Goal: Task Accomplishment & Management: Complete application form

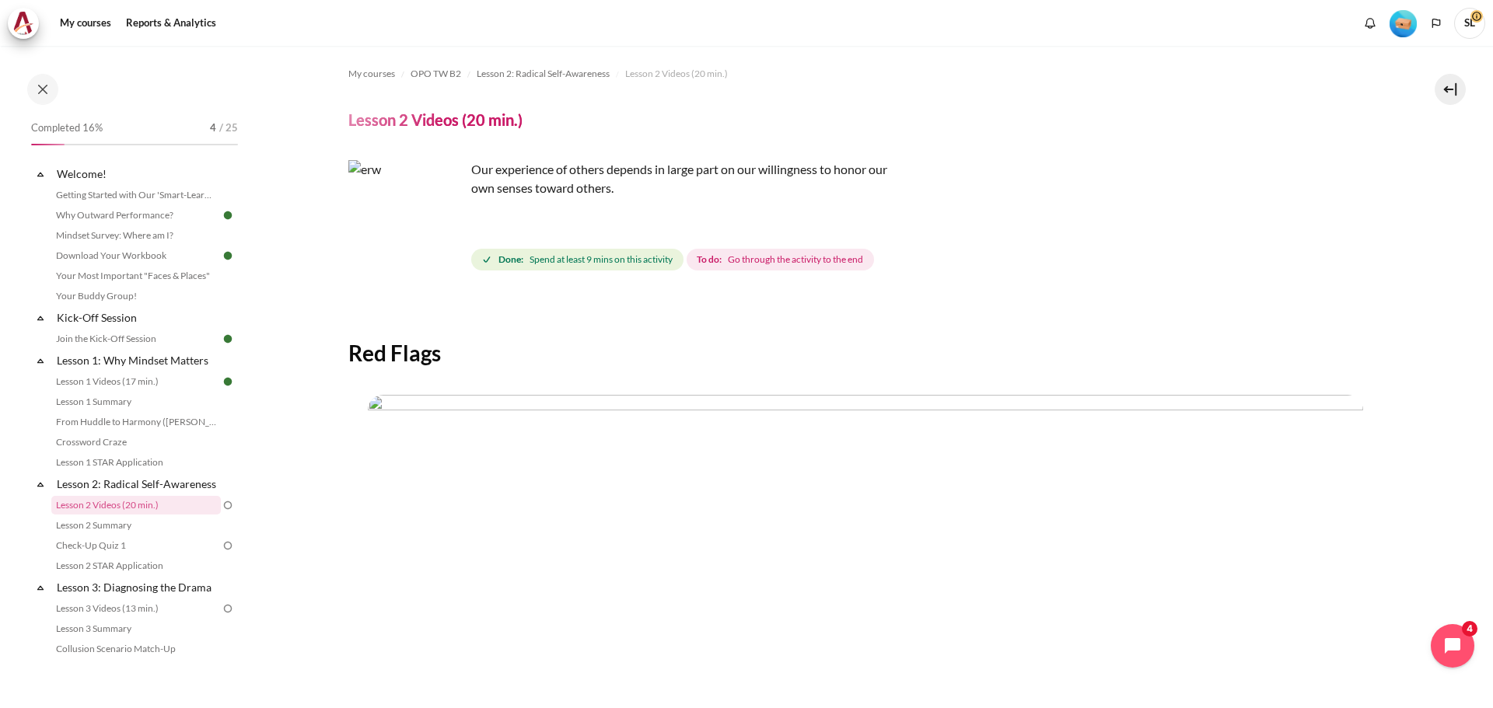
scroll to position [299, 0]
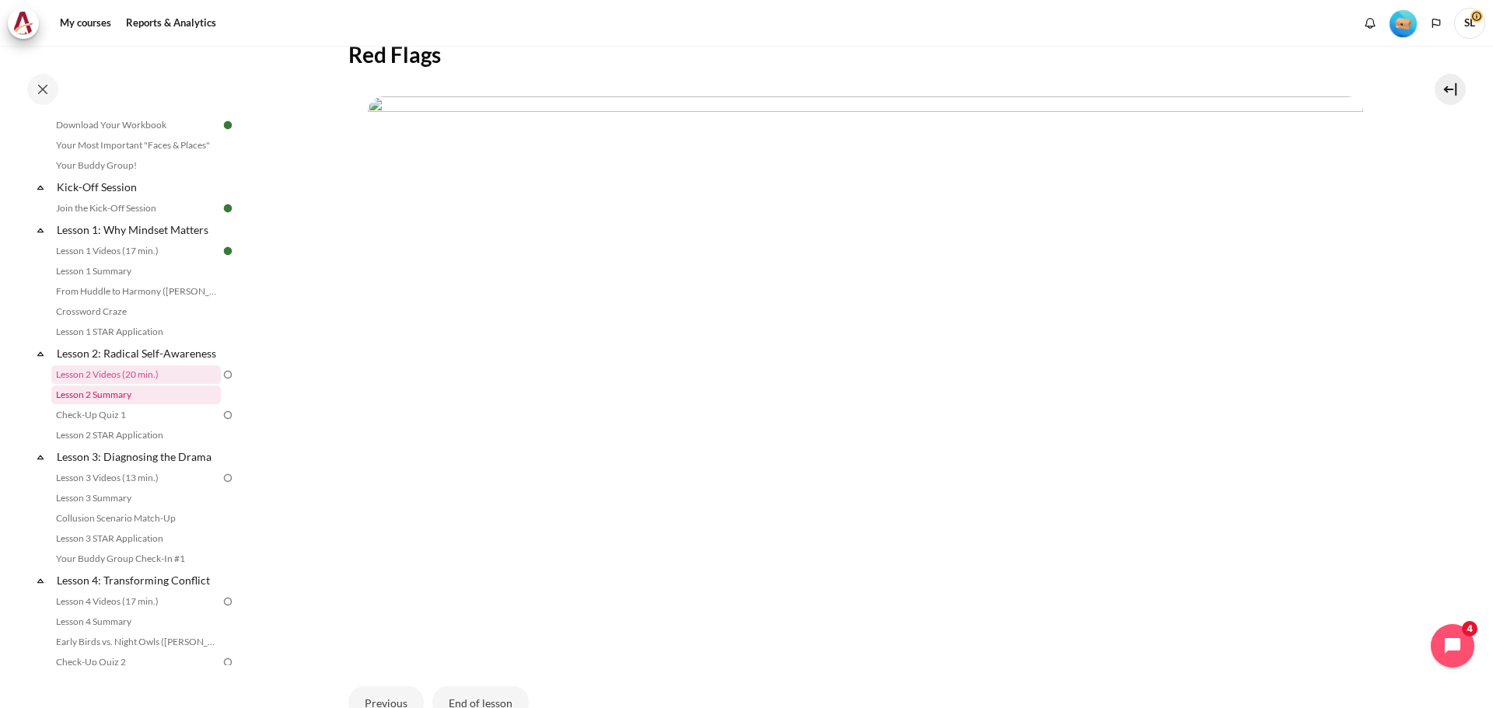
click at [147, 404] on link "Lesson 2 Summary" at bounding box center [135, 395] width 169 height 19
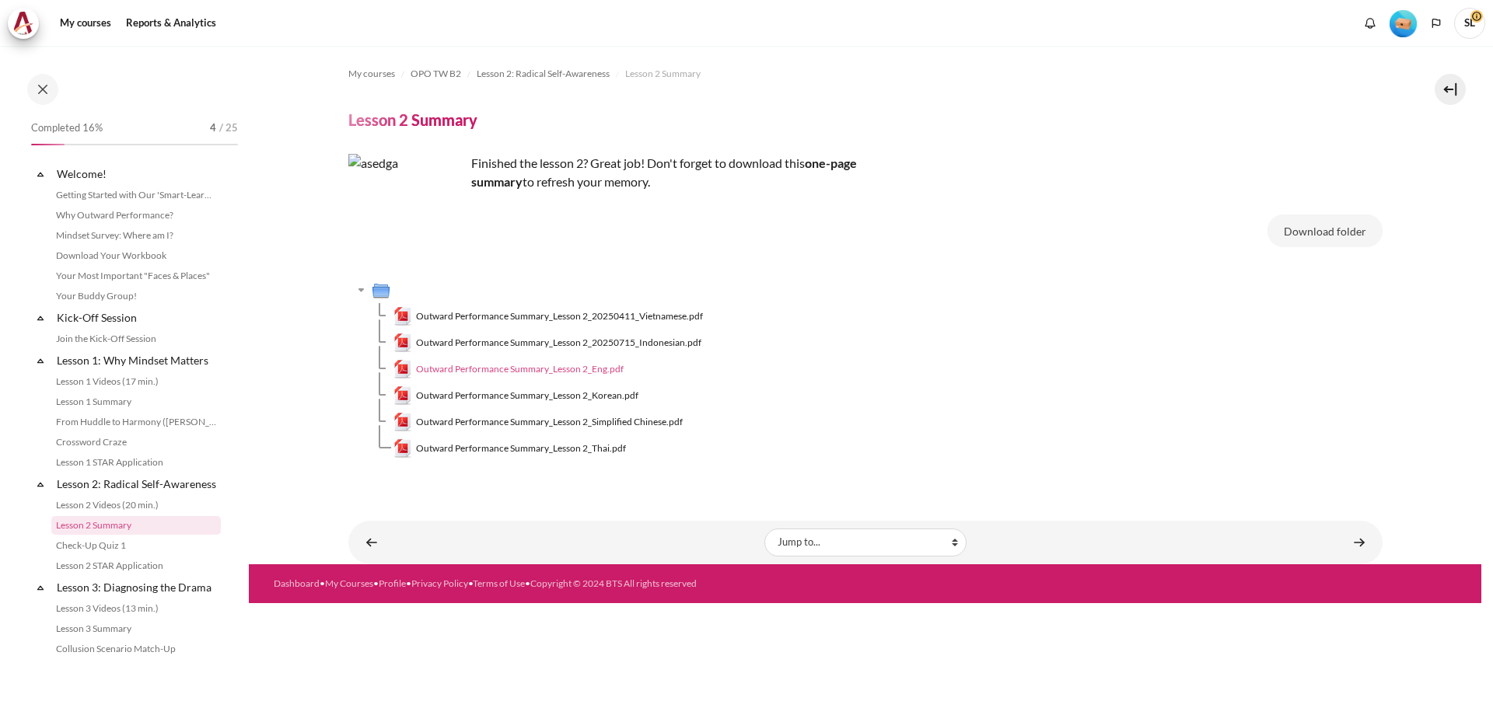
scroll to position [151, 0]
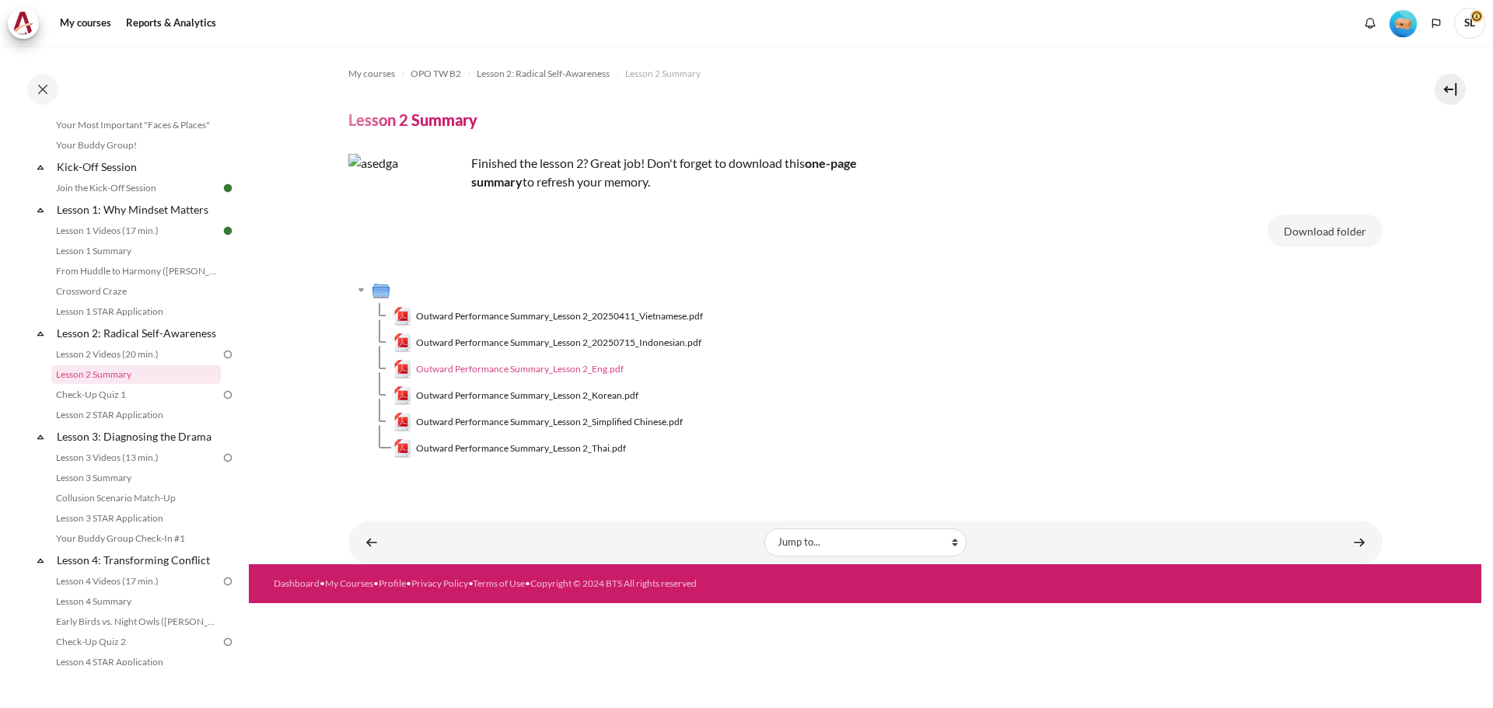
click at [613, 365] on span "Outward Performance Summary_Lesson 2_Eng.pdf" at bounding box center [520, 369] width 208 height 14
click at [639, 421] on span "Outward Performance Summary_Lesson 2_Simplified Chinese.pdf" at bounding box center [549, 422] width 267 height 14
click at [136, 404] on link "Check-Up Quiz 1" at bounding box center [135, 395] width 169 height 19
click at [139, 384] on link "Lesson 2 Summary" at bounding box center [135, 374] width 169 height 19
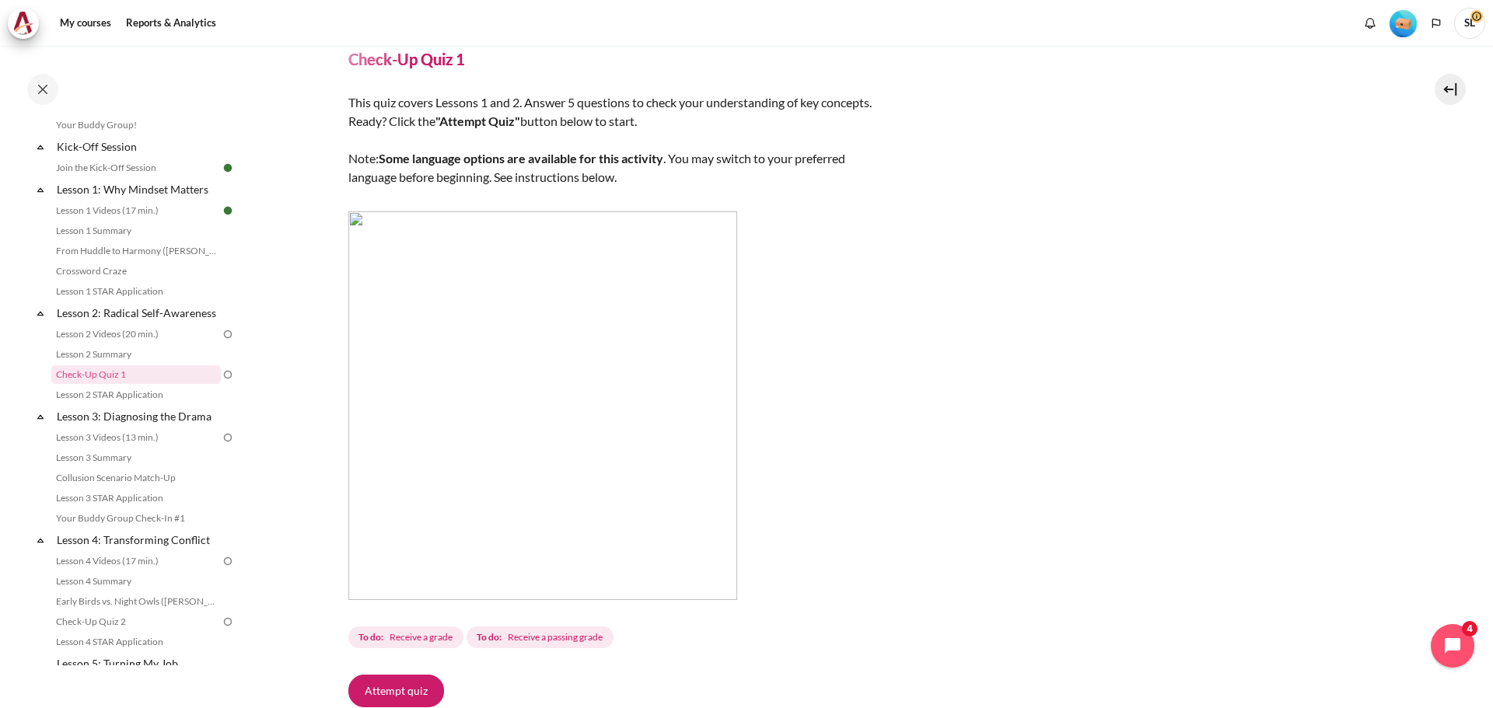
scroll to position [37, 0]
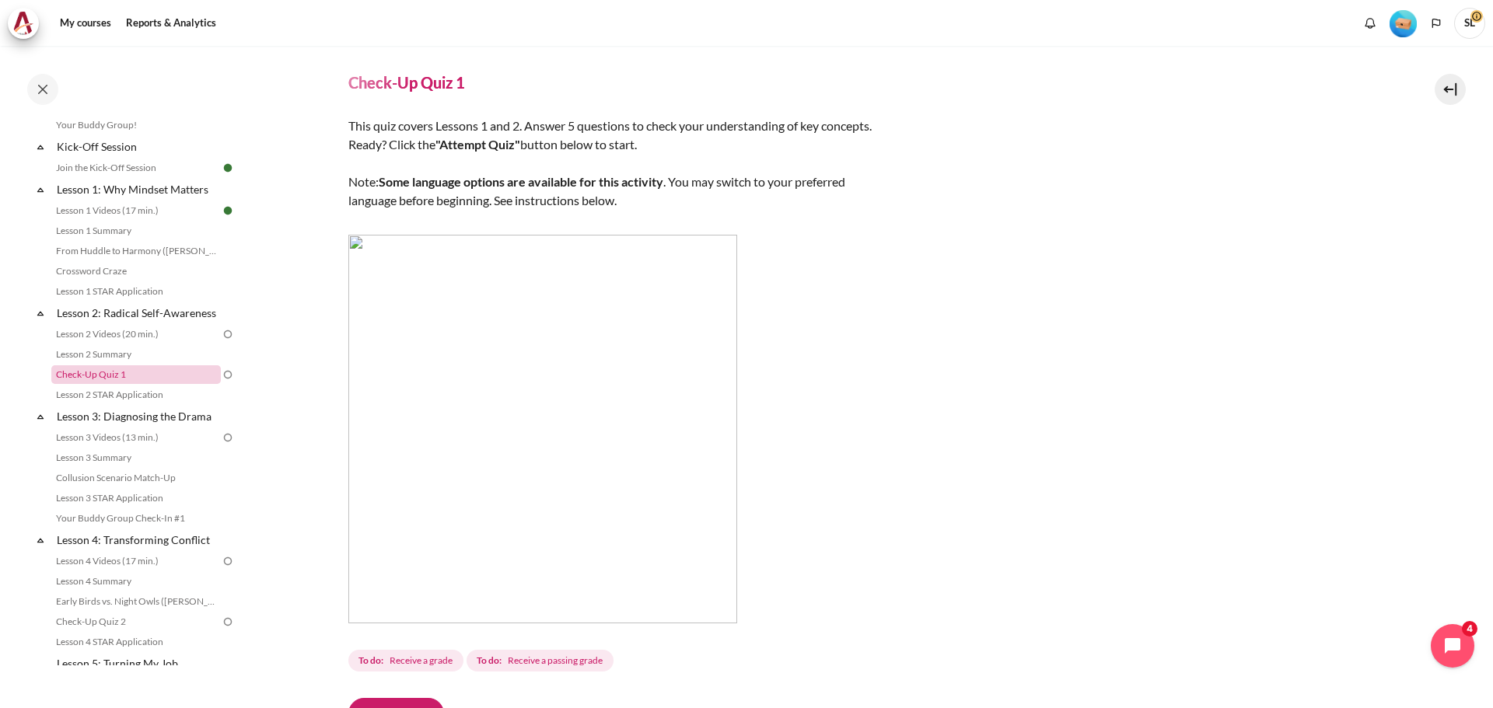
drag, startPoint x: 359, startPoint y: 245, endPoint x: 173, endPoint y: 390, distance: 236.5
click at [173, 384] on link "Check-Up Quiz 1" at bounding box center [135, 374] width 169 height 19
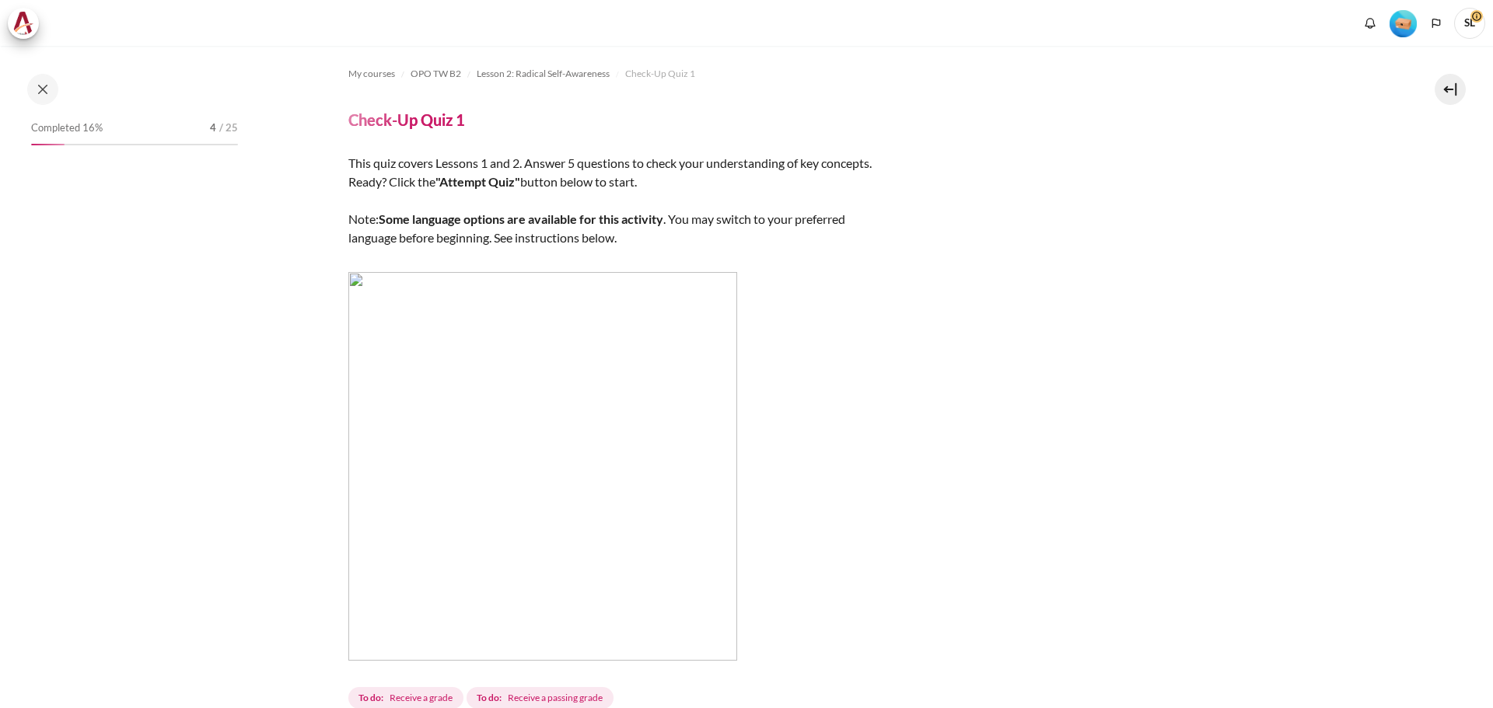
scroll to position [171, 0]
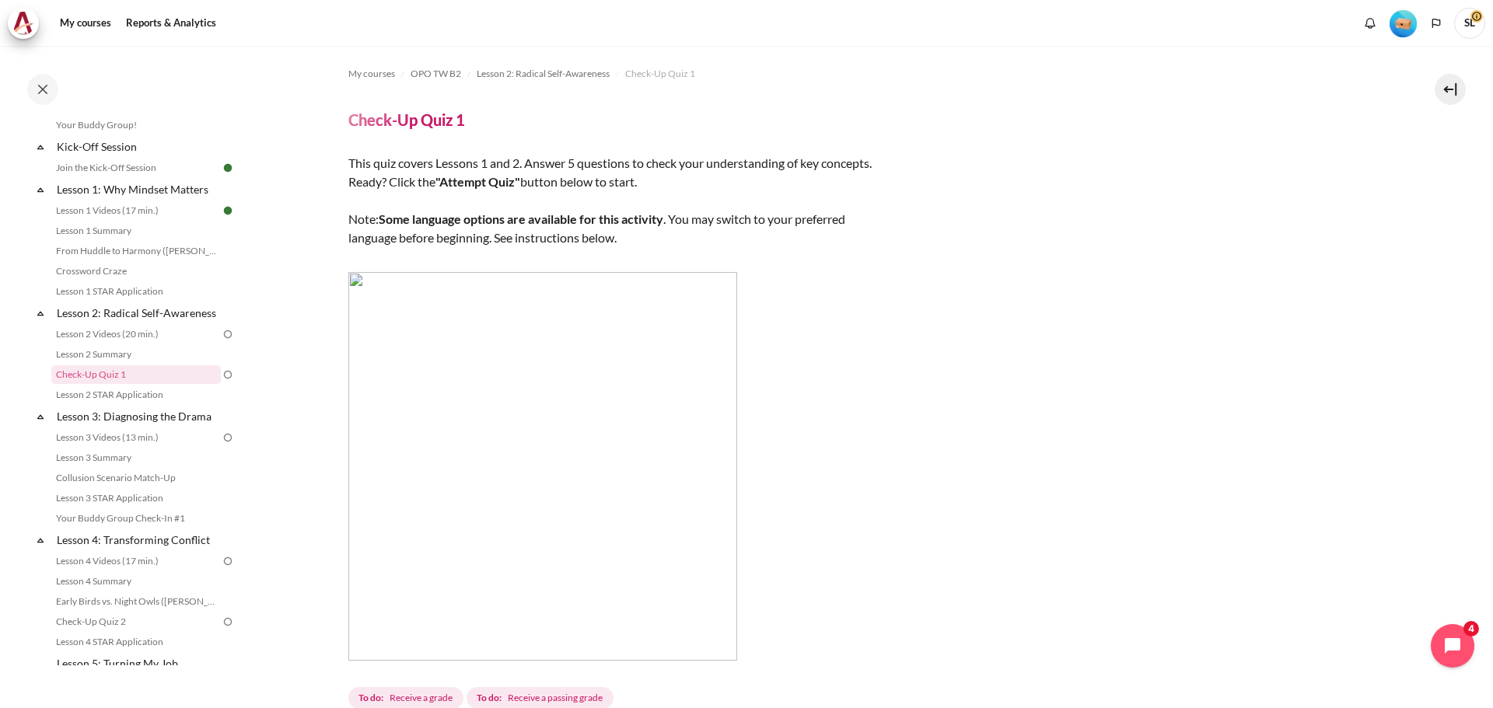
drag, startPoint x: 0, startPoint y: 0, endPoint x: 898, endPoint y: 375, distance: 973.0
click at [898, 375] on div "This quiz covers Lessons 1 and 2. Answer 5 questions to check your understandin…" at bounding box center [865, 433] width 1034 height 558
click at [144, 344] on link "Lesson 2 Videos (20 min.)" at bounding box center [135, 334] width 169 height 19
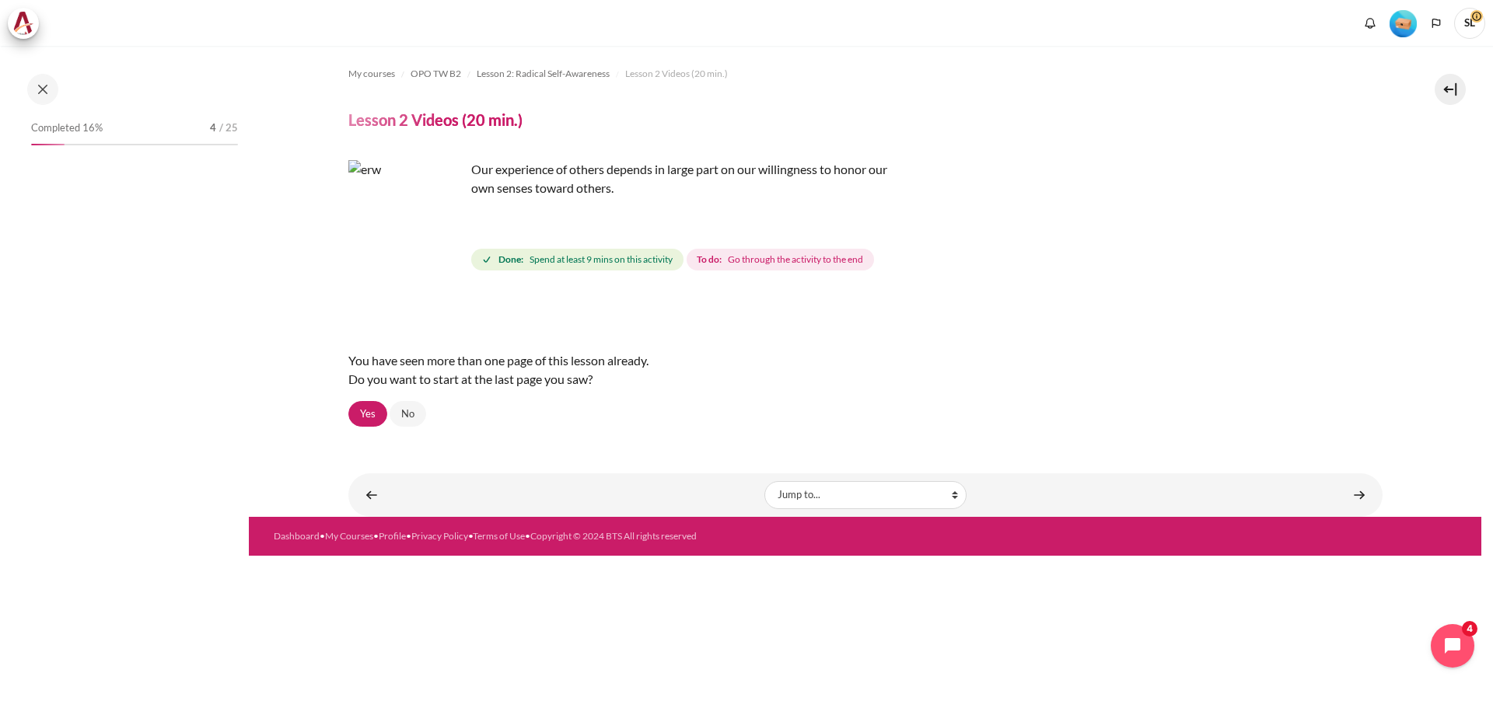
scroll to position [131, 0]
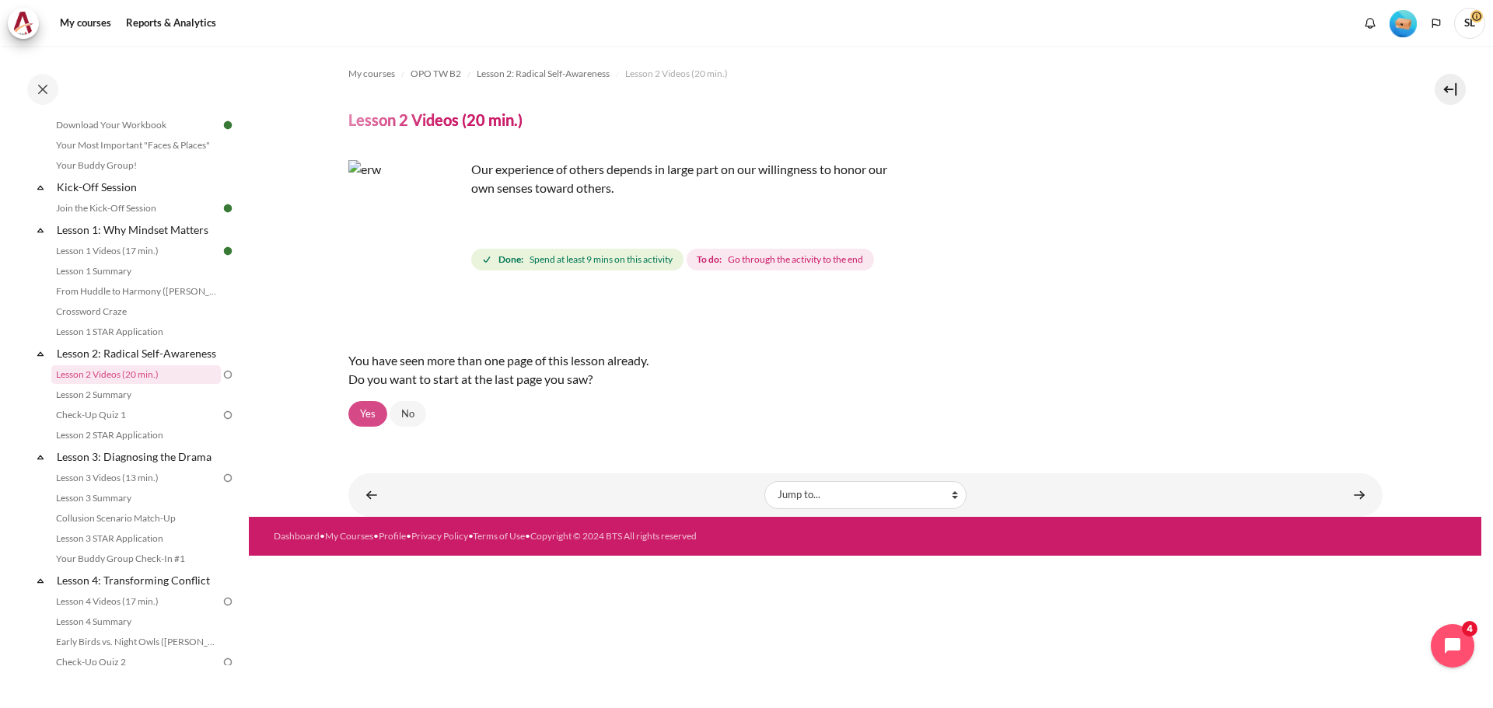
click at [365, 410] on link "Yes" at bounding box center [367, 414] width 39 height 26
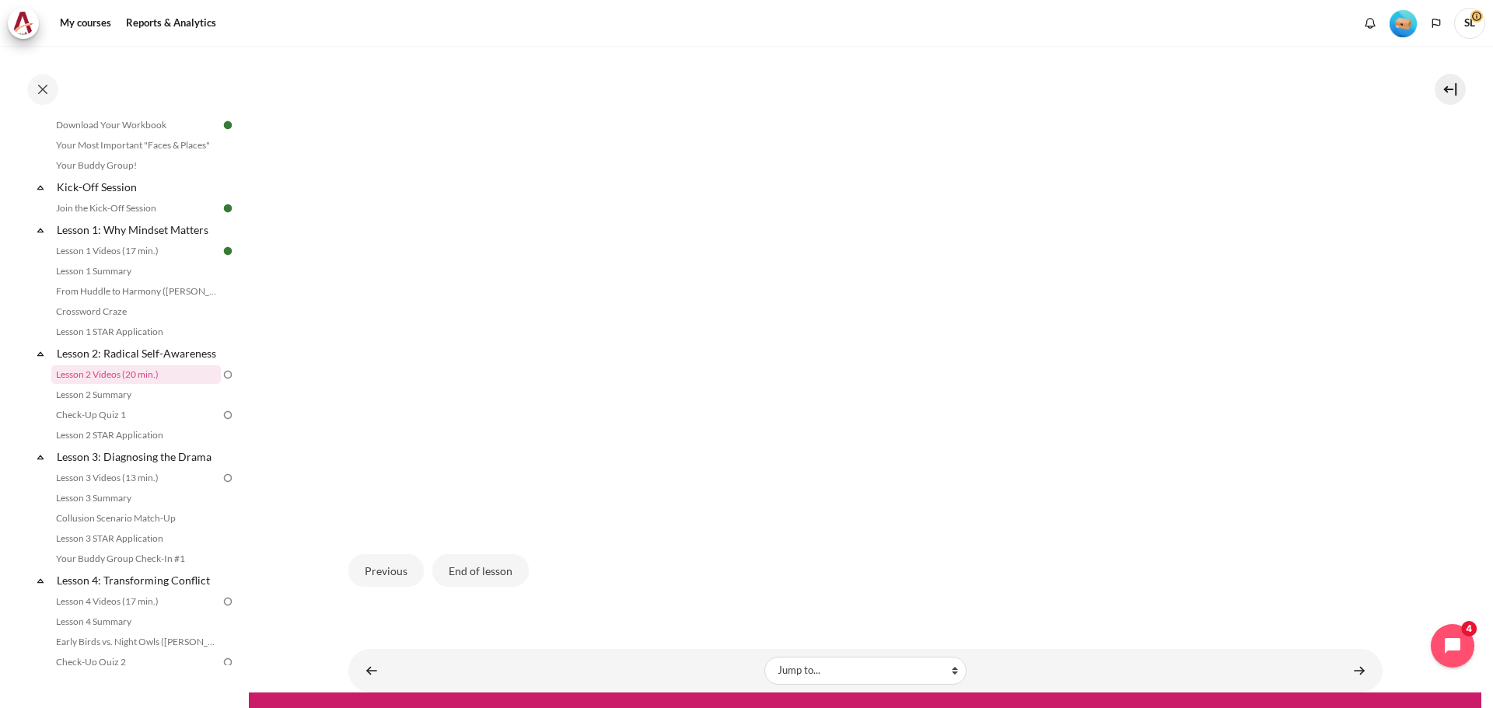
scroll to position [454, 0]
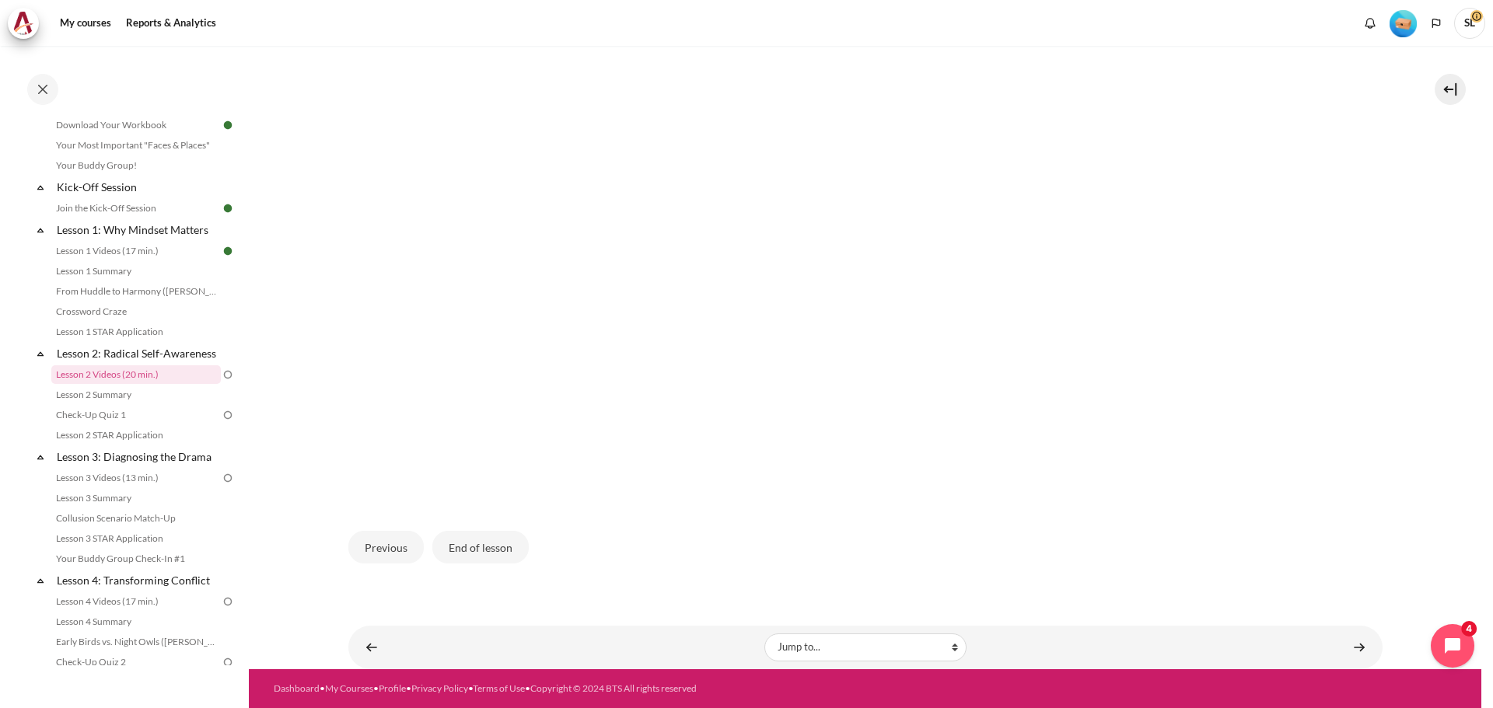
click at [955, 259] on img "Content" at bounding box center [865, 221] width 995 height 560
drag, startPoint x: 1113, startPoint y: 367, endPoint x: 1116, endPoint y: 378, distance: 11.3
click at [1114, 369] on img "Content" at bounding box center [865, 221] width 995 height 560
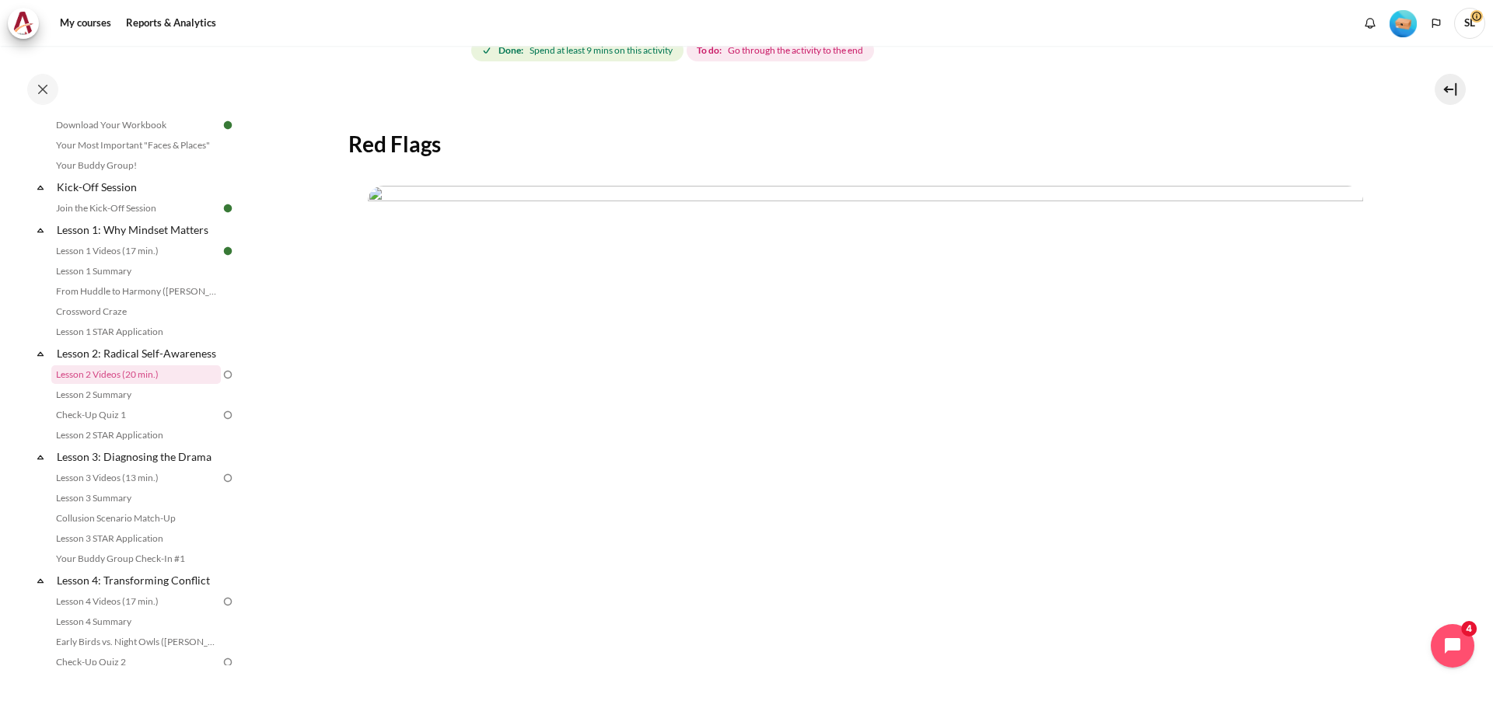
scroll to position [65, 0]
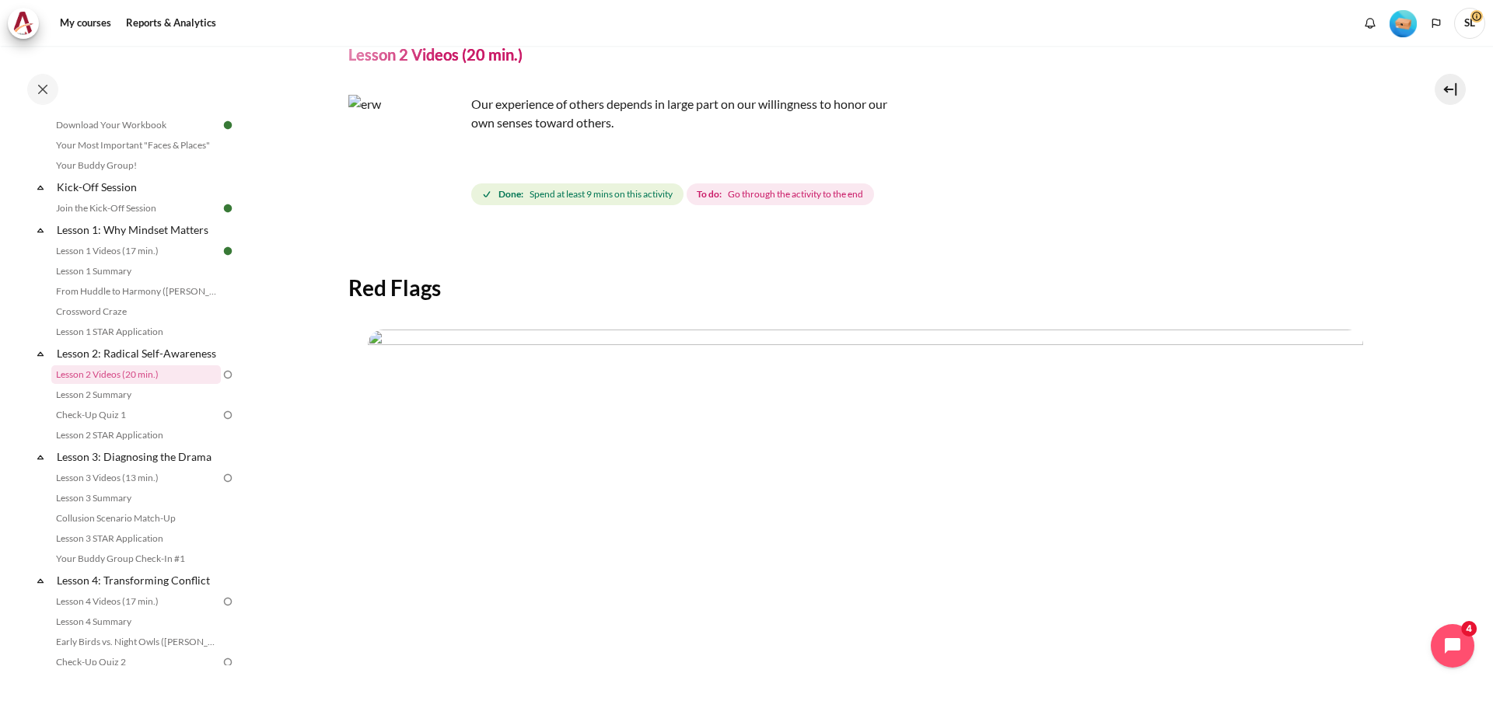
click at [948, 436] on img "Content" at bounding box center [865, 610] width 995 height 560
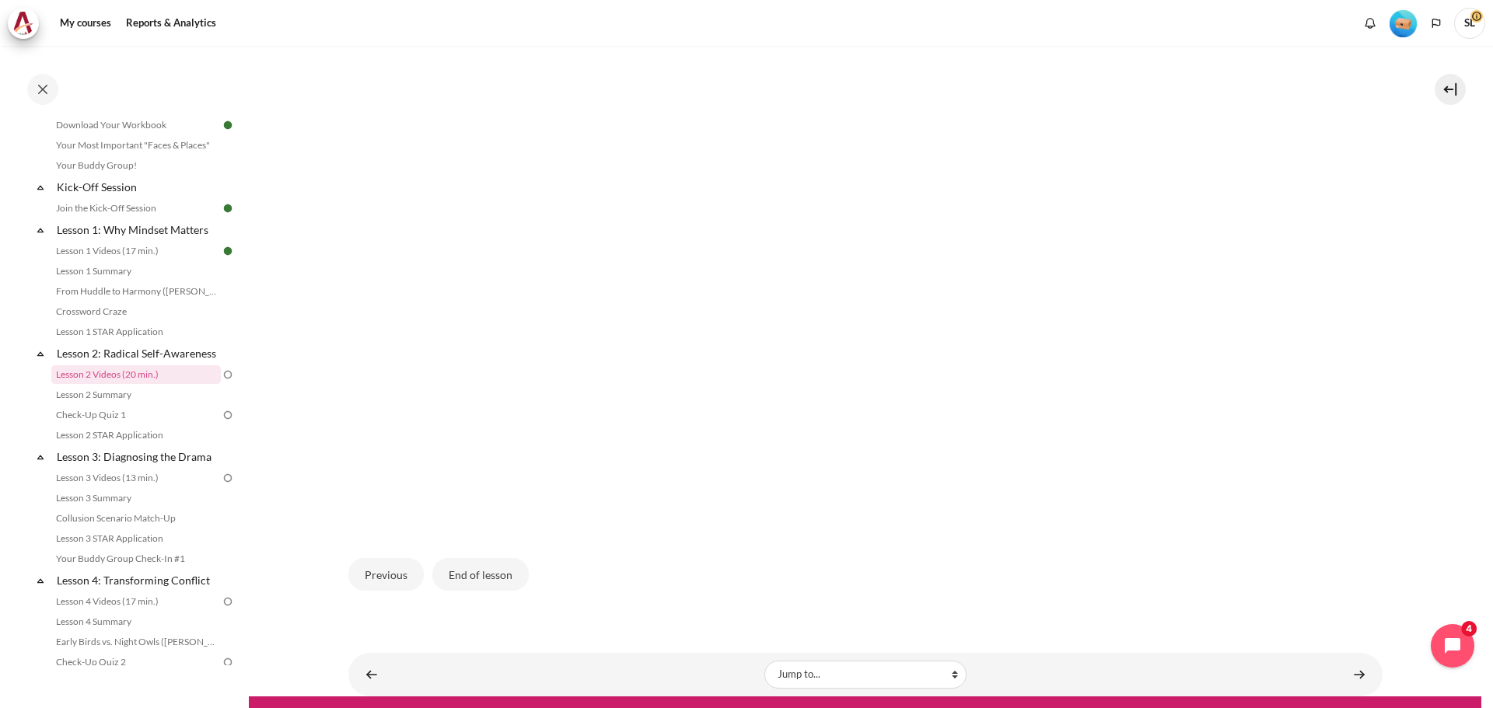
scroll to position [454, 0]
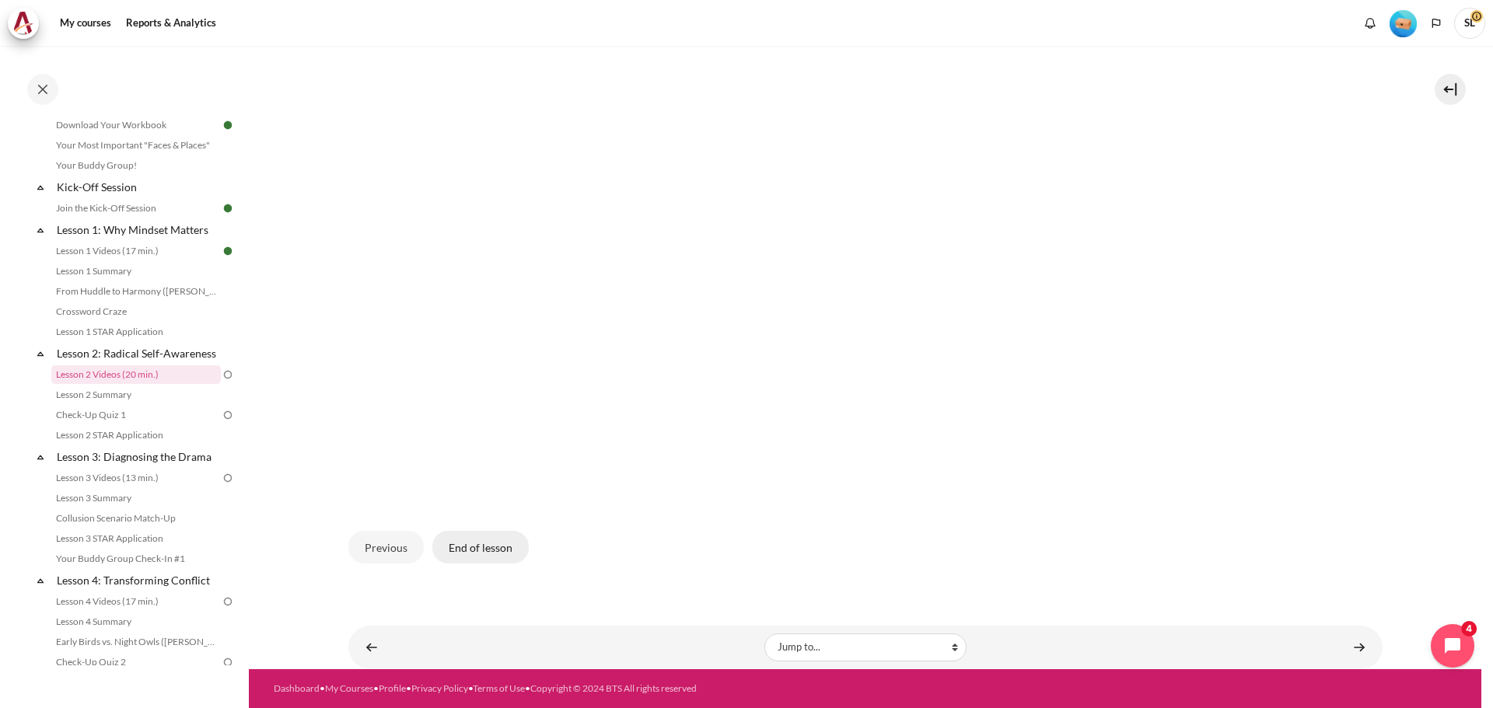
click at [484, 545] on button "End of lesson" at bounding box center [480, 547] width 96 height 33
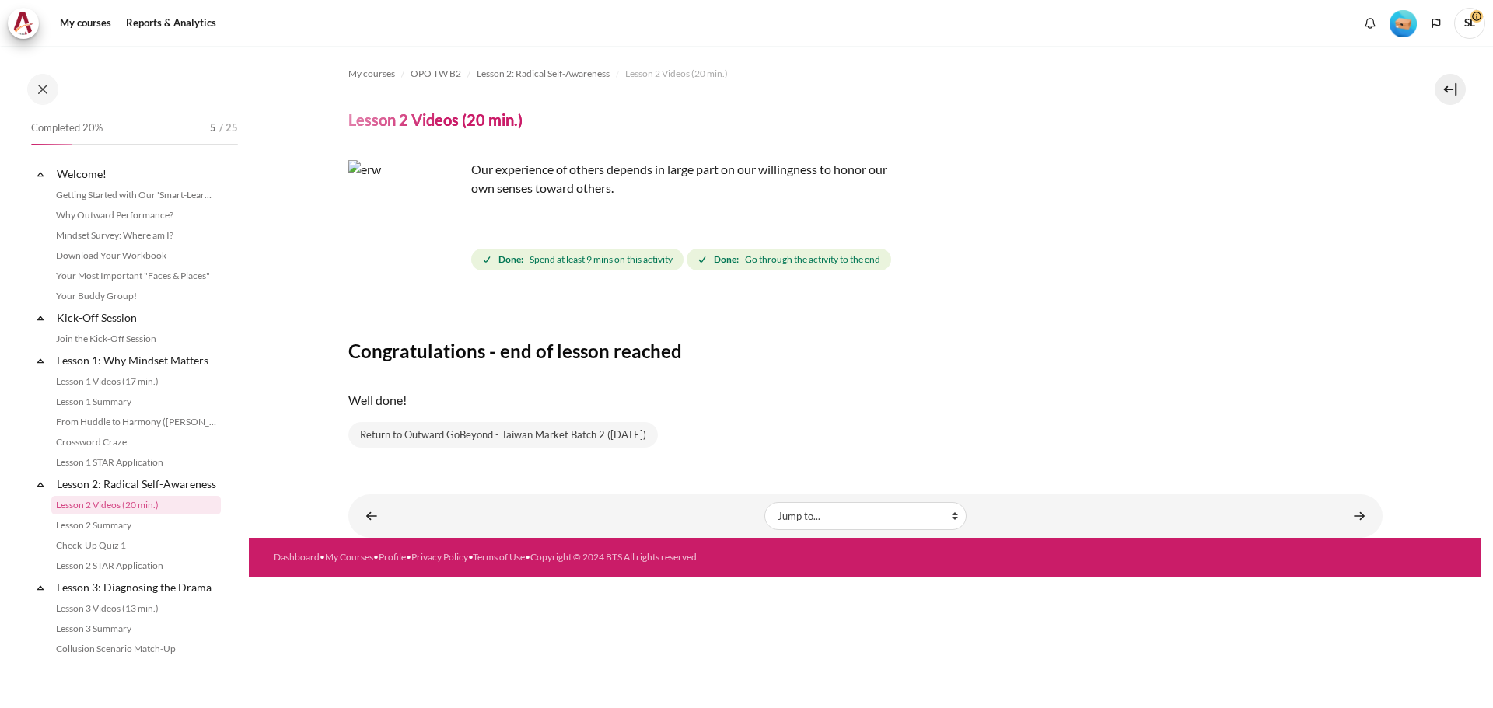
scroll to position [131, 0]
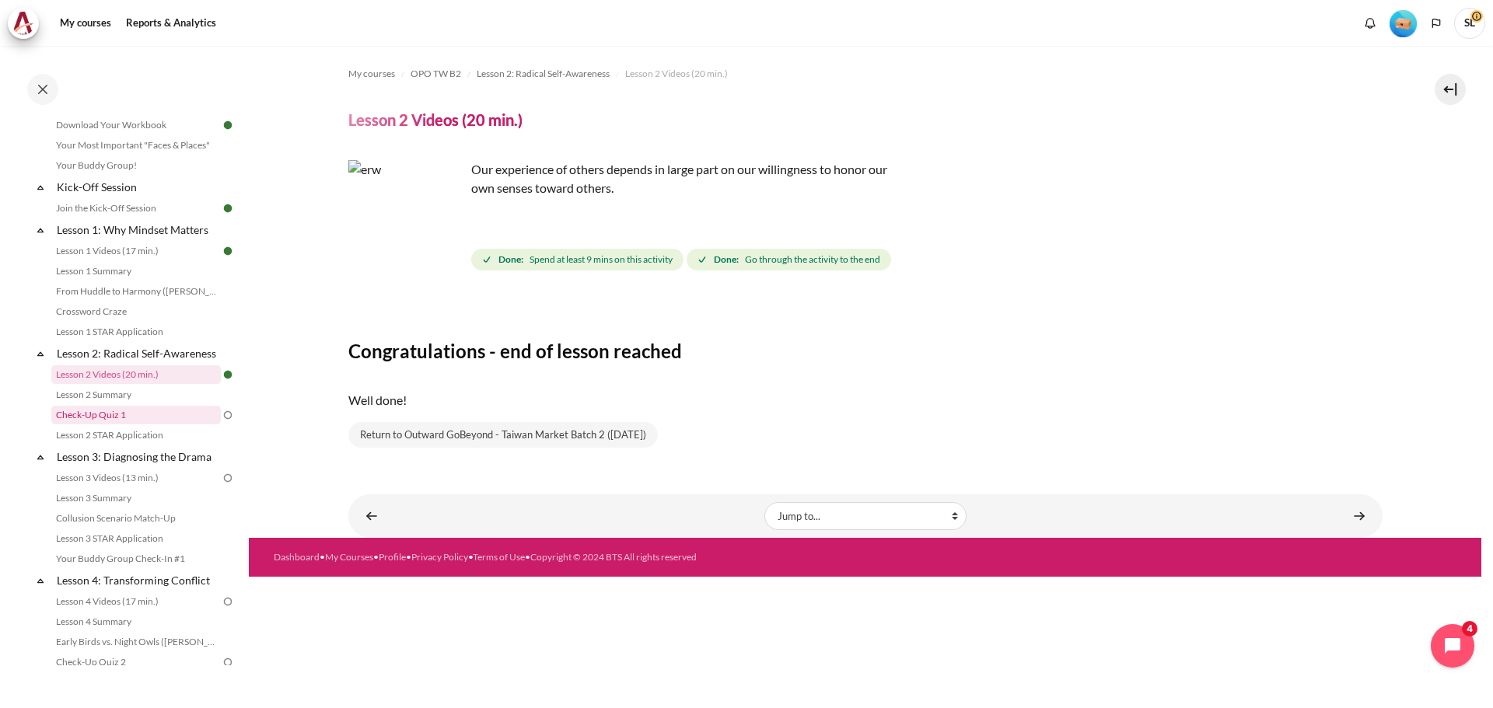
click at [131, 424] on link "Check-Up Quiz 1" at bounding box center [135, 415] width 169 height 19
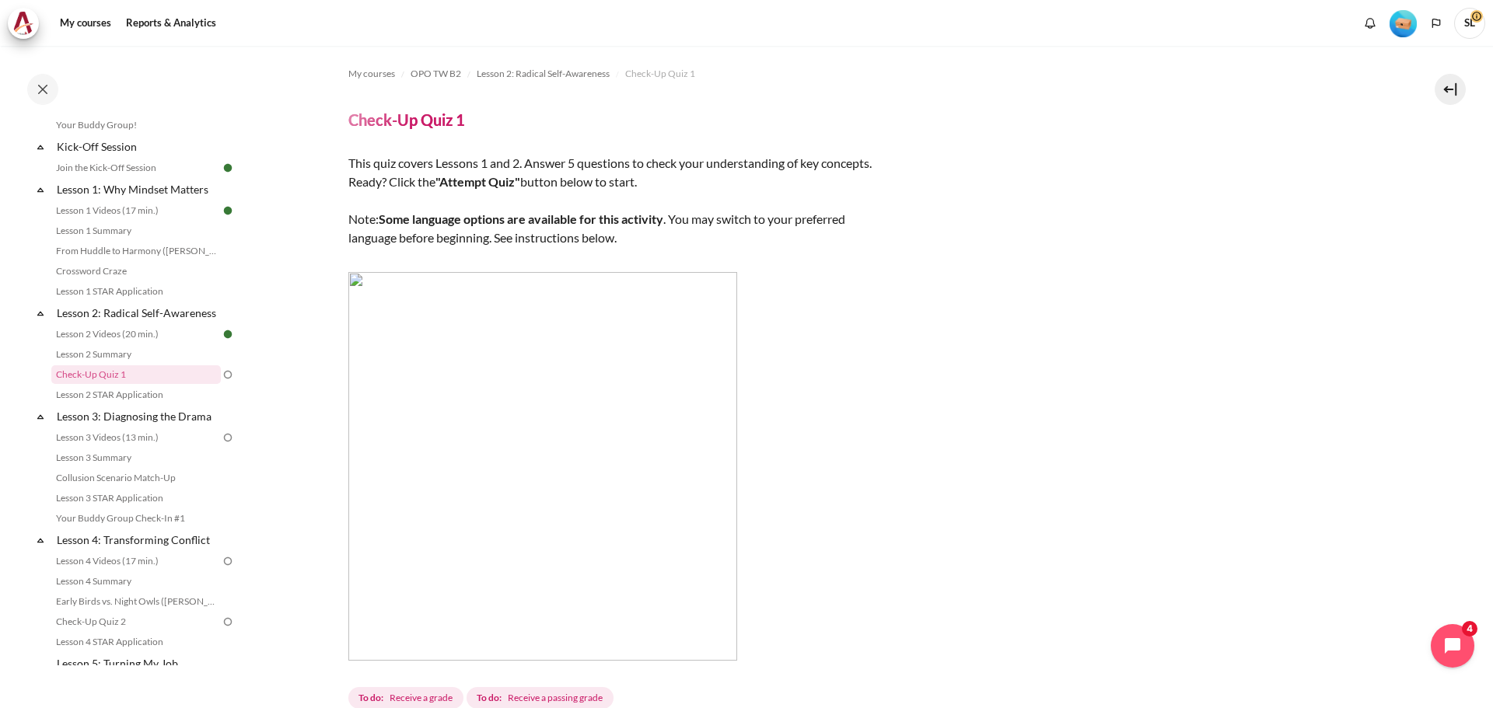
scroll to position [271, 0]
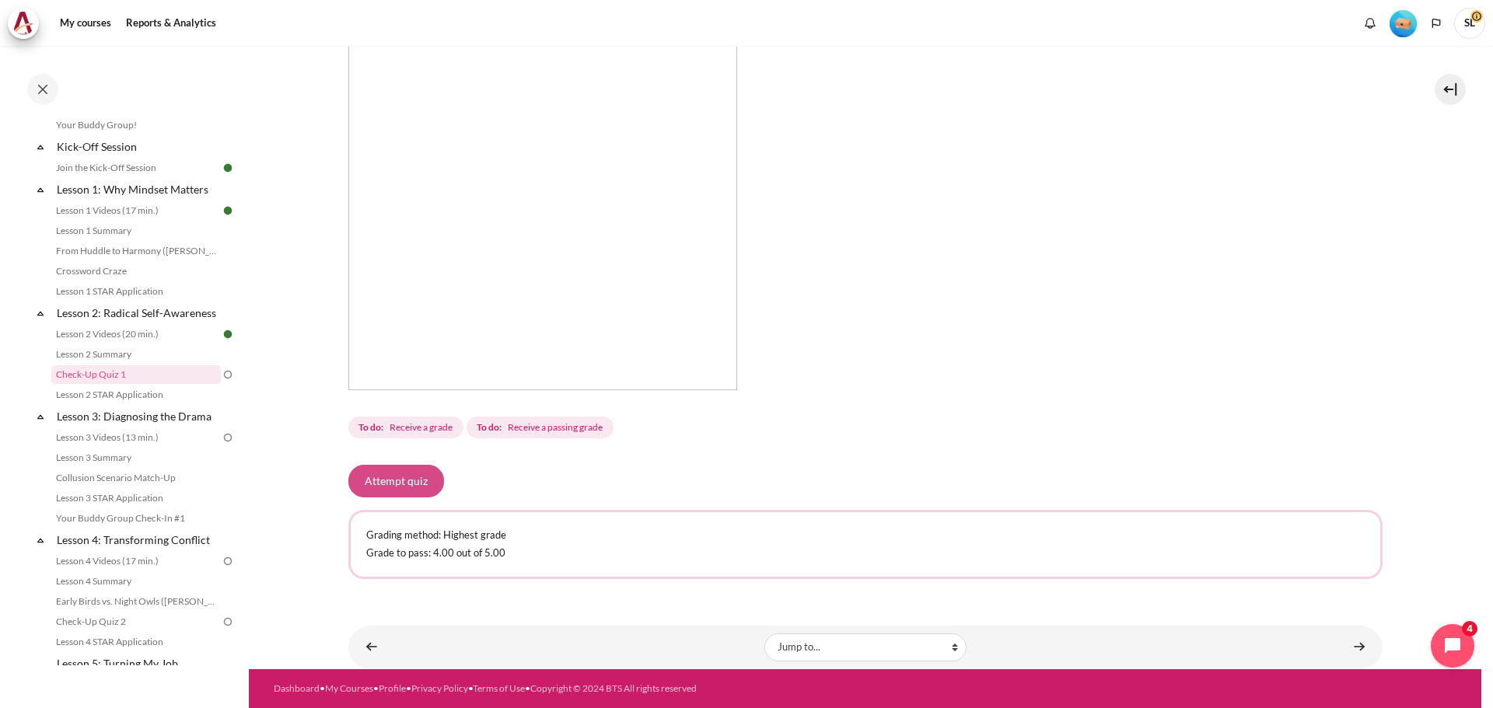
click at [400, 485] on button "Attempt quiz" at bounding box center [396, 481] width 96 height 33
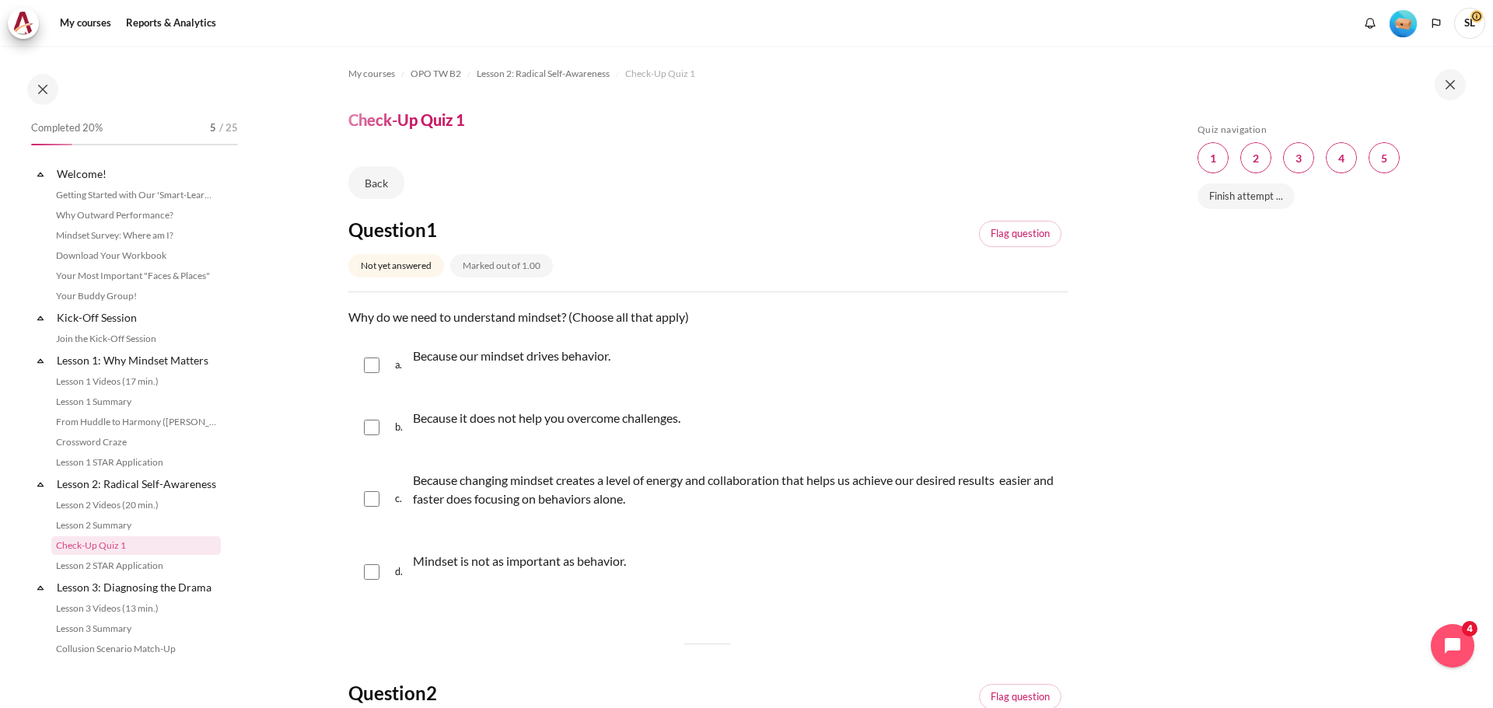
scroll to position [171, 0]
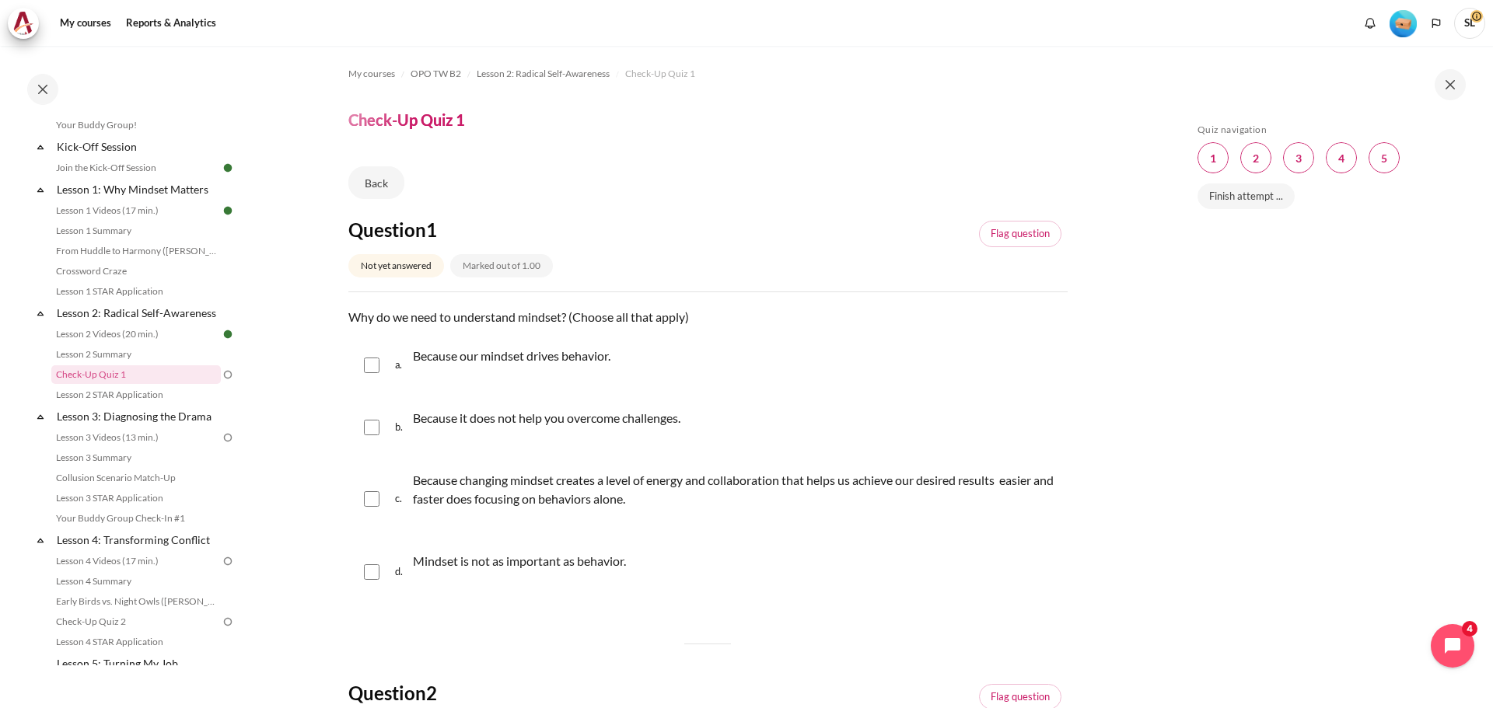
click at [375, 506] on input "Content" at bounding box center [372, 499] width 16 height 16
checkbox input "true"
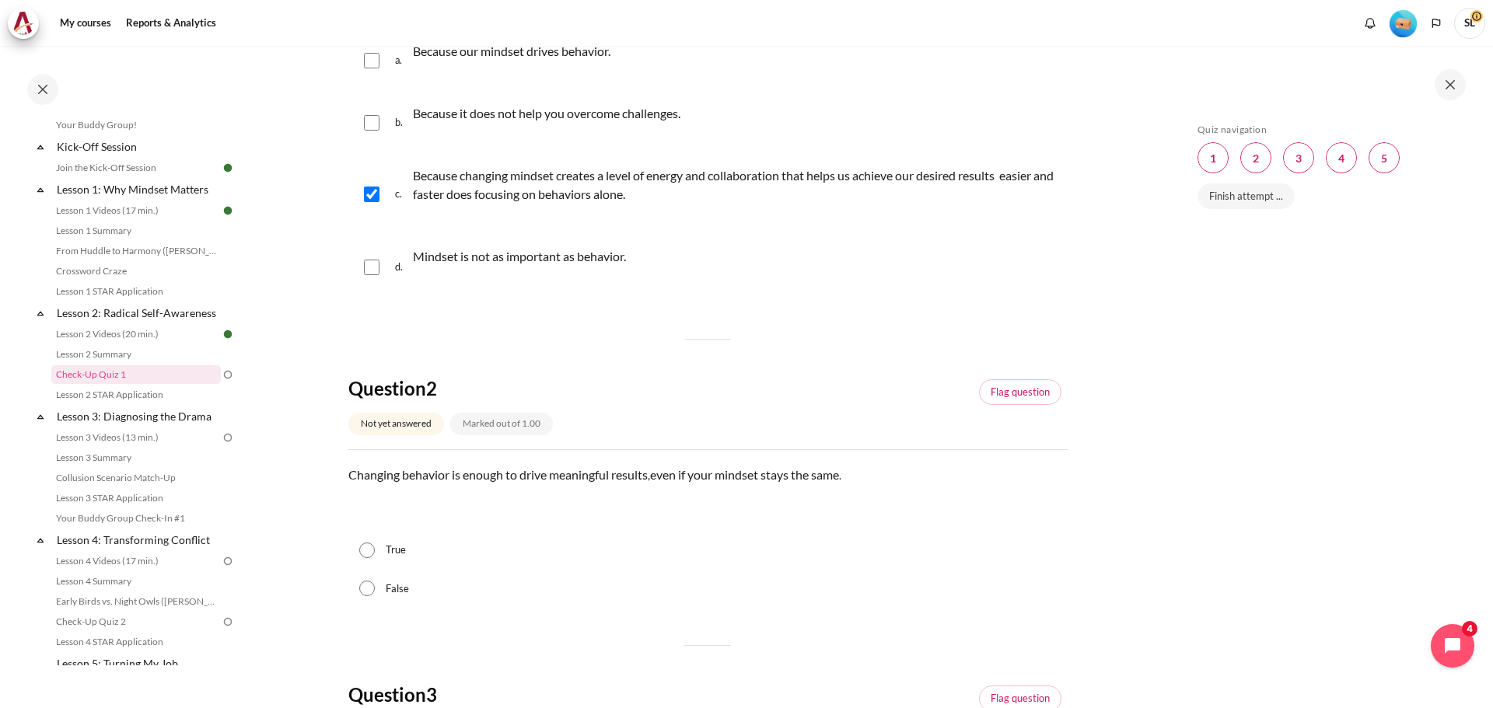
scroll to position [311, 0]
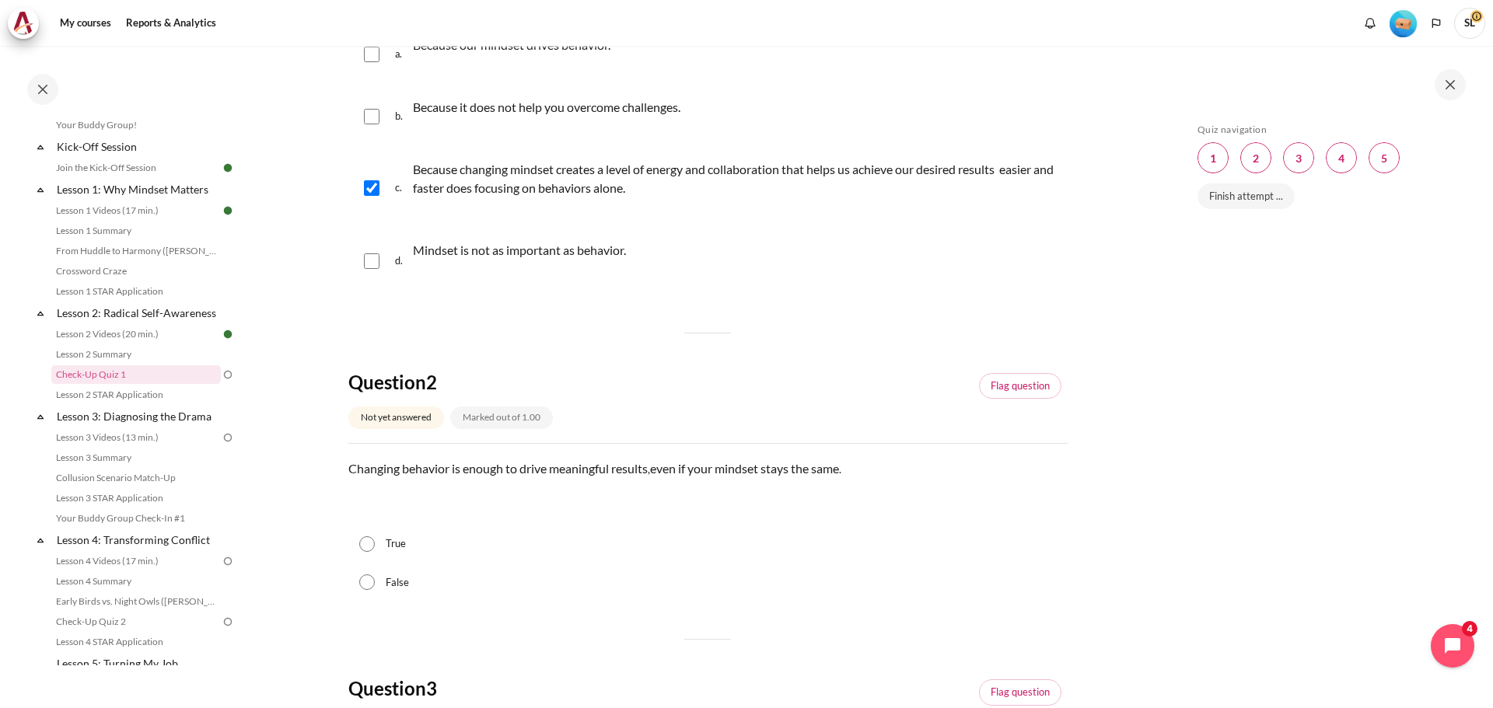
click at [365, 586] on input "False" at bounding box center [367, 583] width 16 height 16
radio input "true"
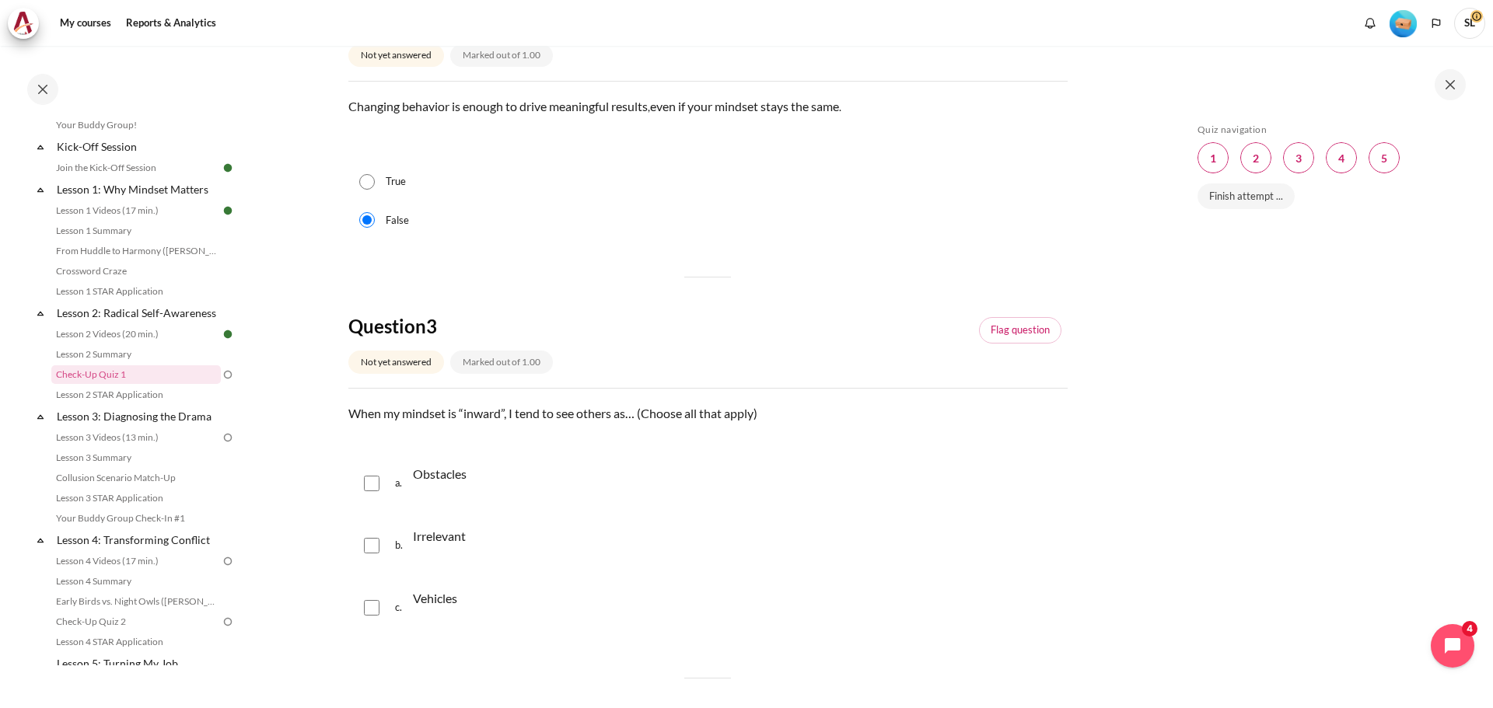
scroll to position [700, 0]
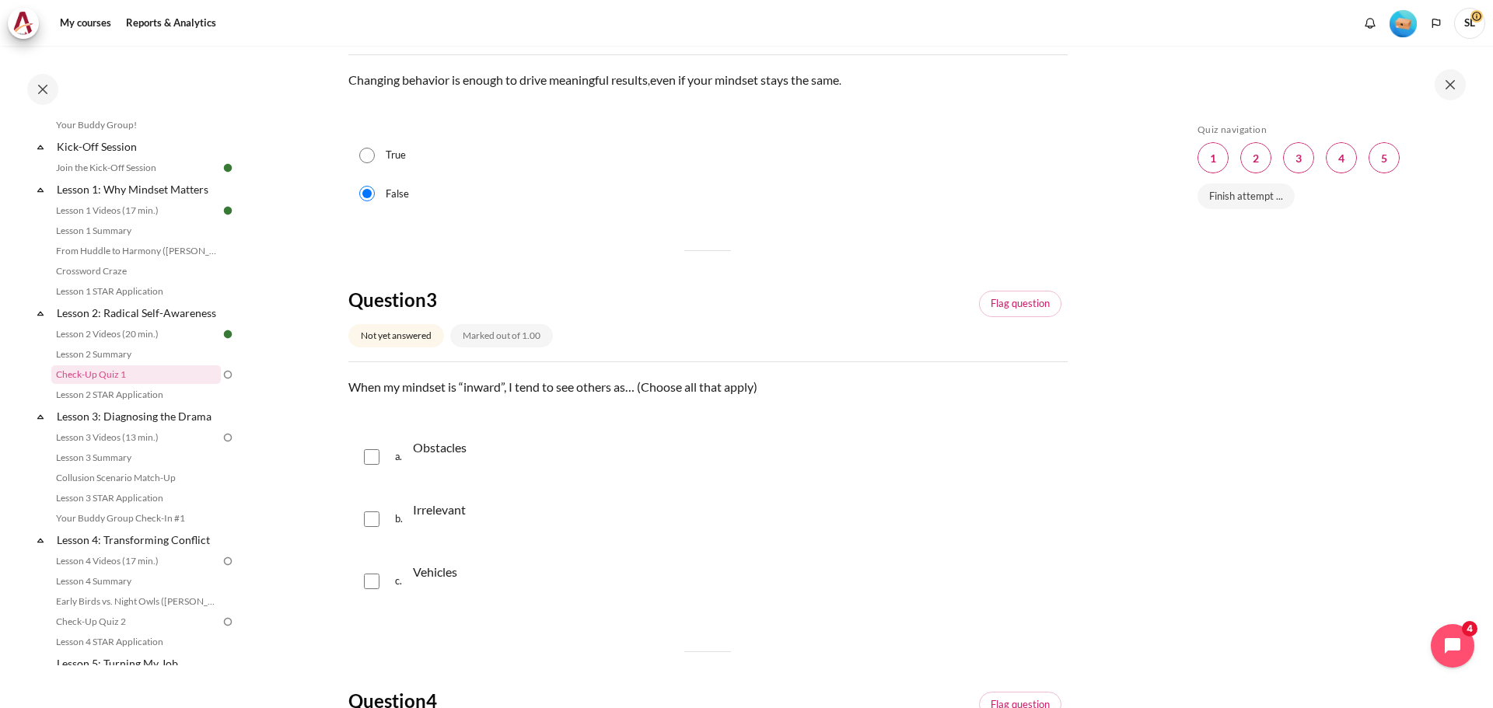
click at [373, 459] on input "Content" at bounding box center [372, 457] width 16 height 16
checkbox input "true"
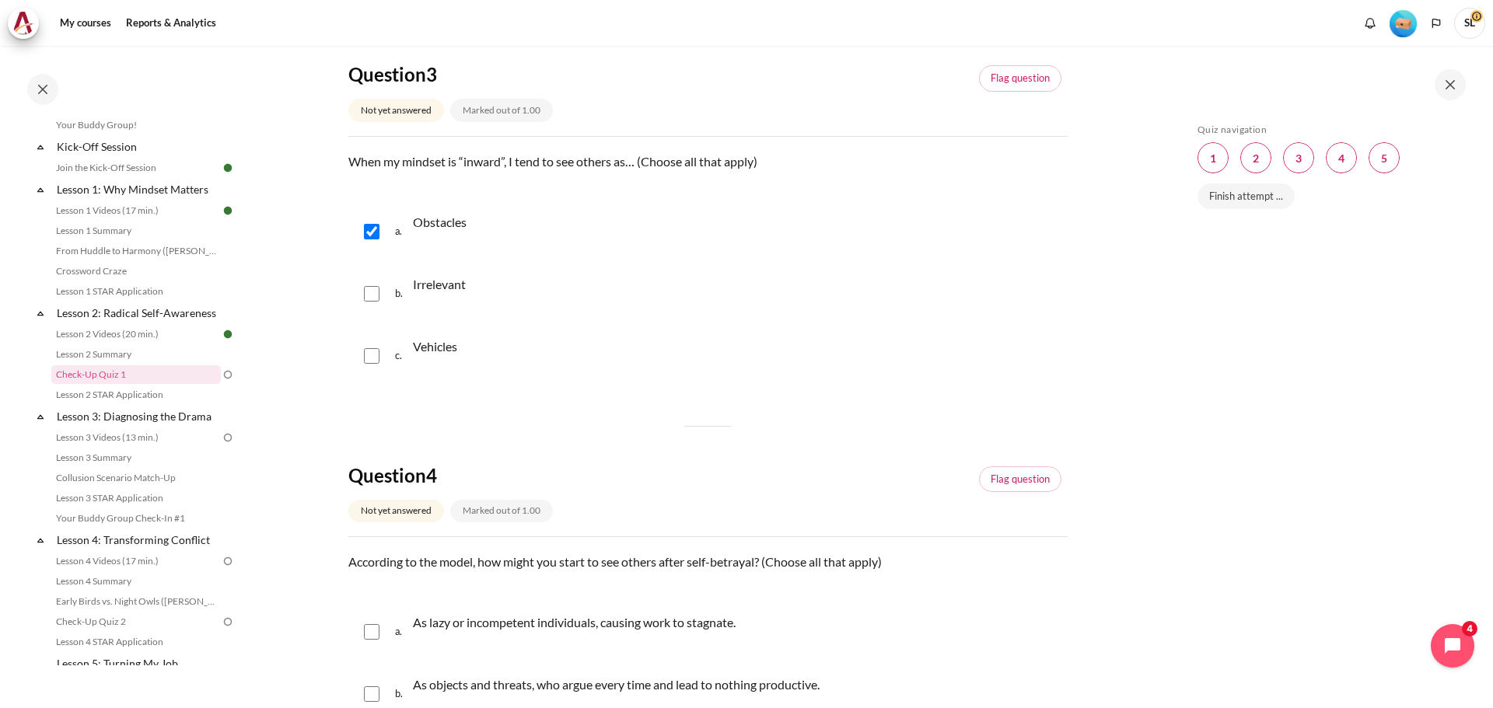
scroll to position [933, 0]
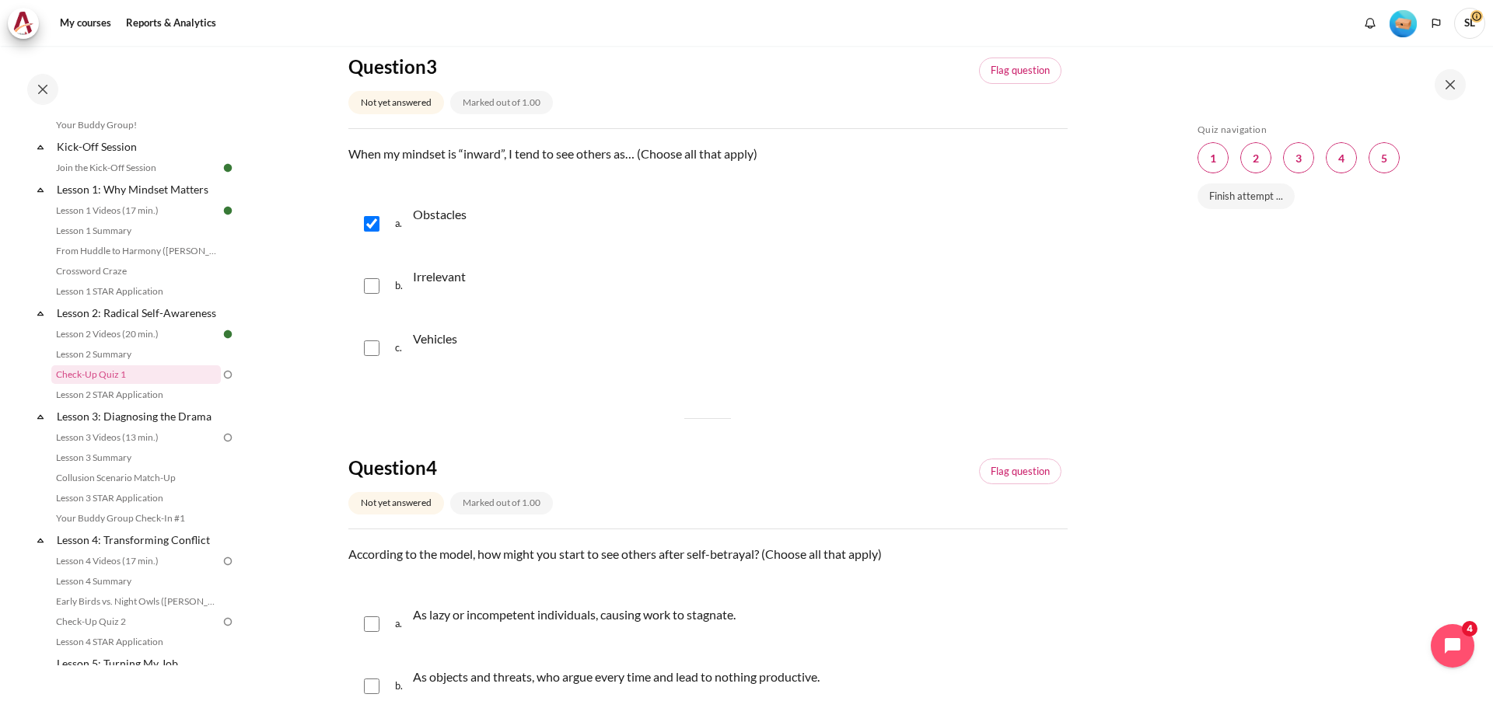
click at [373, 351] on input "Content" at bounding box center [372, 349] width 16 height 16
checkbox input "true"
click at [378, 287] on input "Content" at bounding box center [372, 286] width 16 height 16
checkbox input "true"
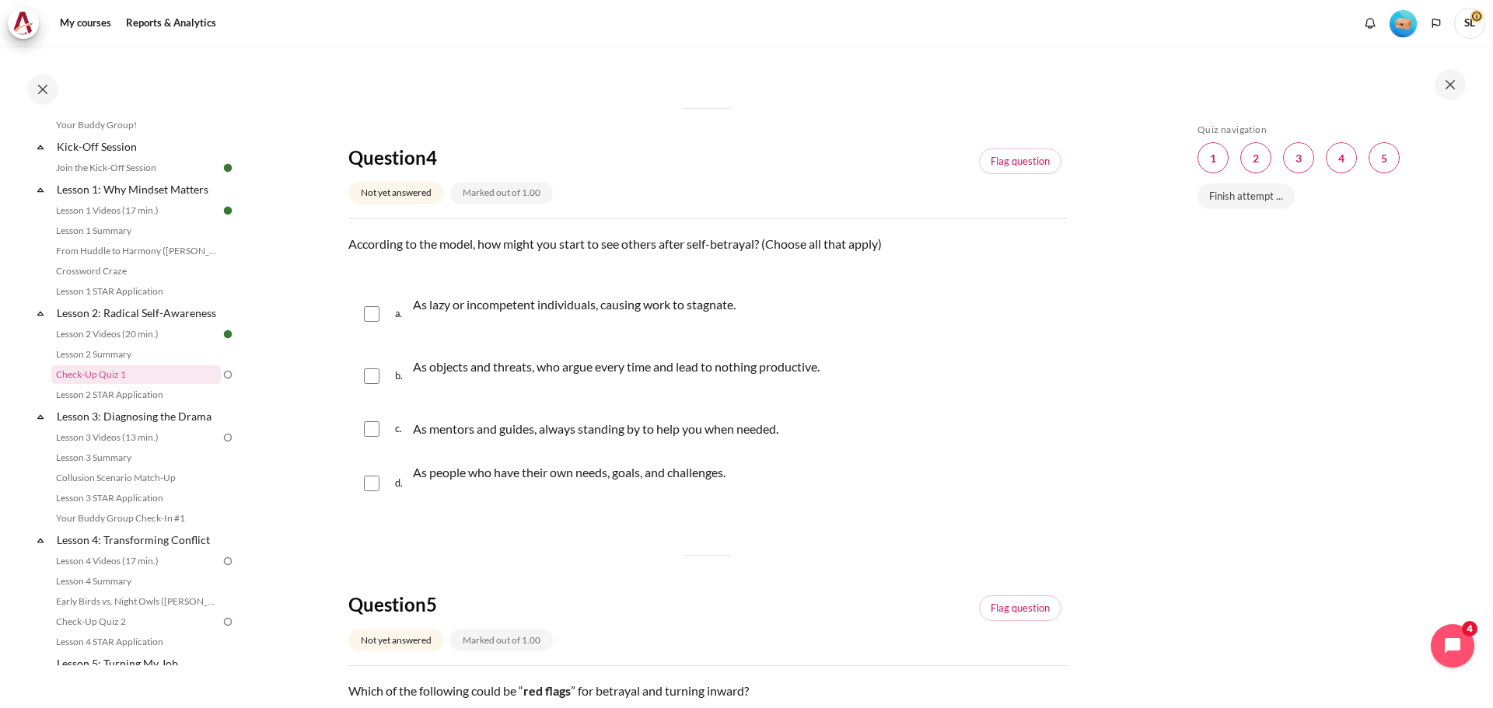
scroll to position [1244, 0]
click at [370, 313] on input "Content" at bounding box center [372, 314] width 16 height 16
checkbox input "true"
click at [369, 383] on div "b. As objects and threats, who argue every time and lead to nothing productive." at bounding box center [707, 375] width 719 height 59
click at [374, 379] on input "Content" at bounding box center [372, 376] width 16 height 16
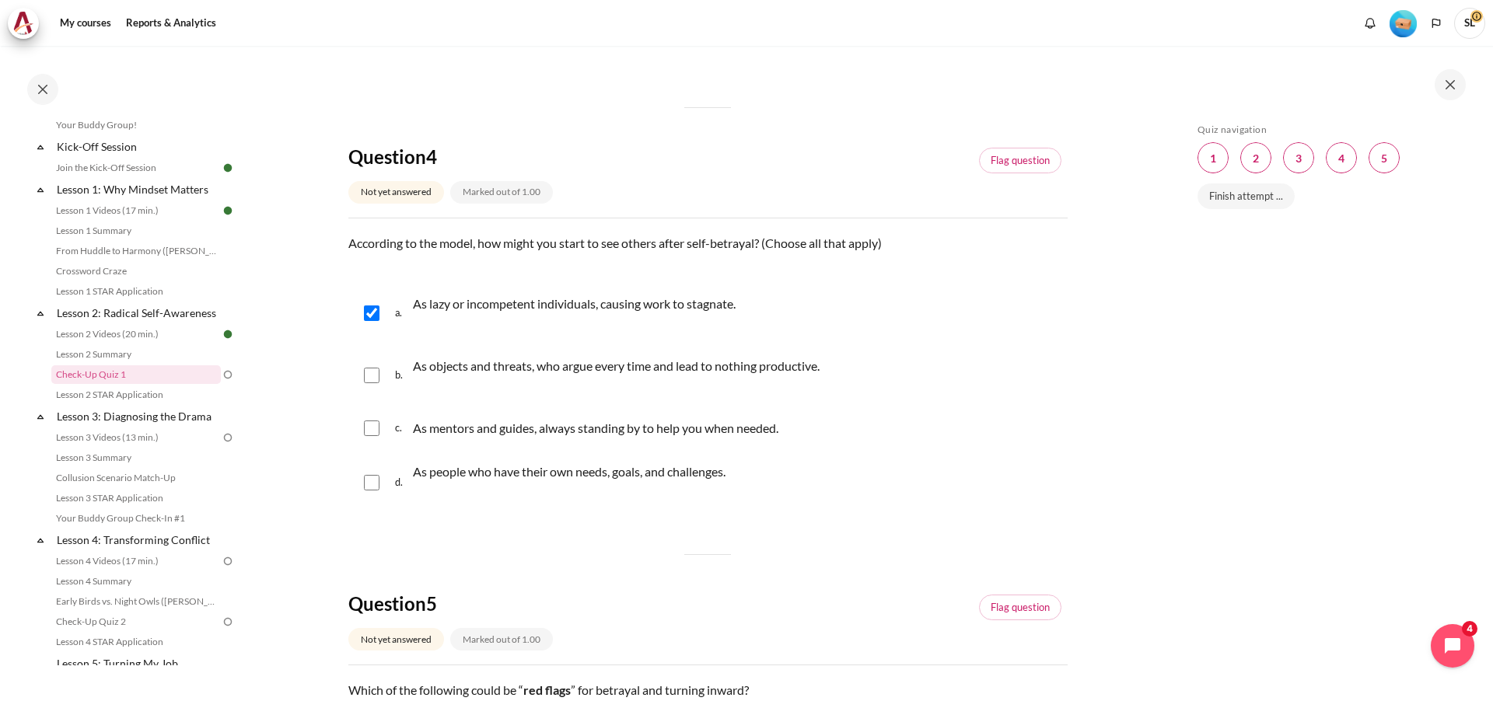
checkbox input "true"
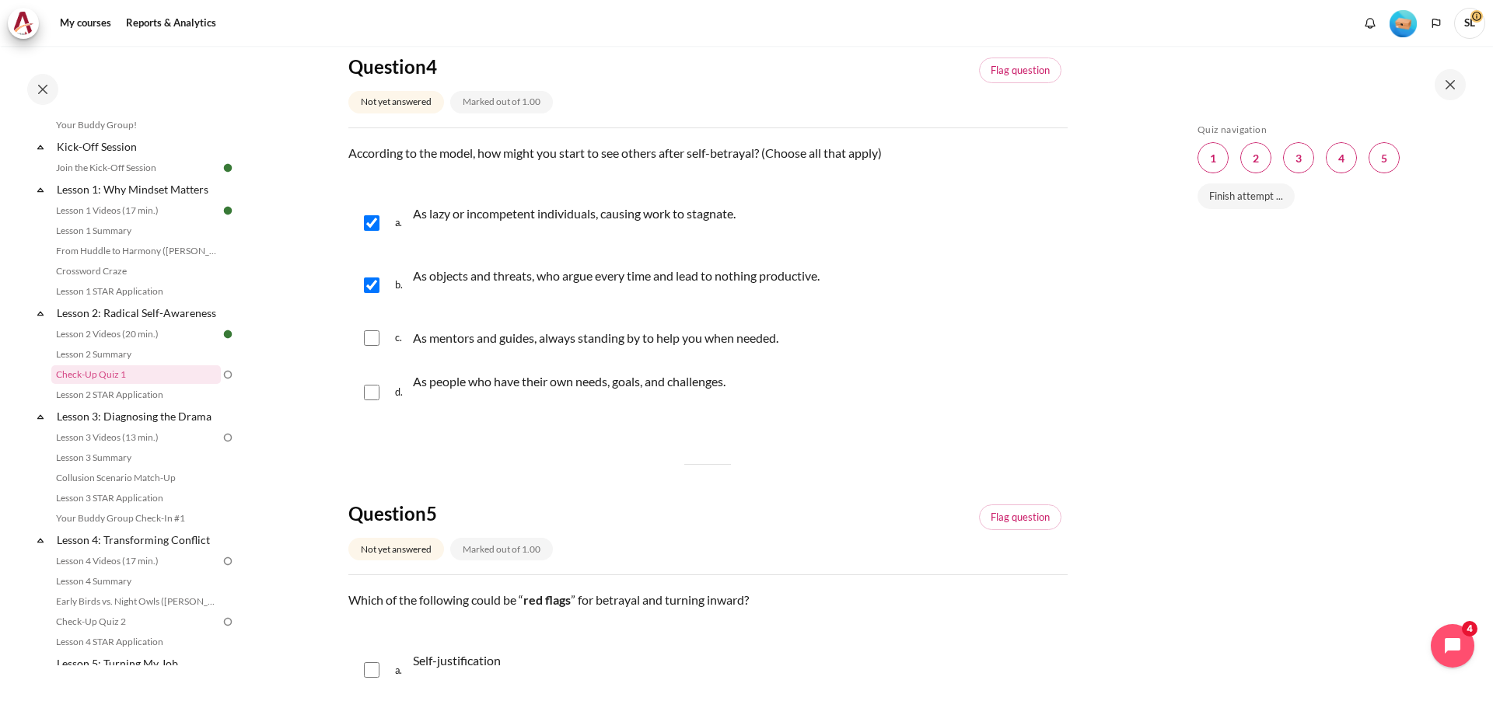
scroll to position [1477, 0]
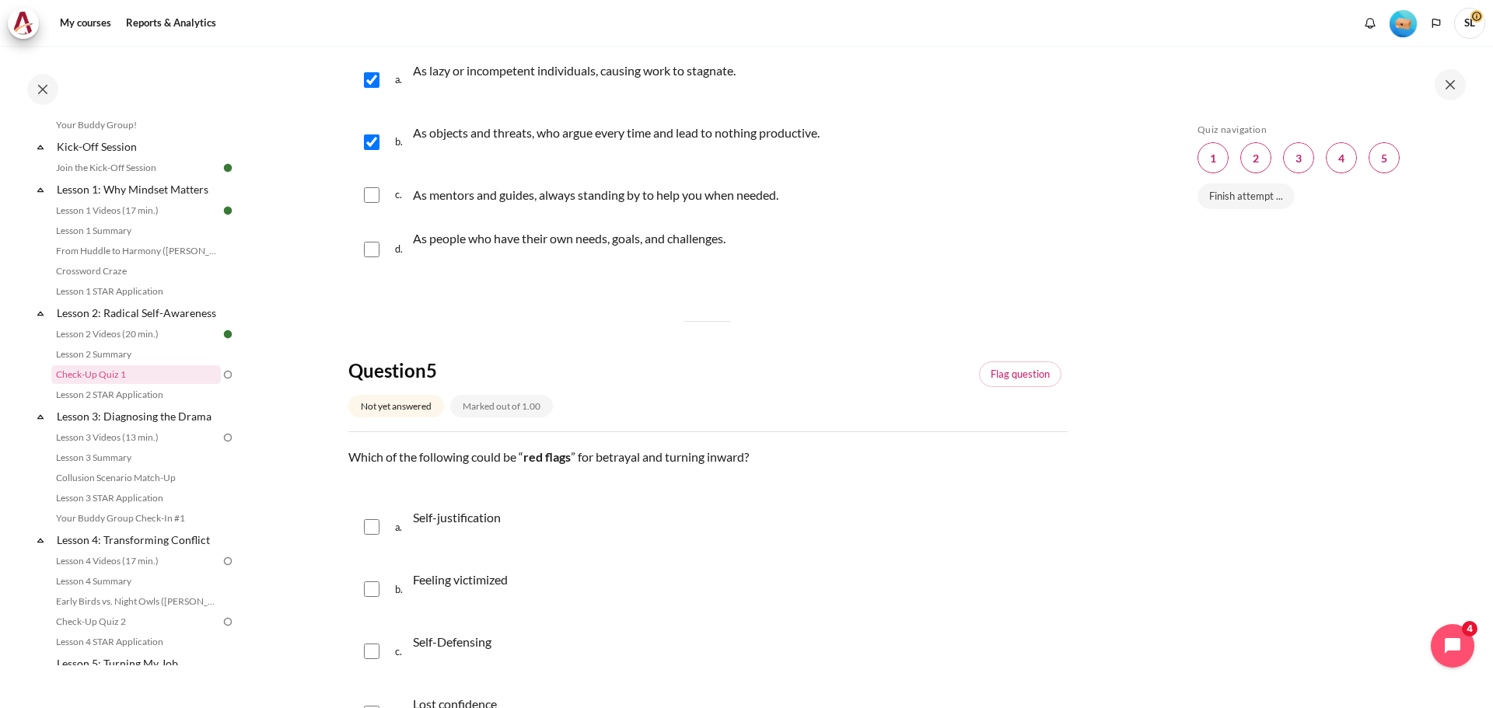
click at [371, 592] on input "Content" at bounding box center [372, 590] width 16 height 16
checkbox input "true"
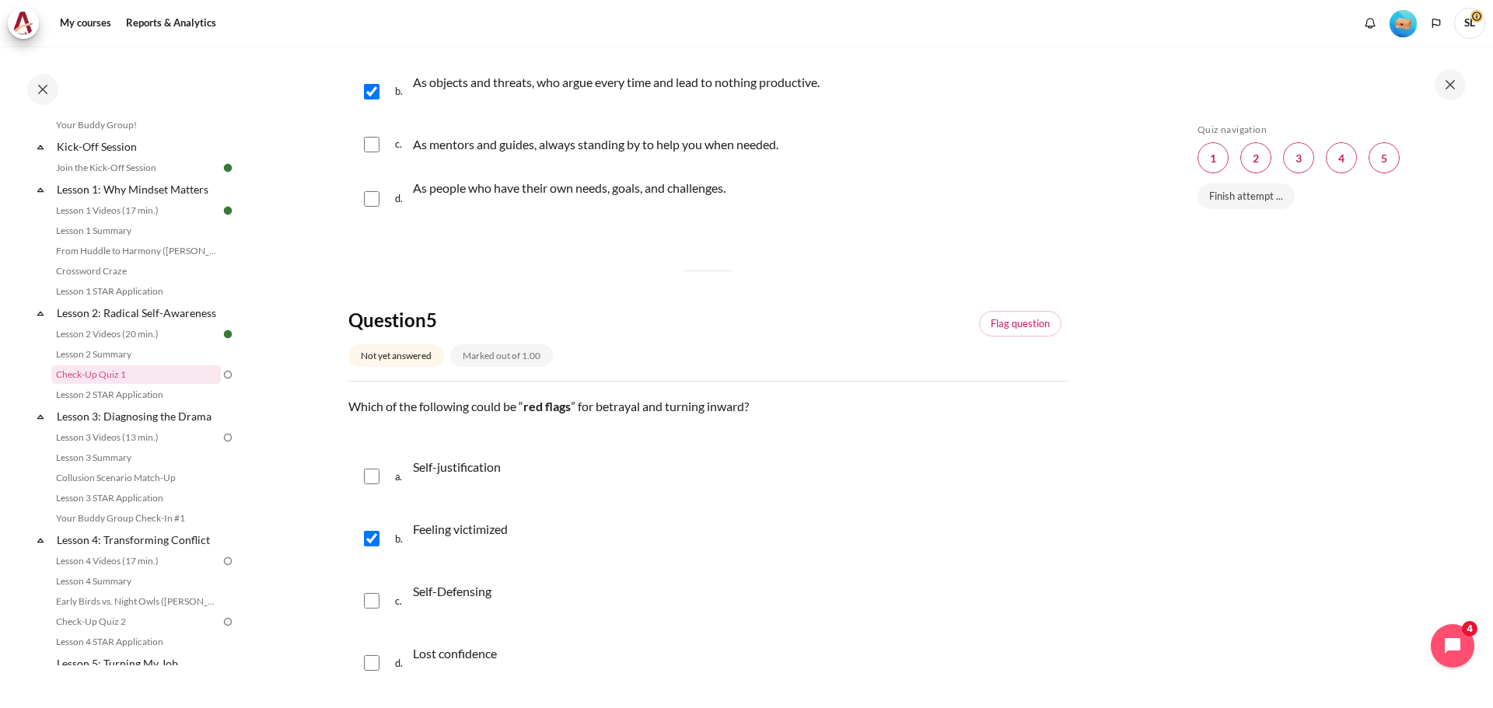
scroll to position [1555, 0]
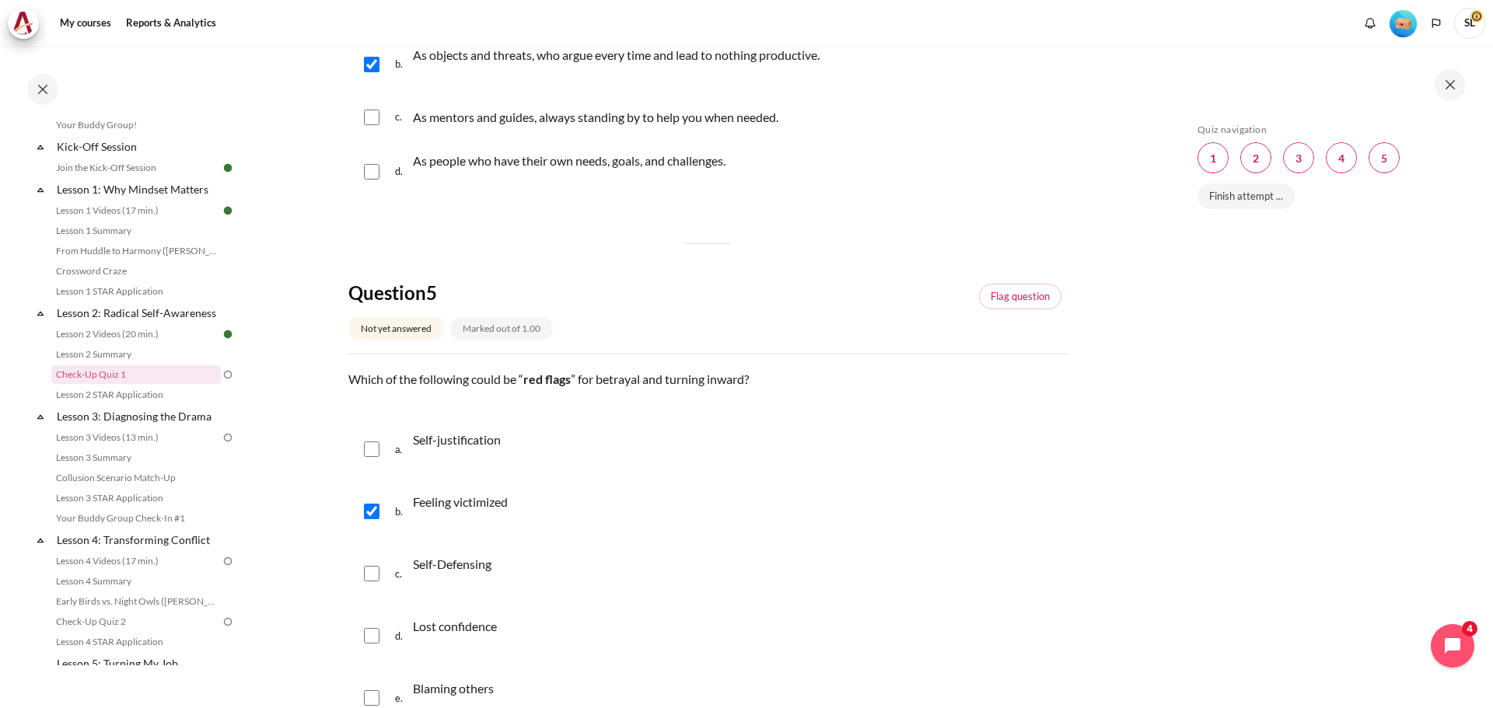
click at [378, 697] on input "Content" at bounding box center [372, 698] width 16 height 16
checkbox input "true"
click at [371, 575] on input "Content" at bounding box center [372, 574] width 16 height 16
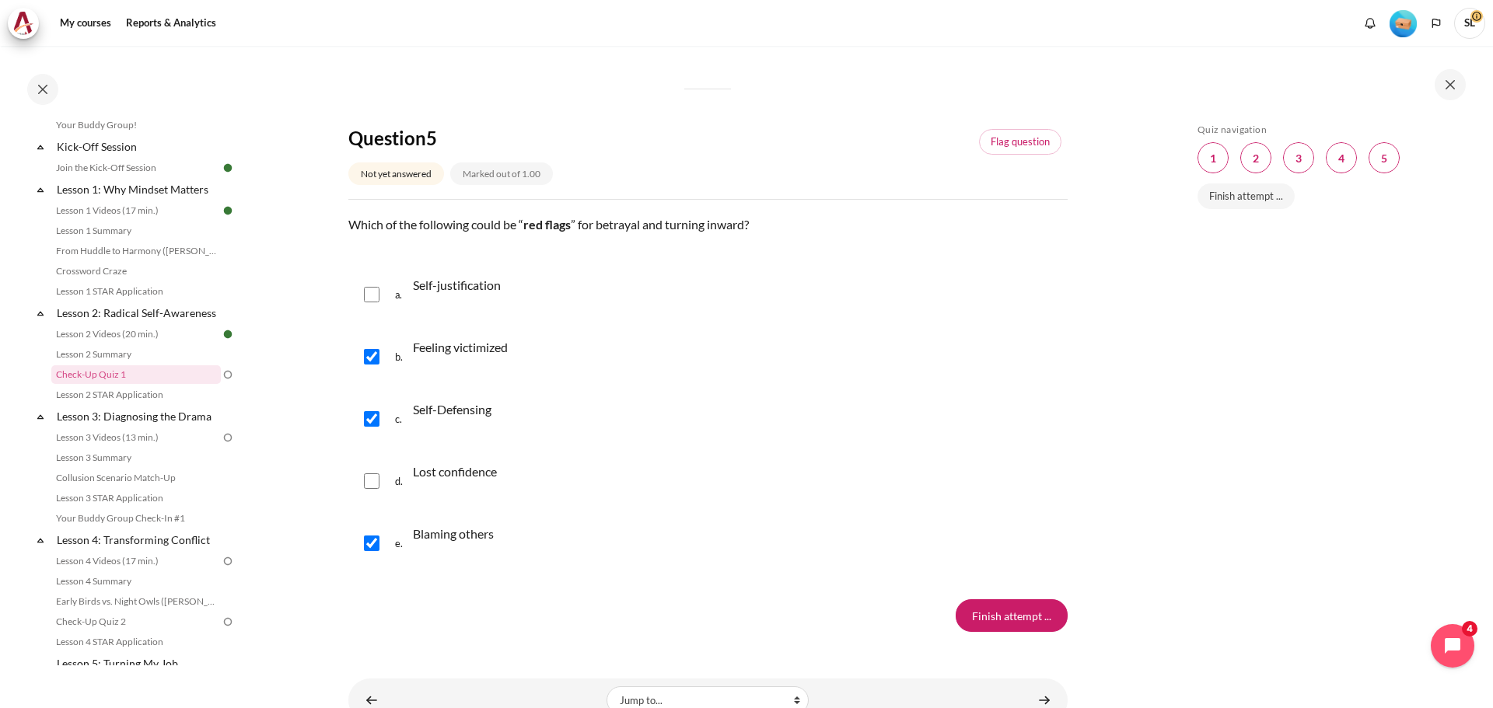
scroll to position [1710, 0]
click at [376, 417] on input "Content" at bounding box center [372, 418] width 16 height 16
checkbox input "false"
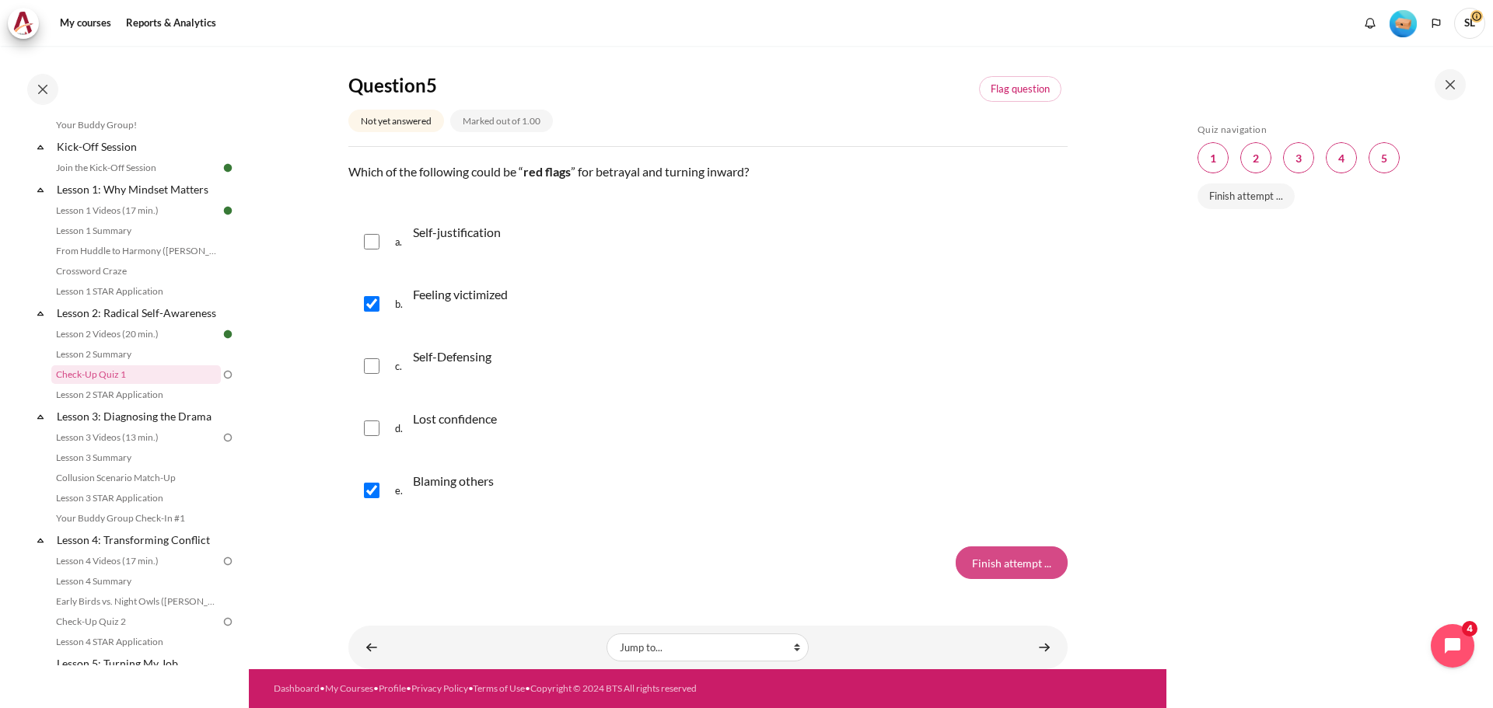
click at [1000, 563] on input "Finish attempt ..." at bounding box center [1011, 563] width 112 height 33
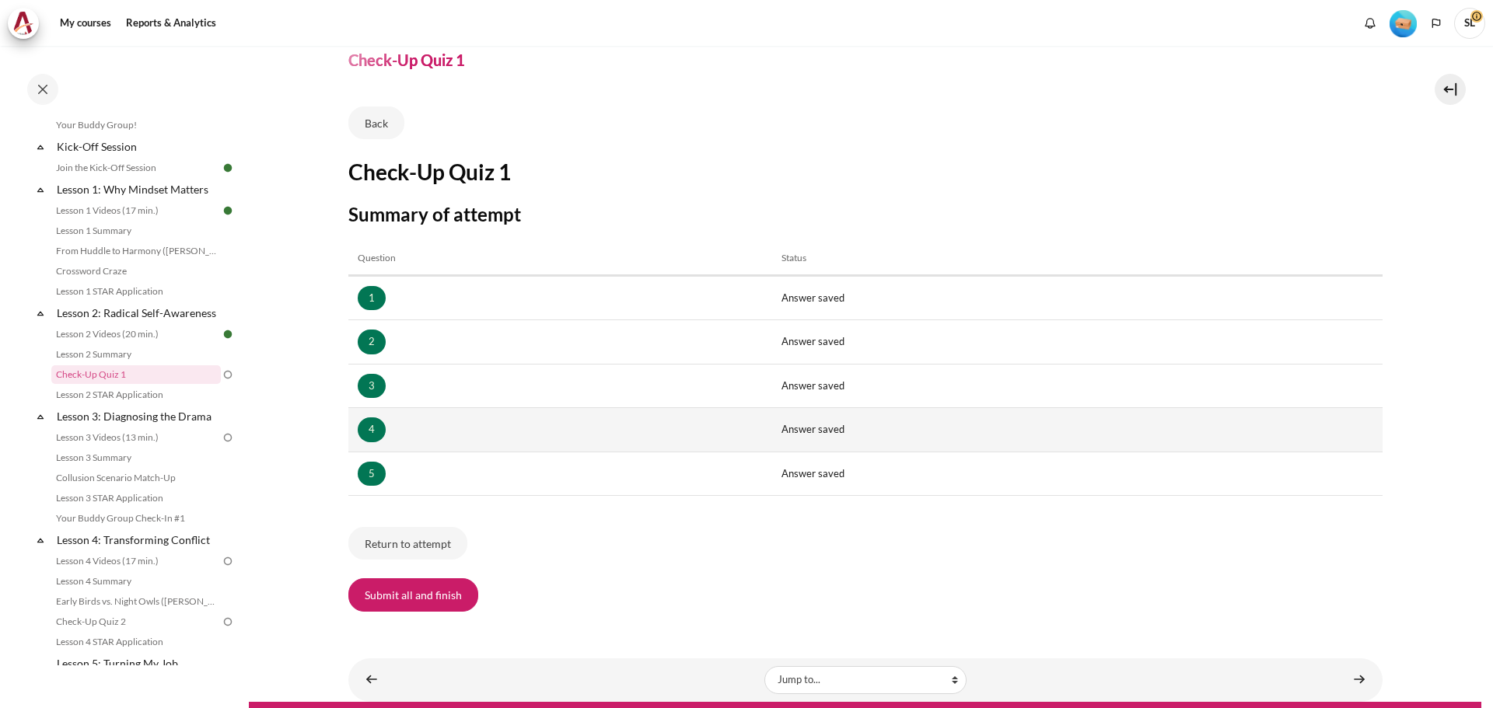
scroll to position [93, 0]
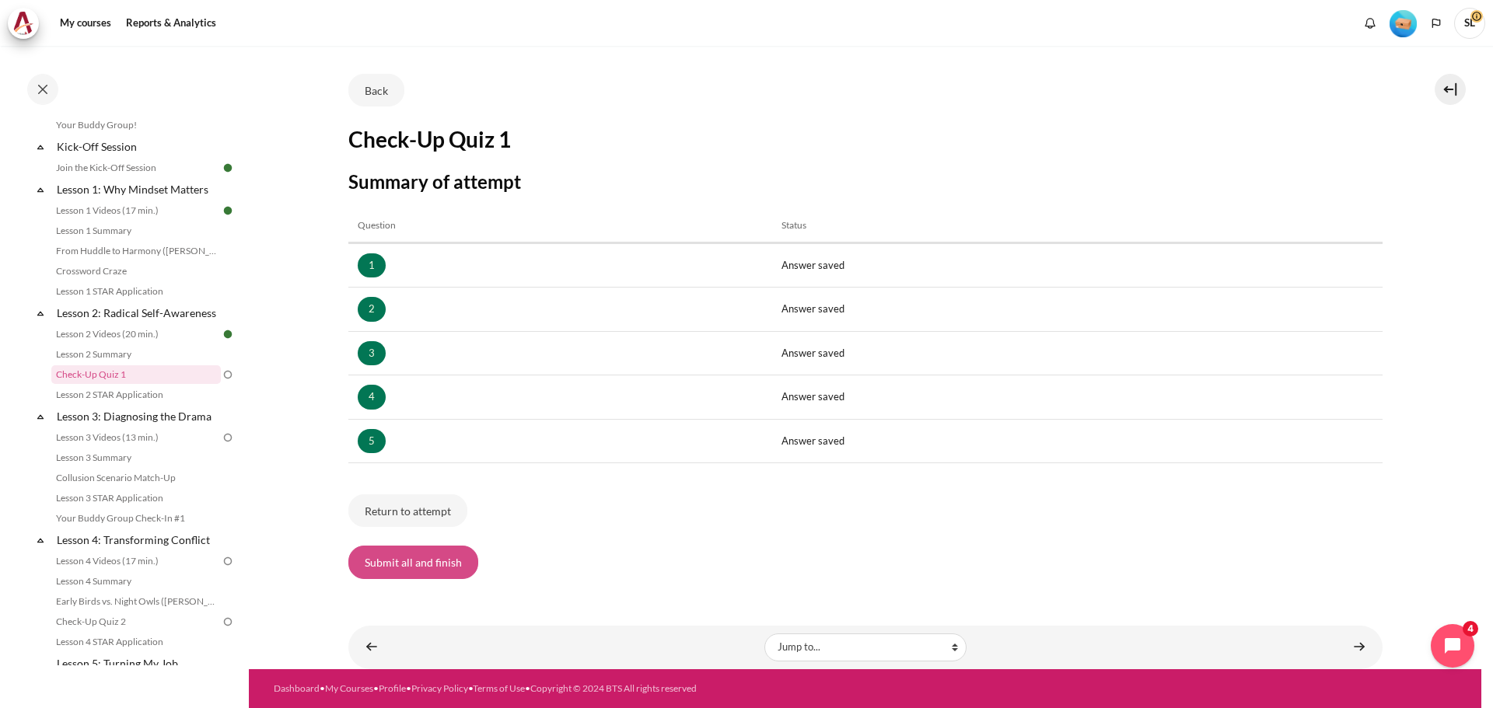
click at [435, 566] on button "Submit all and finish" at bounding box center [413, 562] width 130 height 33
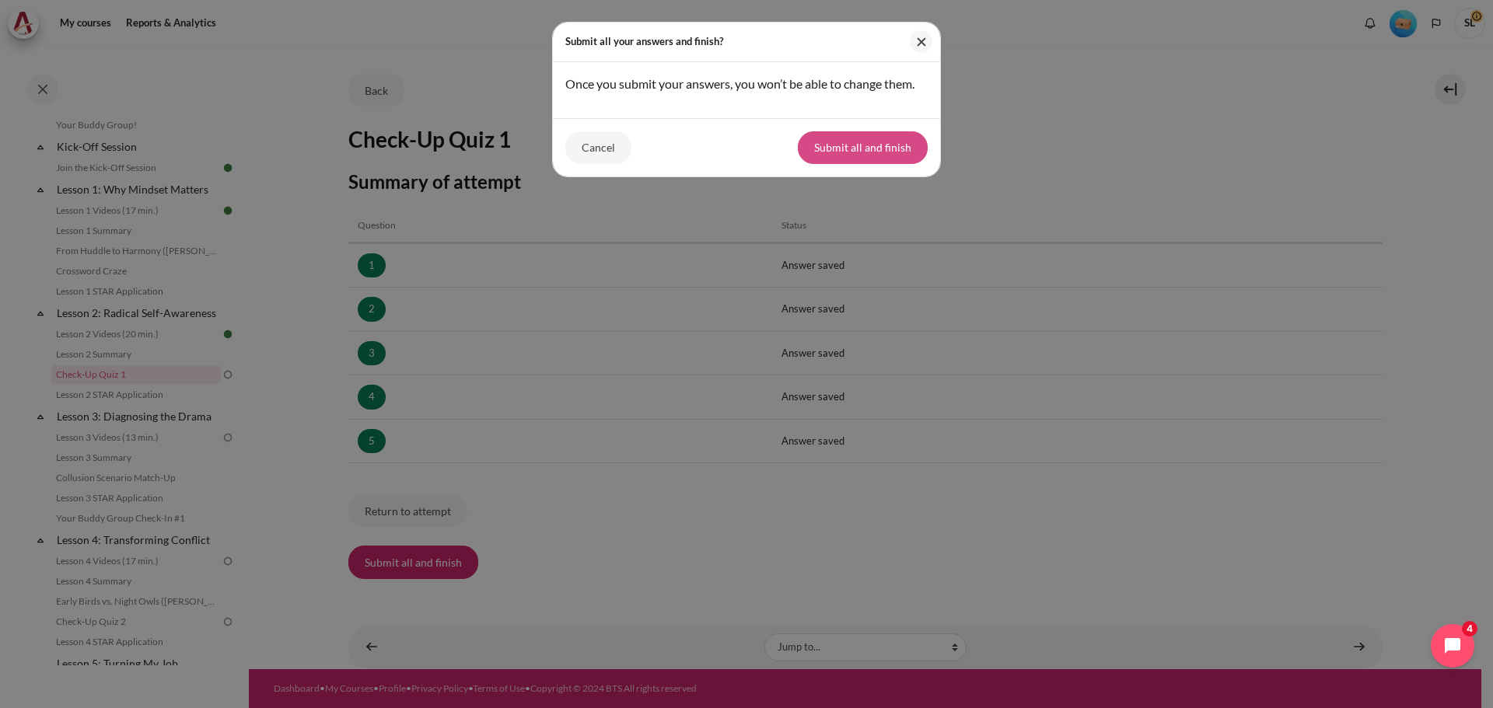
click at [867, 146] on button "Submit all and finish" at bounding box center [863, 147] width 130 height 33
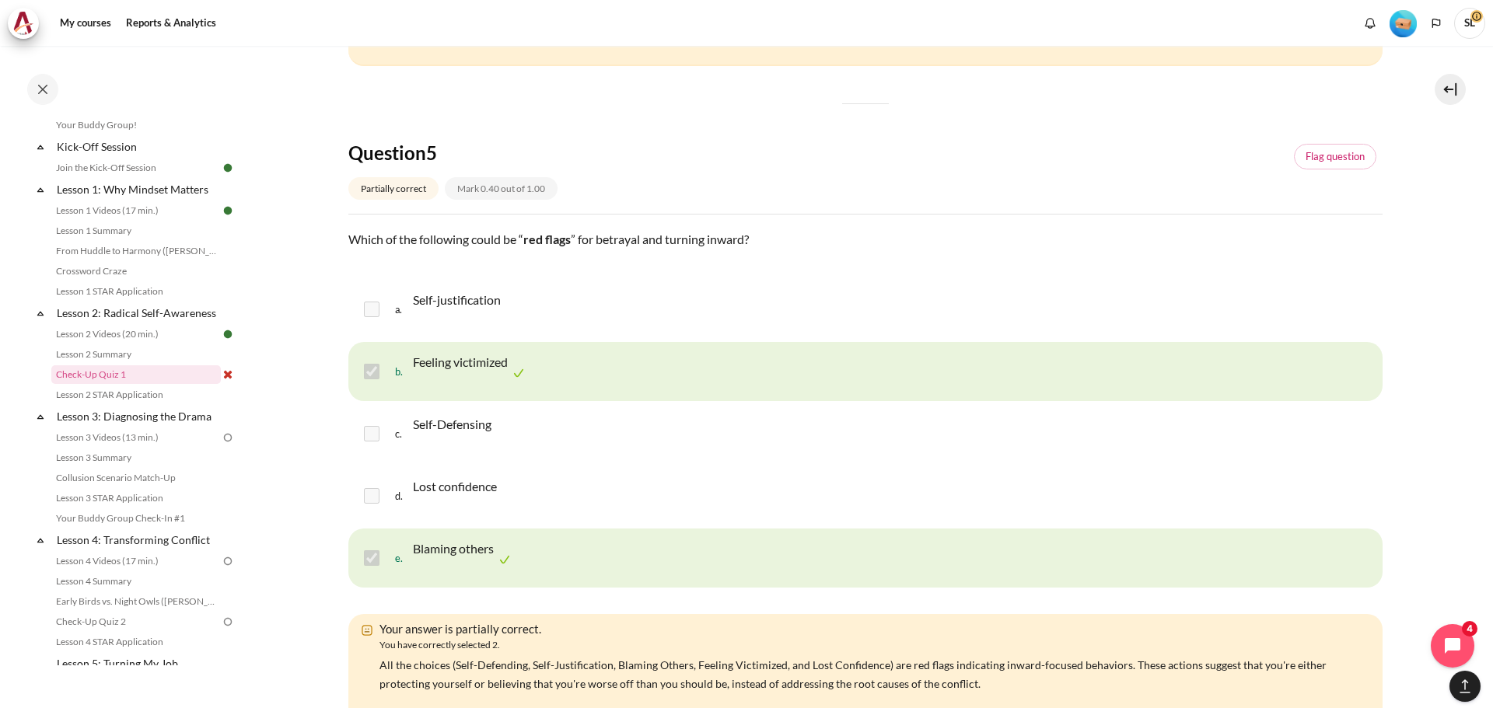
scroll to position [2418, 0]
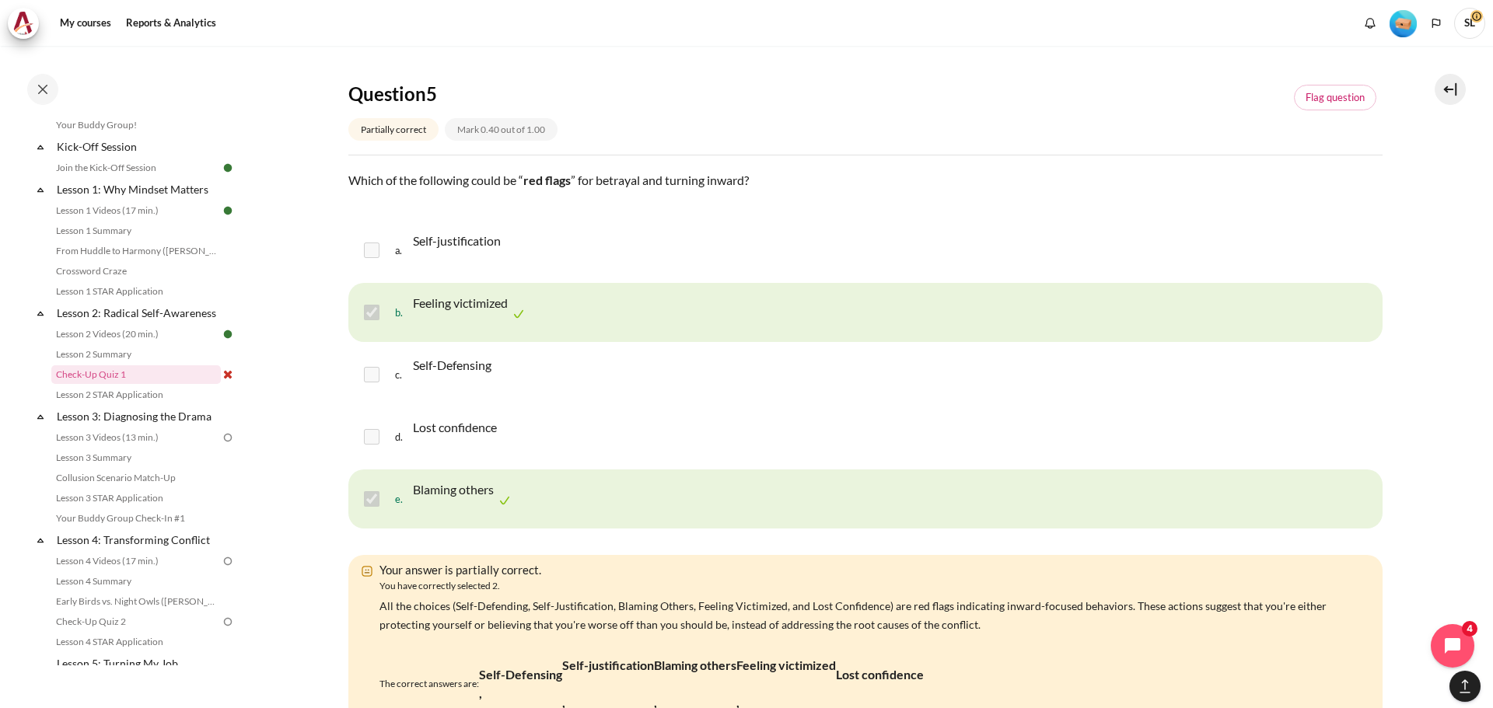
drag, startPoint x: 385, startPoint y: 430, endPoint x: 774, endPoint y: 433, distance: 388.7
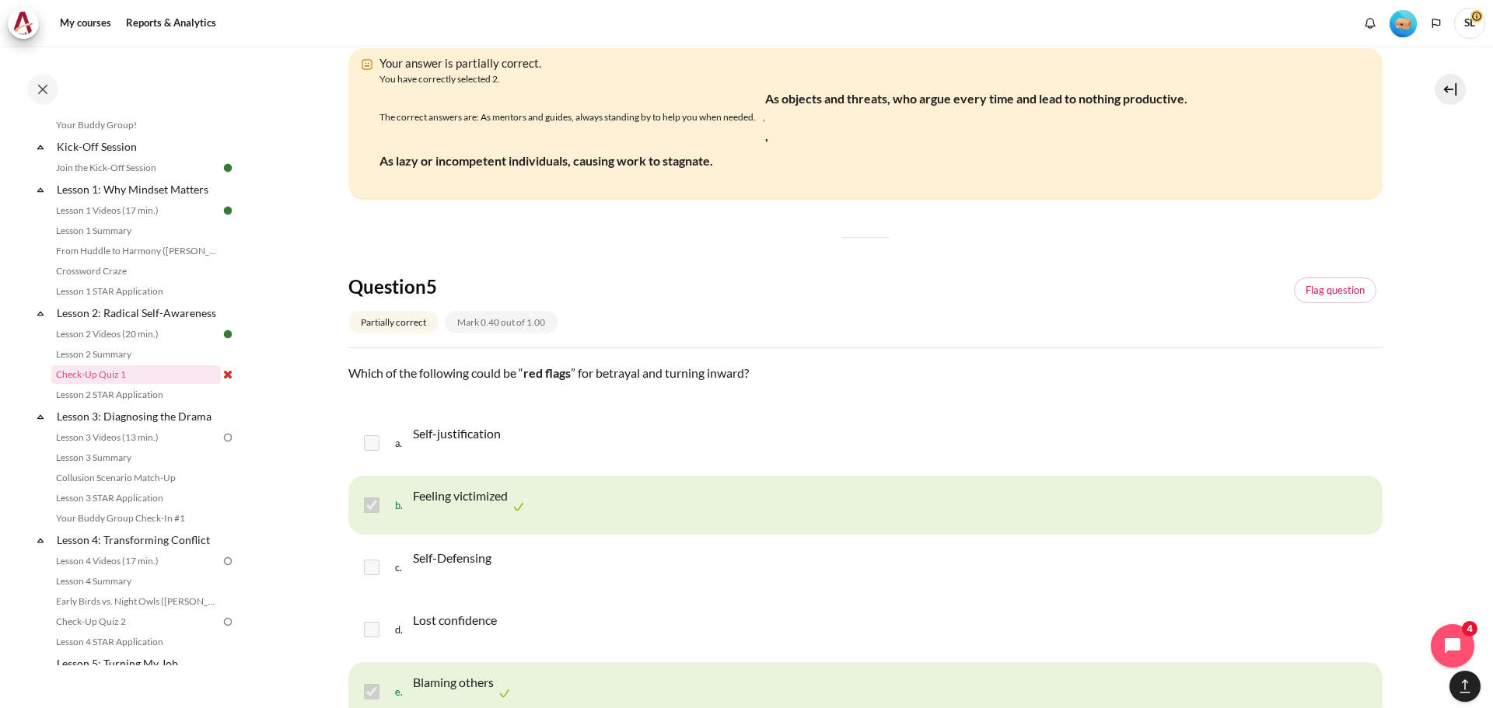
scroll to position [2185, 0]
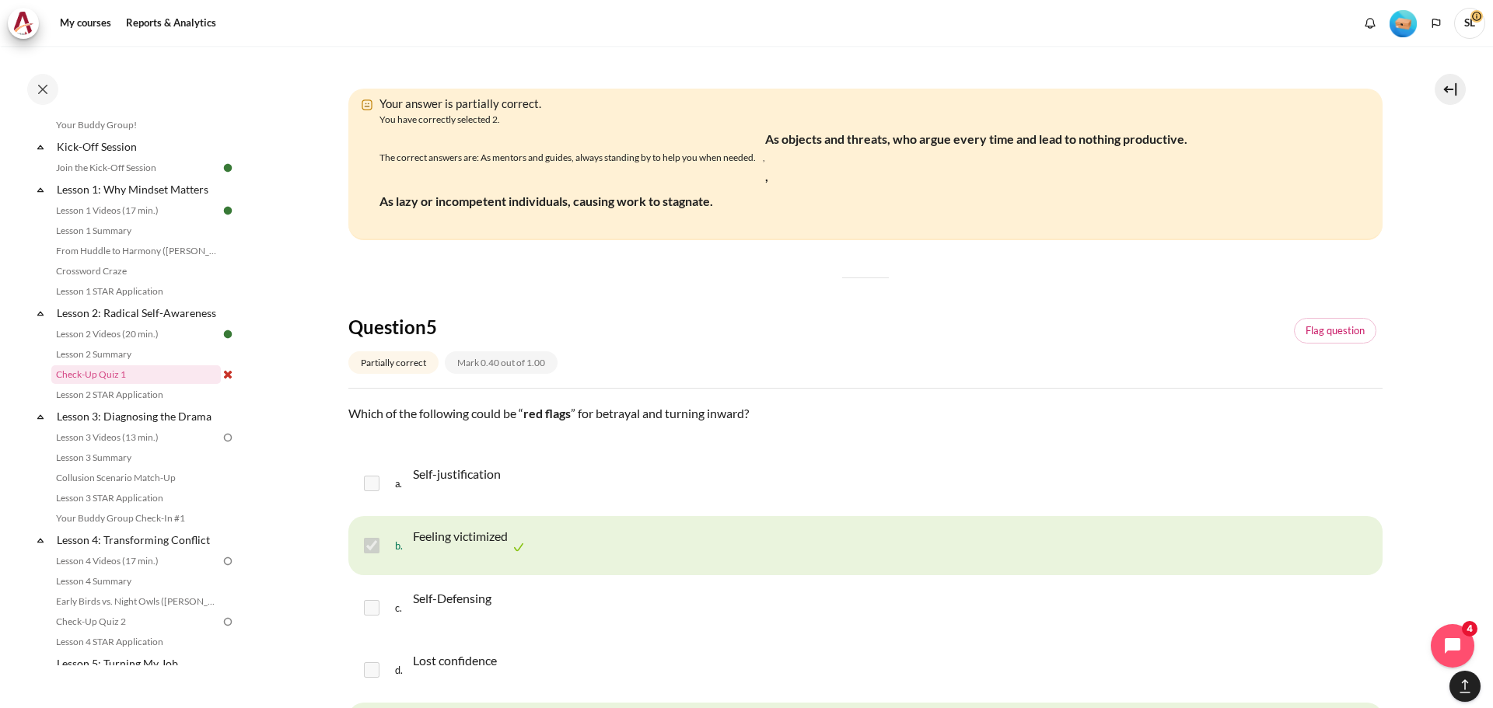
drag, startPoint x: 478, startPoint y: 260, endPoint x: 732, endPoint y: 272, distance: 254.5
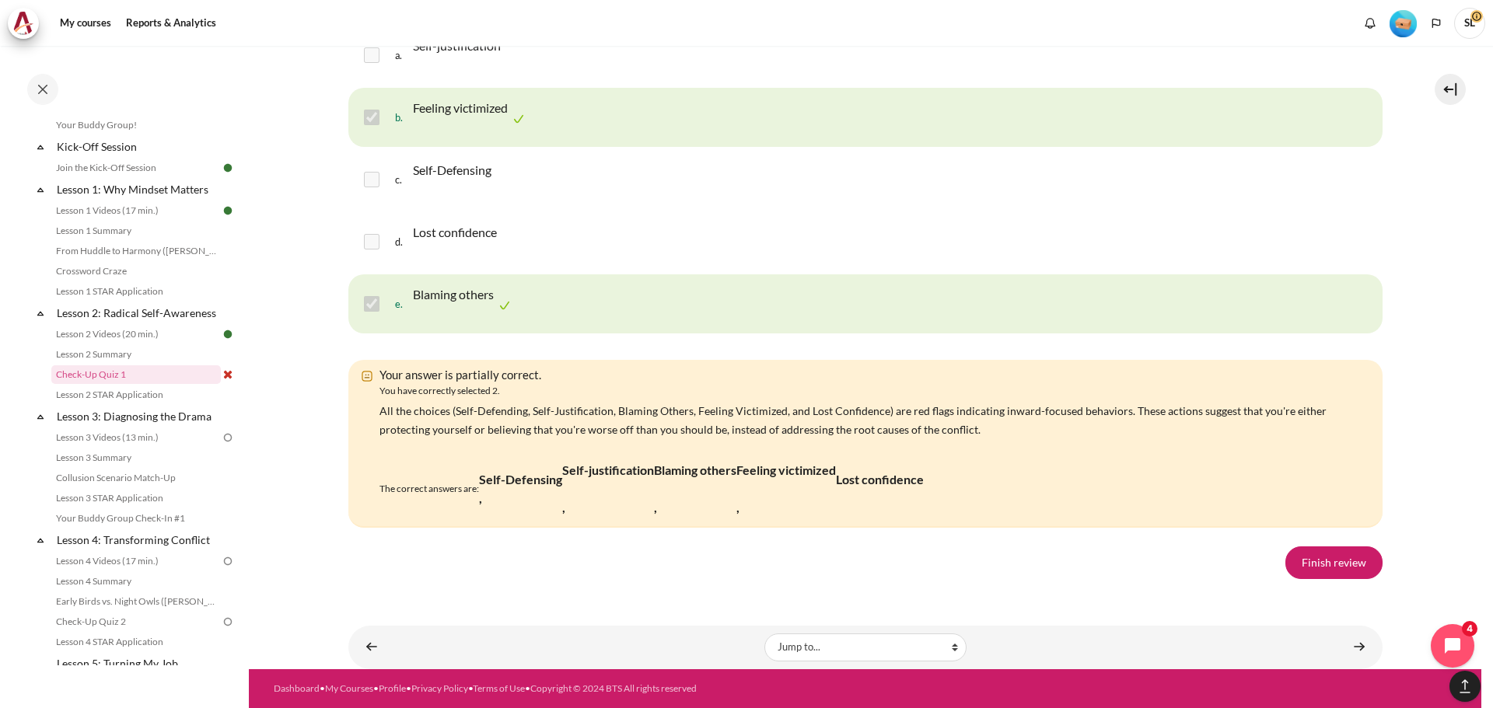
scroll to position [3118, 0]
click at [1326, 568] on link "Finish review" at bounding box center [1333, 563] width 97 height 33
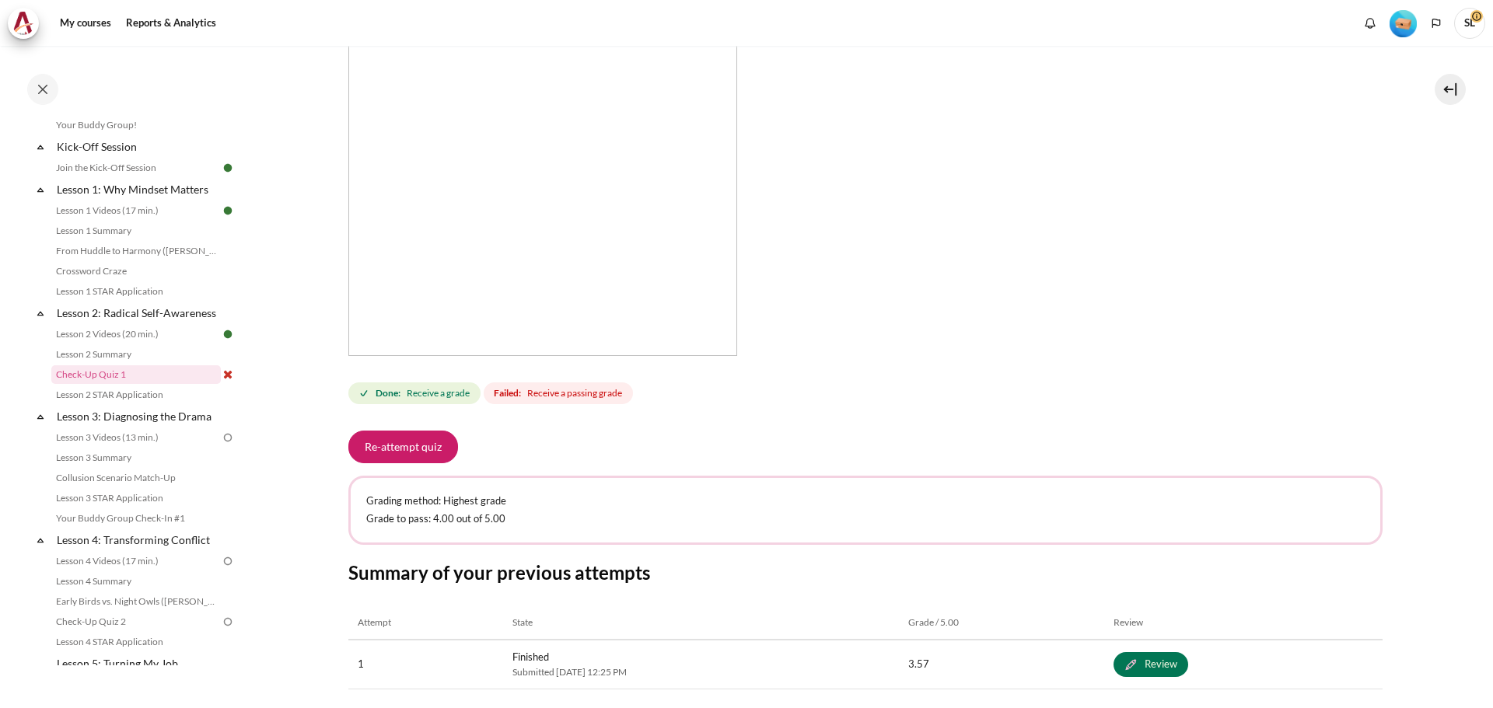
scroll to position [311, 0]
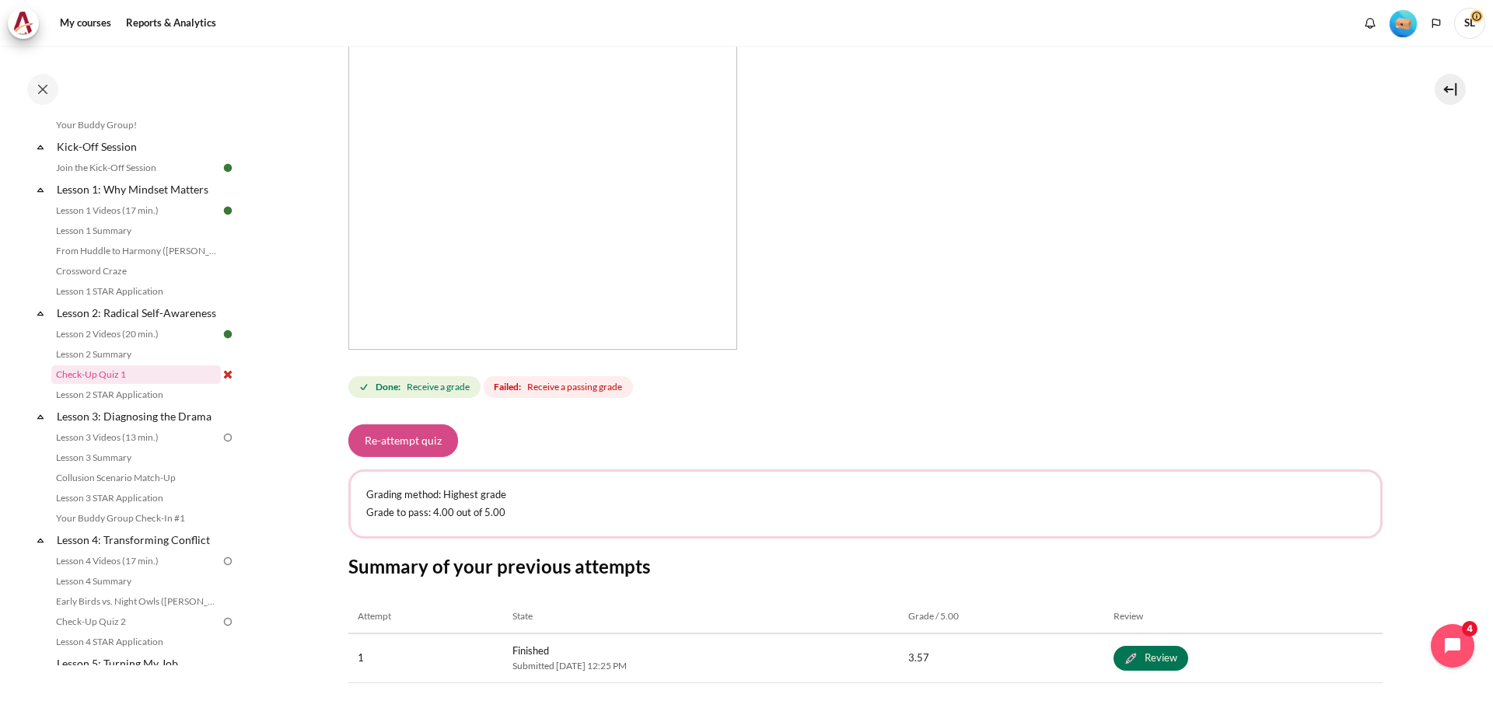
click at [424, 442] on button "Re-attempt quiz" at bounding box center [403, 440] width 110 height 33
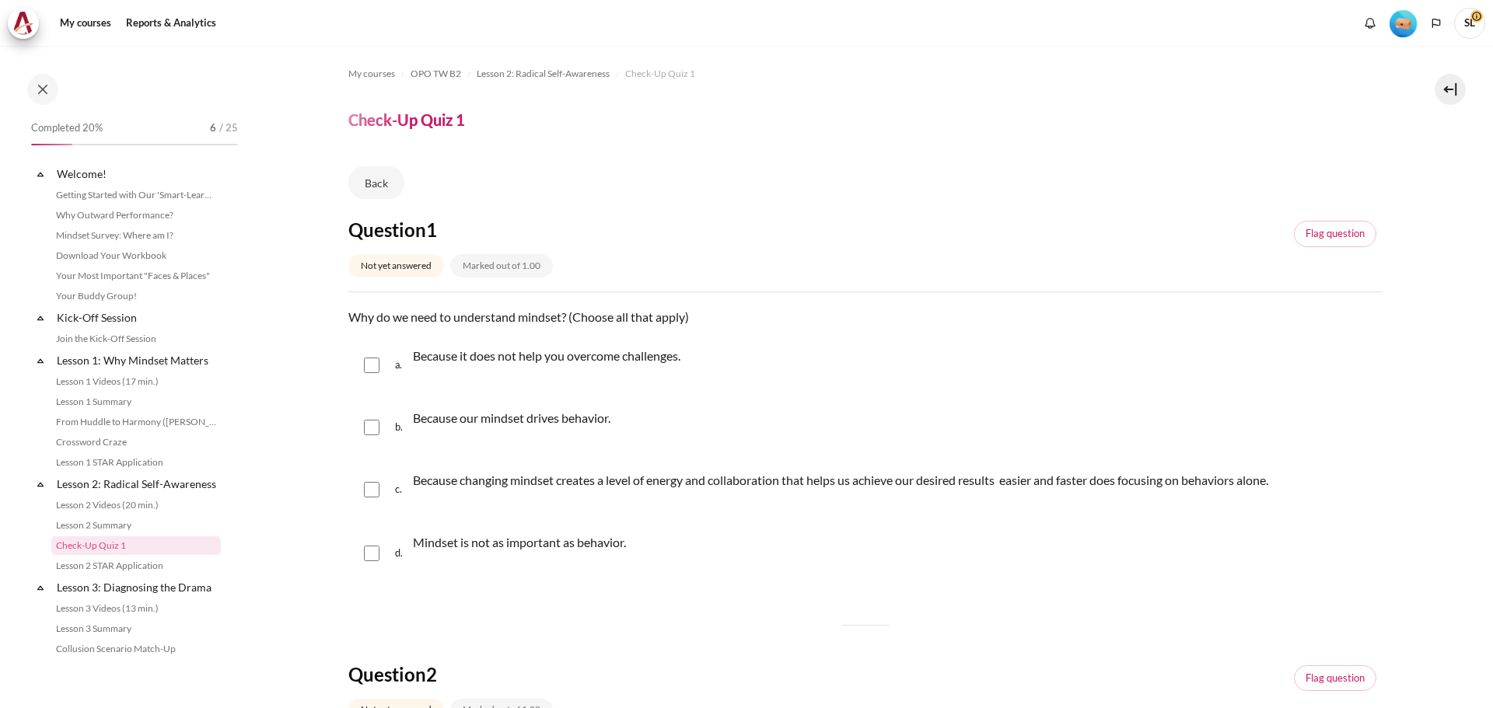
scroll to position [171, 0]
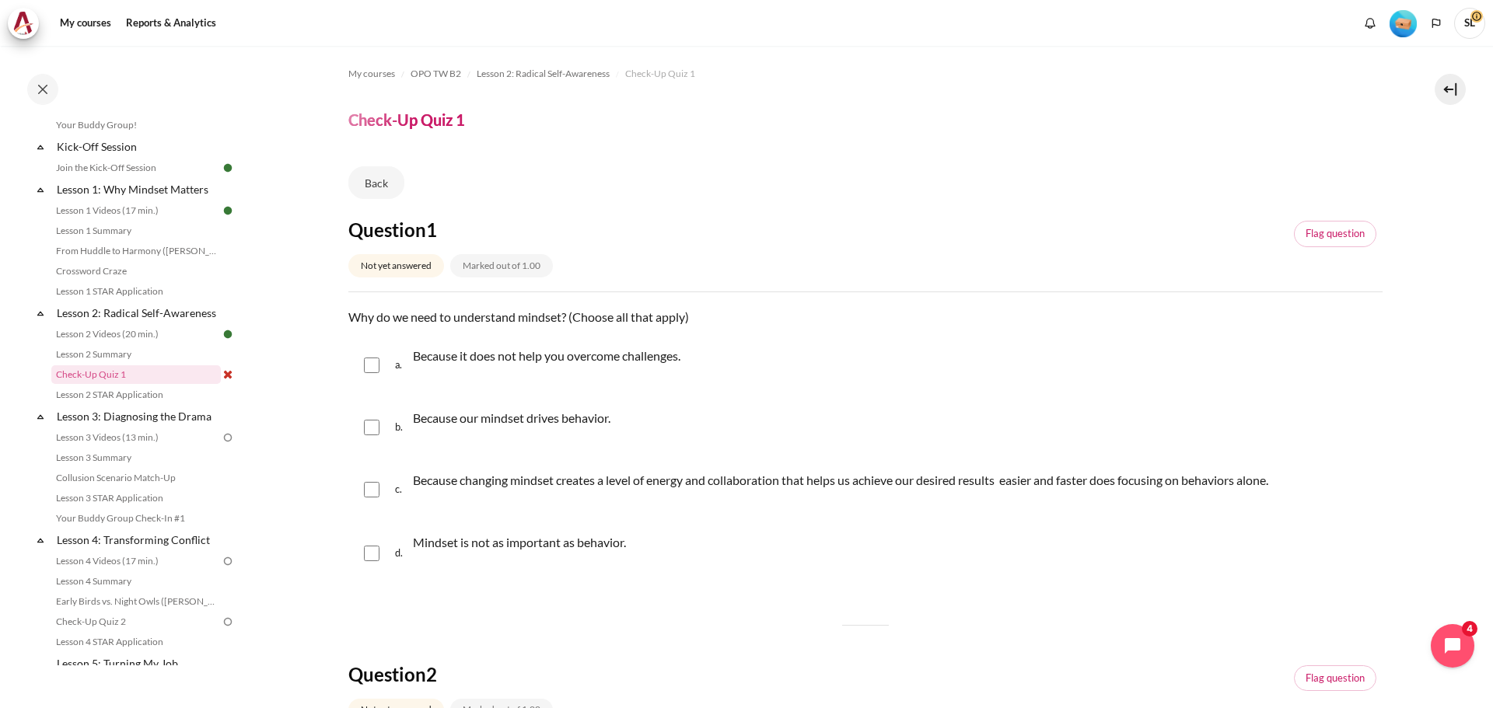
click at [372, 430] on input "Content" at bounding box center [372, 428] width 16 height 16
checkbox input "true"
click at [371, 492] on input "Content" at bounding box center [372, 490] width 16 height 16
checkbox input "true"
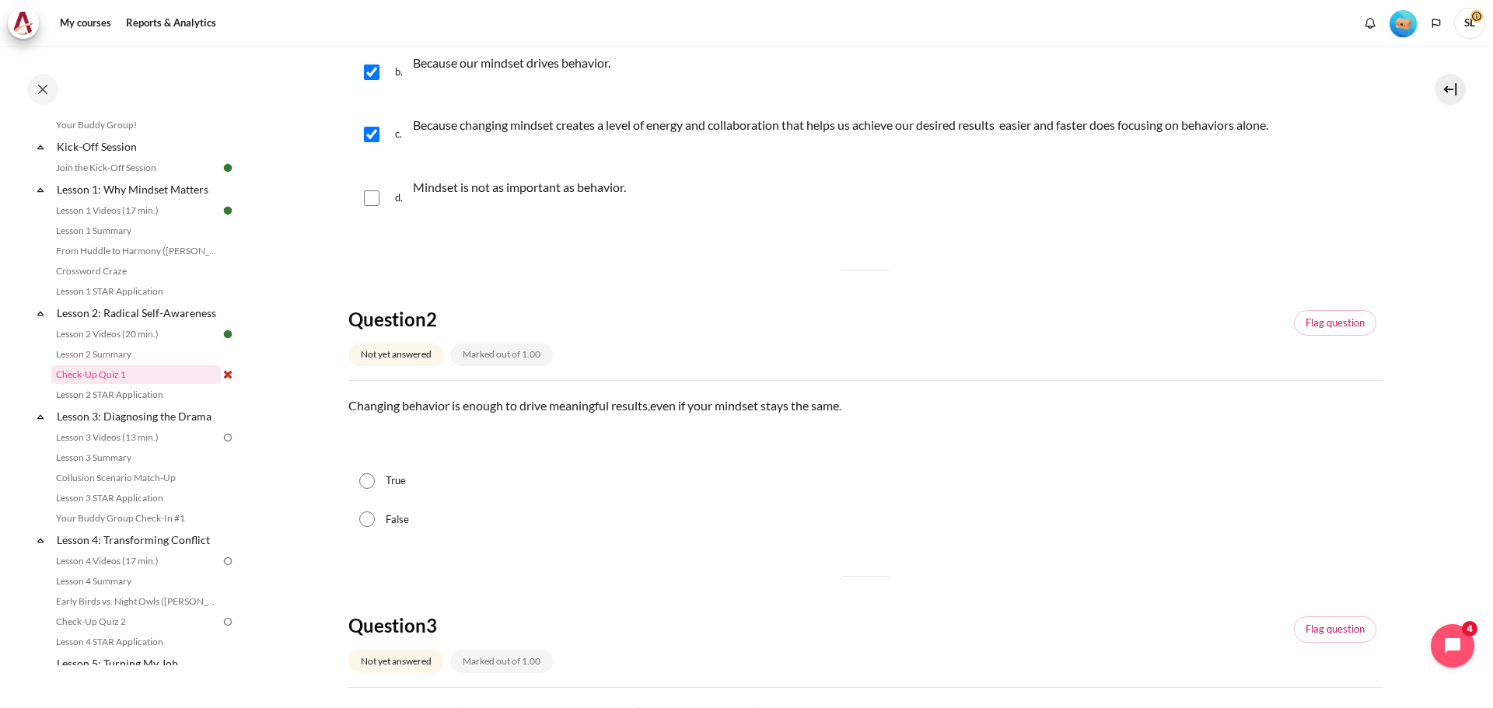
scroll to position [389, 0]
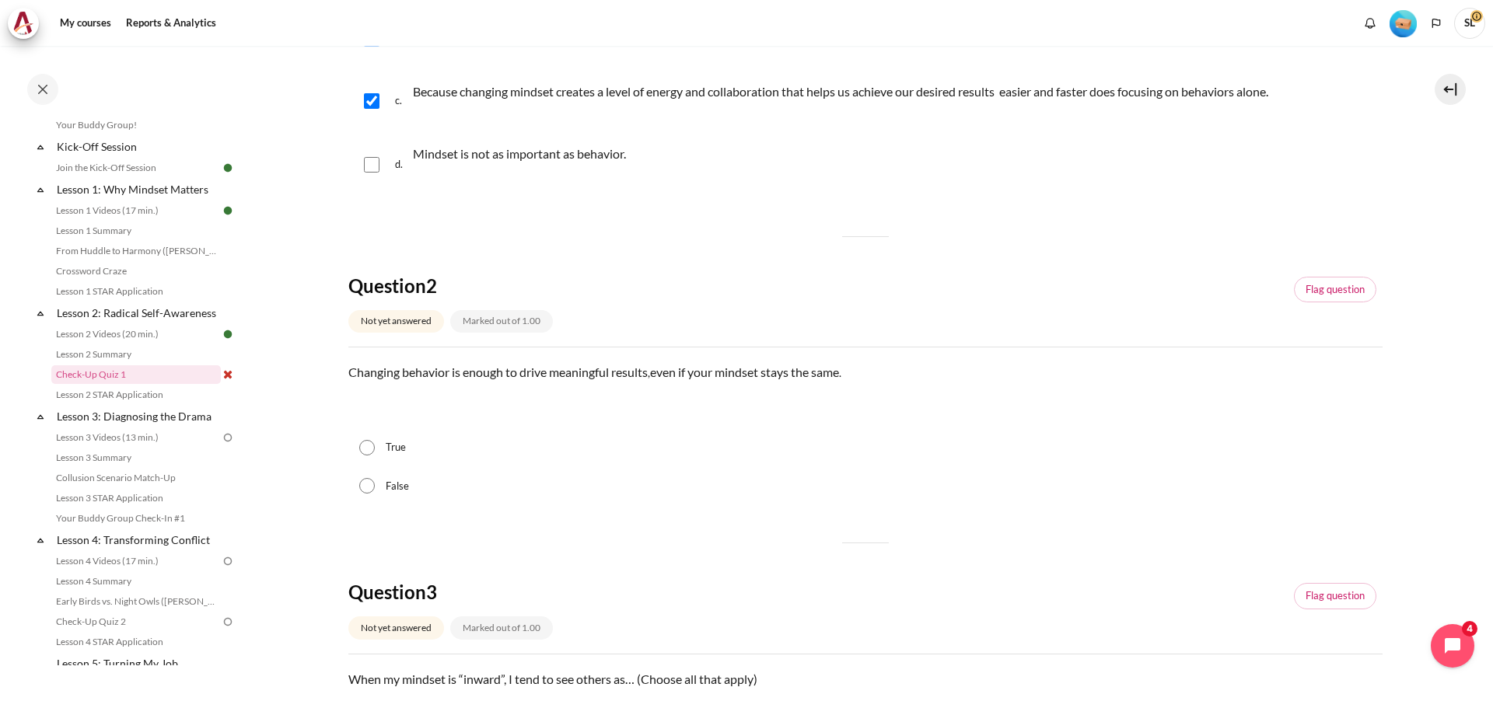
click at [372, 488] on input "False" at bounding box center [367, 486] width 16 height 16
radio input "true"
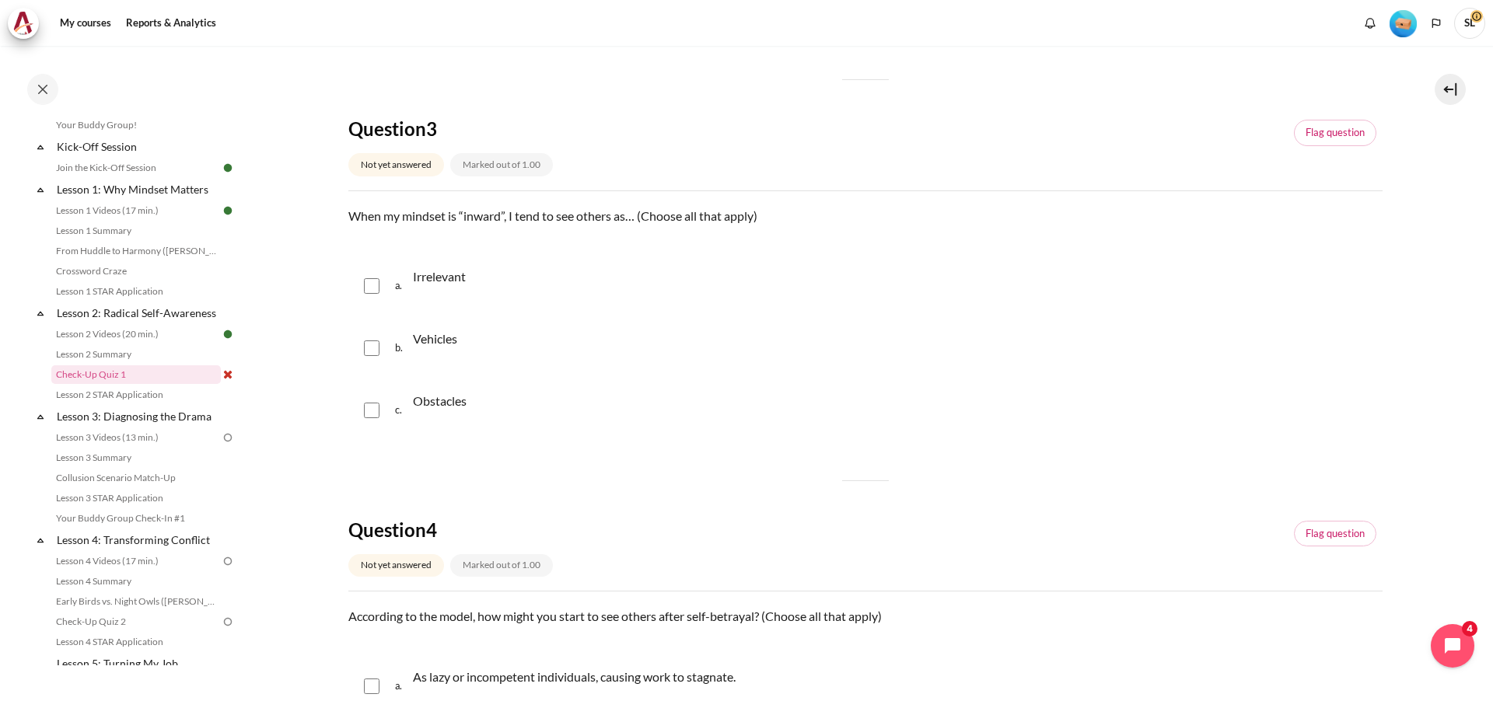
scroll to position [855, 0]
click at [368, 281] on input "Content" at bounding box center [372, 283] width 16 height 16
checkbox input "true"
click at [374, 355] on div "b. Vehicles" at bounding box center [865, 345] width 1034 height 59
click at [372, 347] on input "Content" at bounding box center [372, 345] width 16 height 16
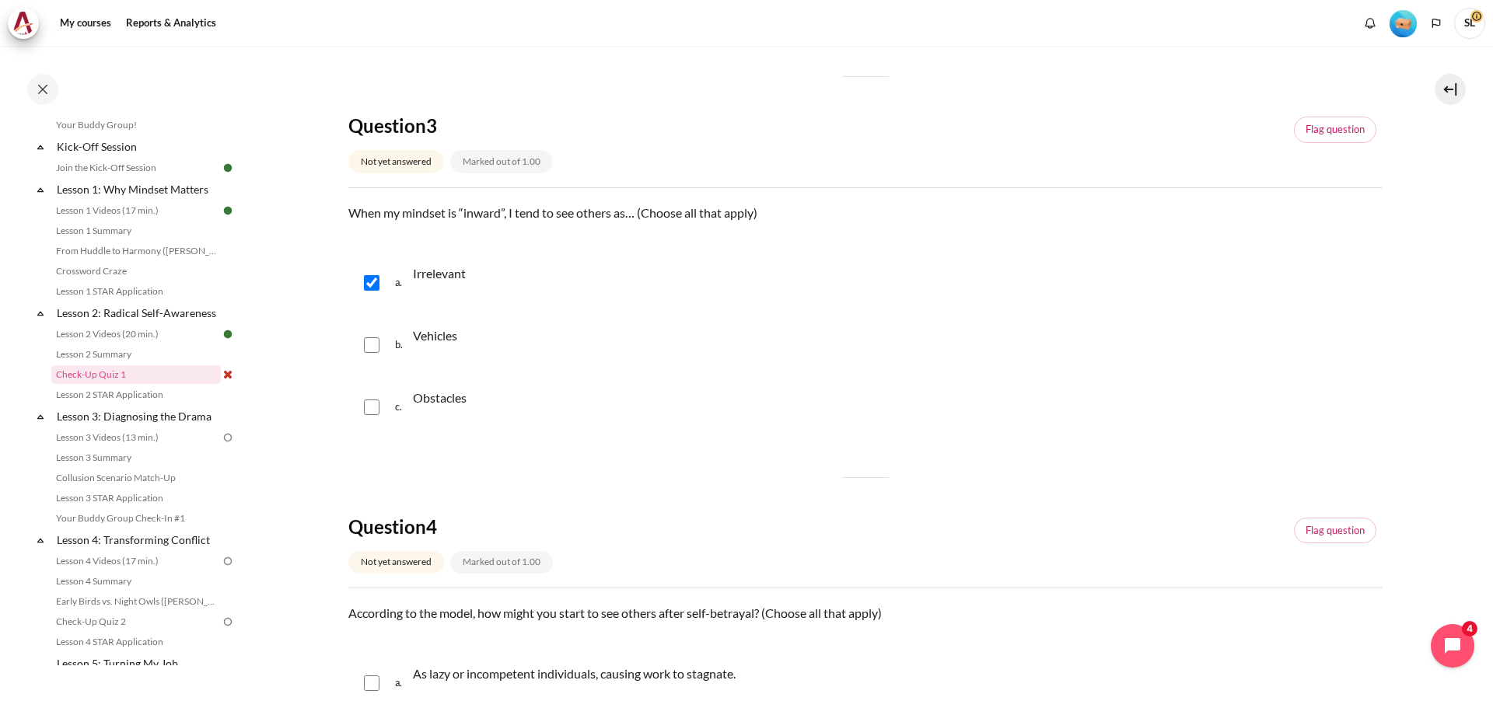
checkbox input "true"
click at [371, 411] on input "Content" at bounding box center [372, 408] width 16 height 16
checkbox input "true"
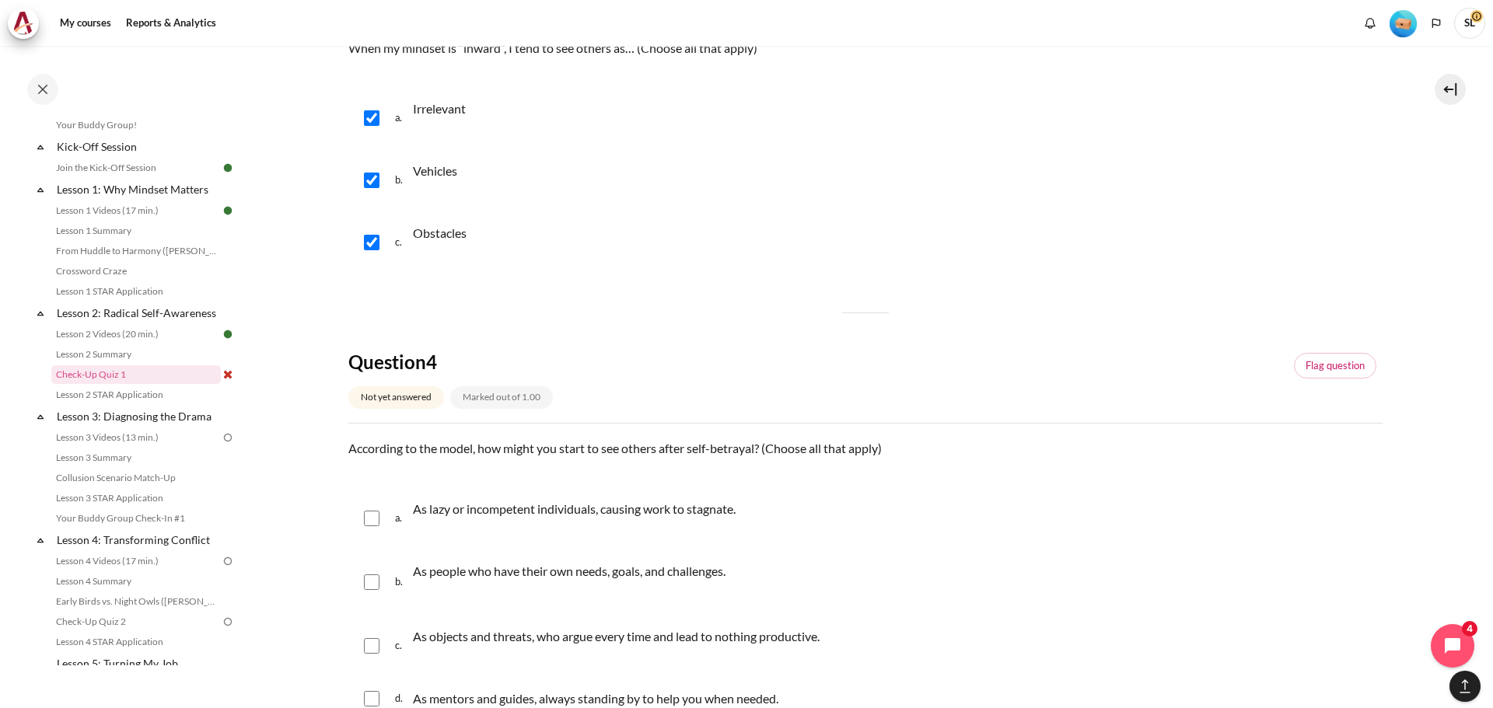
scroll to position [1244, 0]
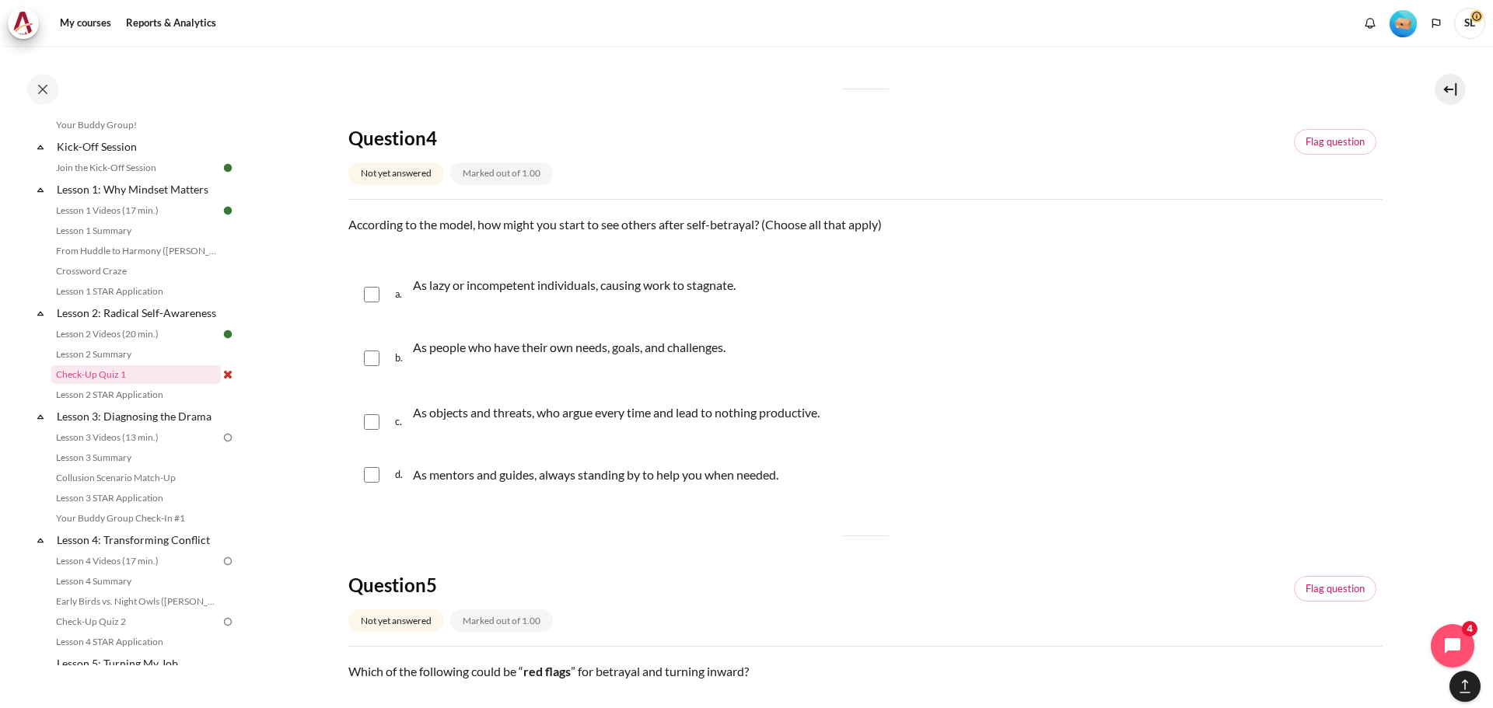
click at [372, 293] on input "Content" at bounding box center [372, 295] width 16 height 16
checkbox input "true"
click at [368, 360] on input "Content" at bounding box center [372, 359] width 16 height 16
click at [370, 360] on input "Content" at bounding box center [372, 359] width 16 height 16
checkbox input "false"
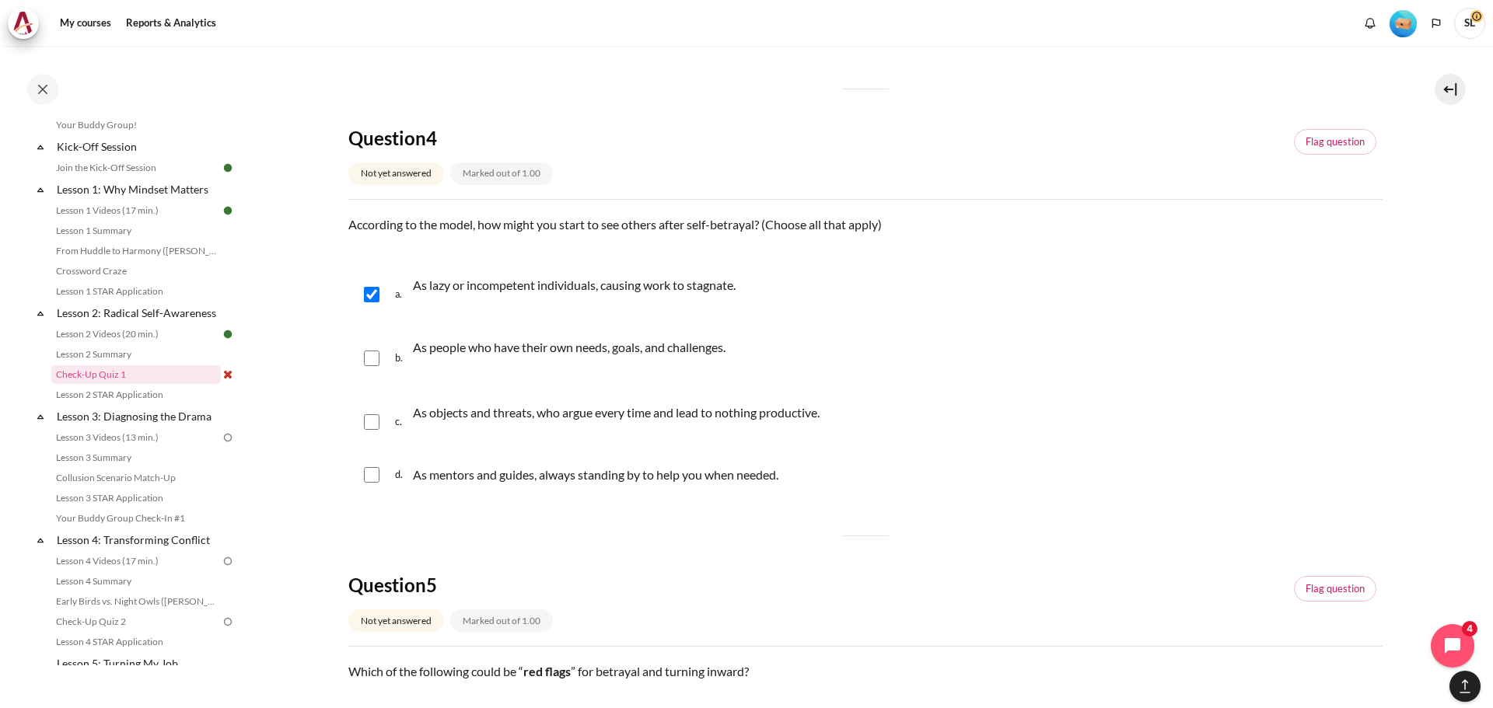
click at [367, 423] on input "Content" at bounding box center [372, 422] width 16 height 16
checkbox input "true"
click at [376, 477] on input "Content" at bounding box center [372, 475] width 16 height 16
checkbox input "true"
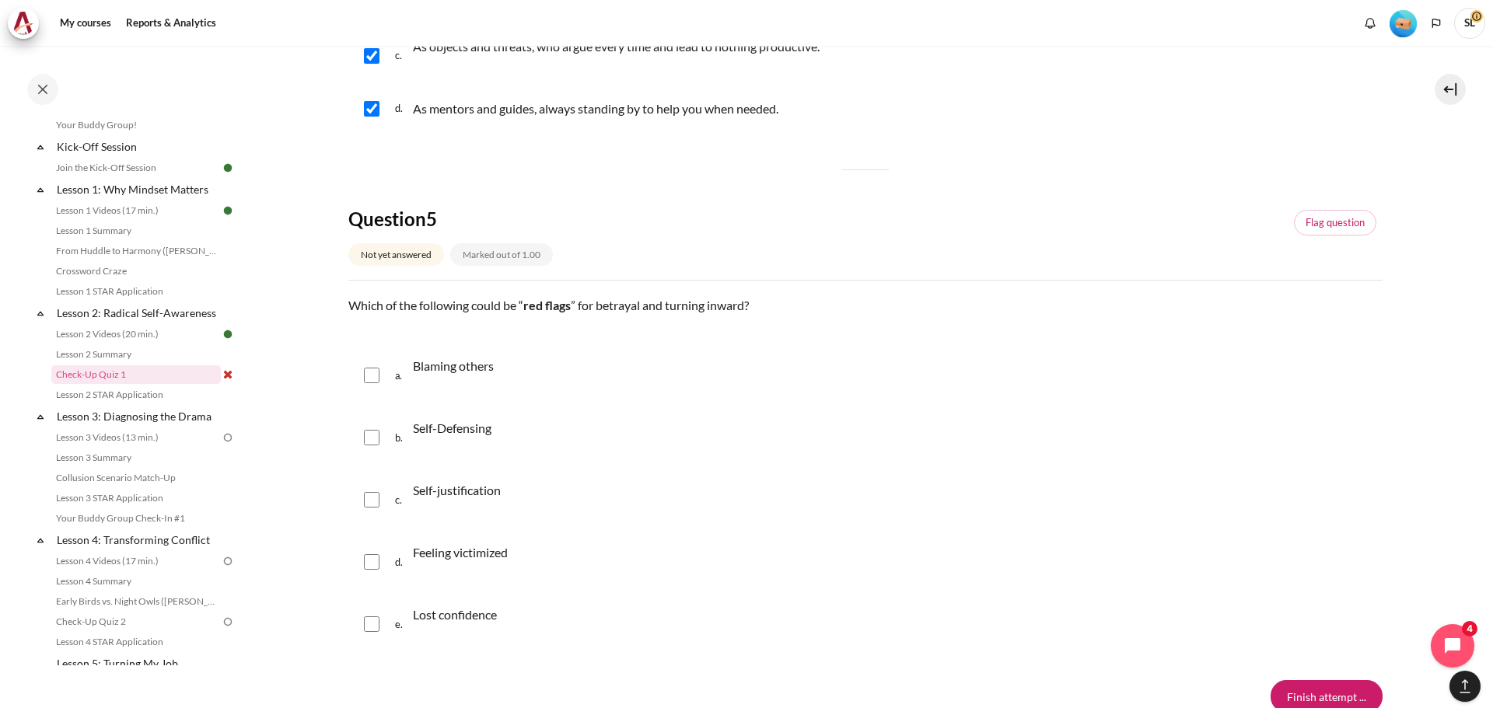
scroll to position [1633, 0]
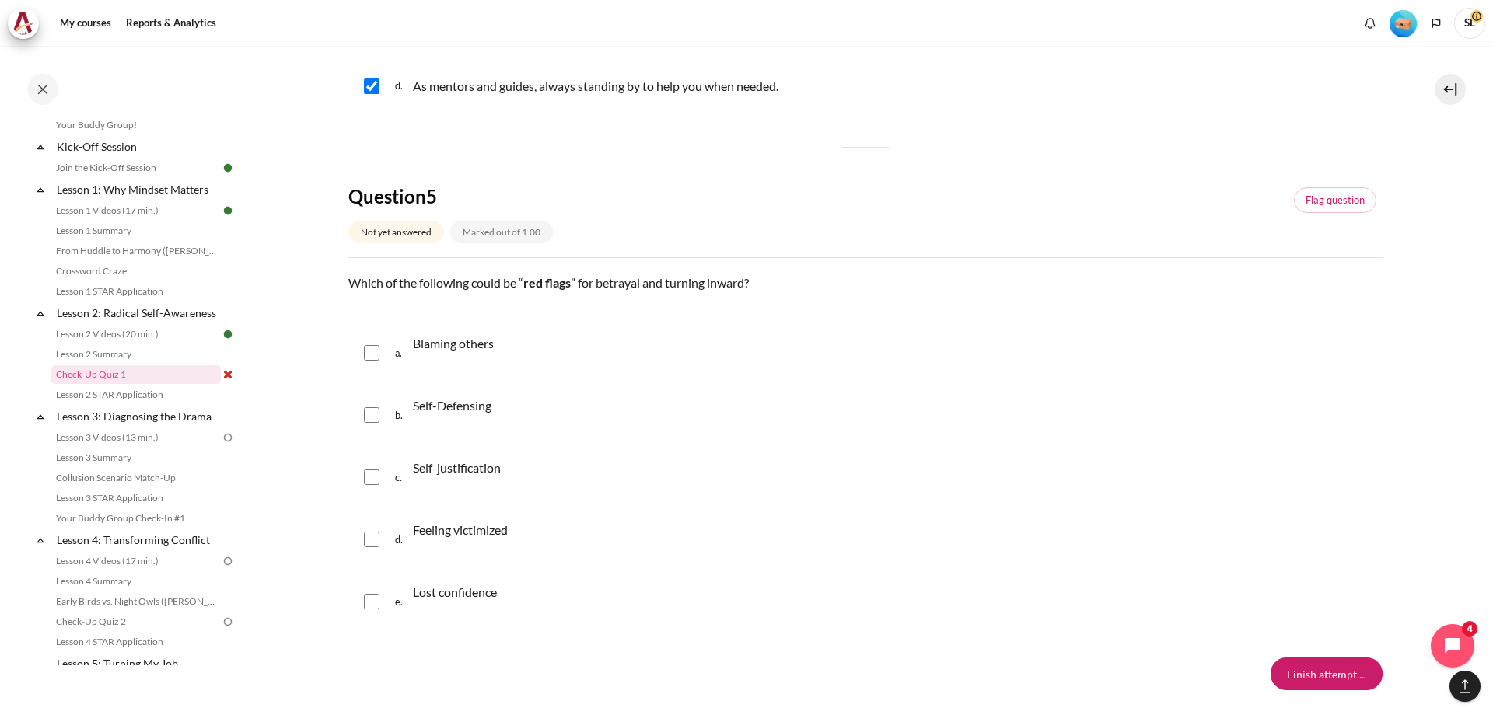
click at [370, 355] on input "Content" at bounding box center [372, 353] width 16 height 16
checkbox input "true"
click at [370, 413] on input "Content" at bounding box center [372, 415] width 16 height 16
checkbox input "true"
click at [370, 481] on input "Content" at bounding box center [372, 478] width 16 height 16
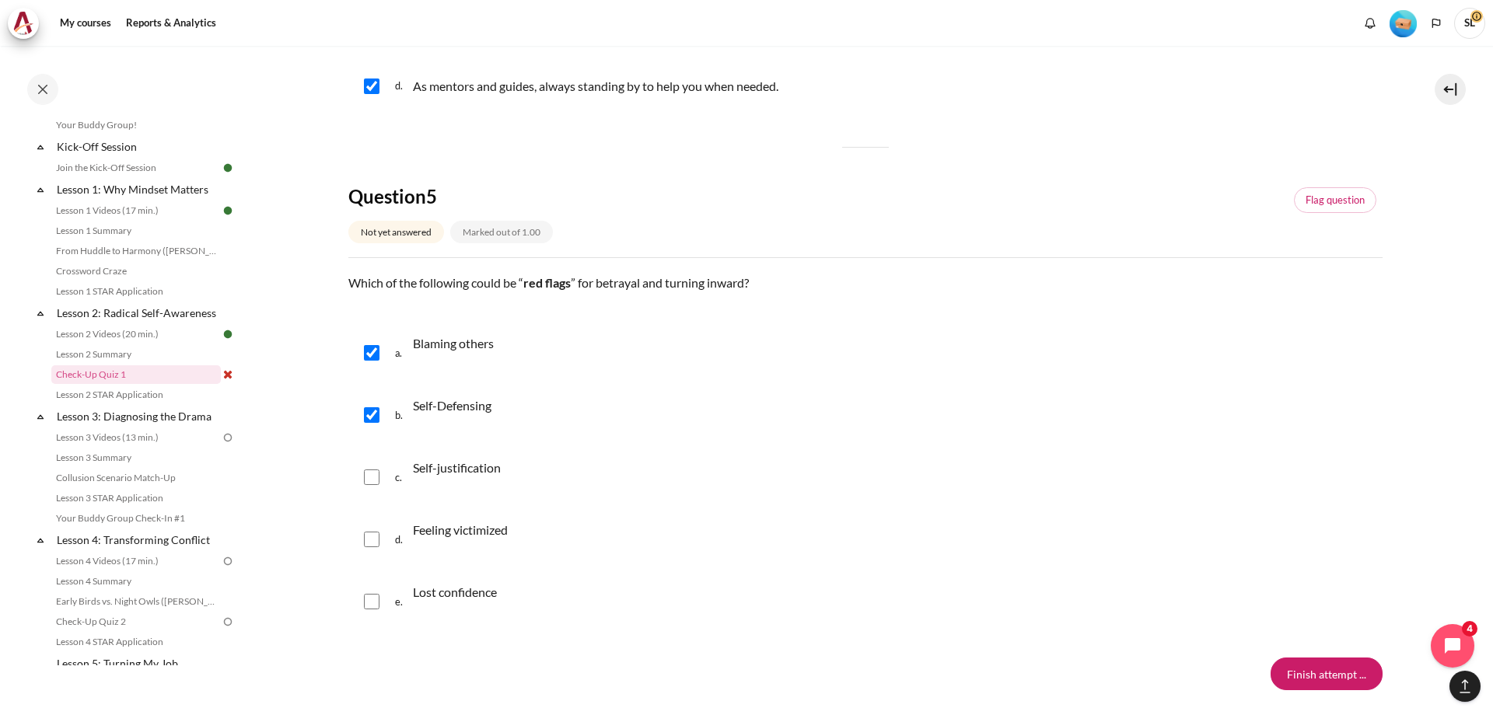
checkbox input "true"
click at [372, 550] on div "d. Feeling victimized" at bounding box center [865, 539] width 1034 height 59
click at [372, 546] on input "Content" at bounding box center [372, 540] width 16 height 16
checkbox input "true"
drag, startPoint x: 366, startPoint y: 602, endPoint x: 428, endPoint y: 594, distance: 62.7
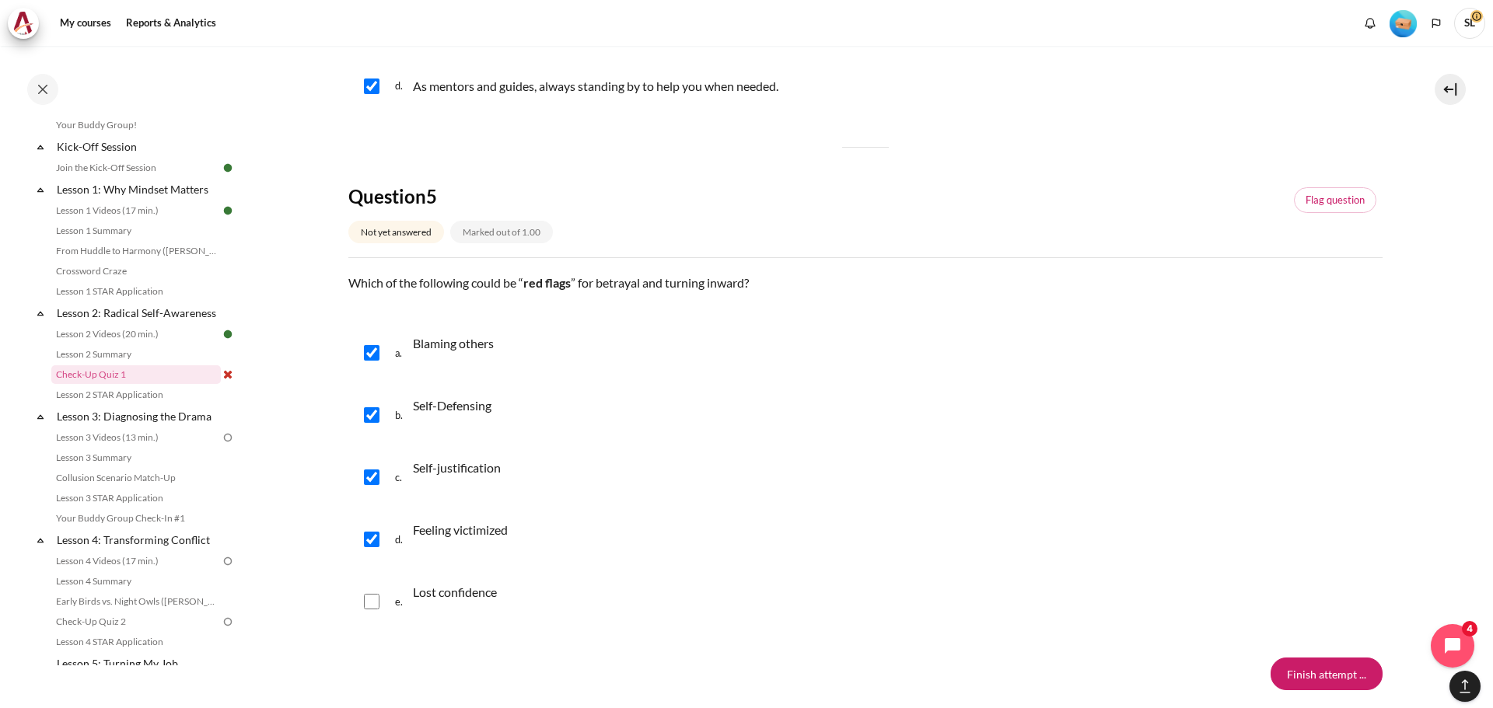
click at [367, 602] on input "Content" at bounding box center [372, 602] width 16 height 16
checkbox input "true"
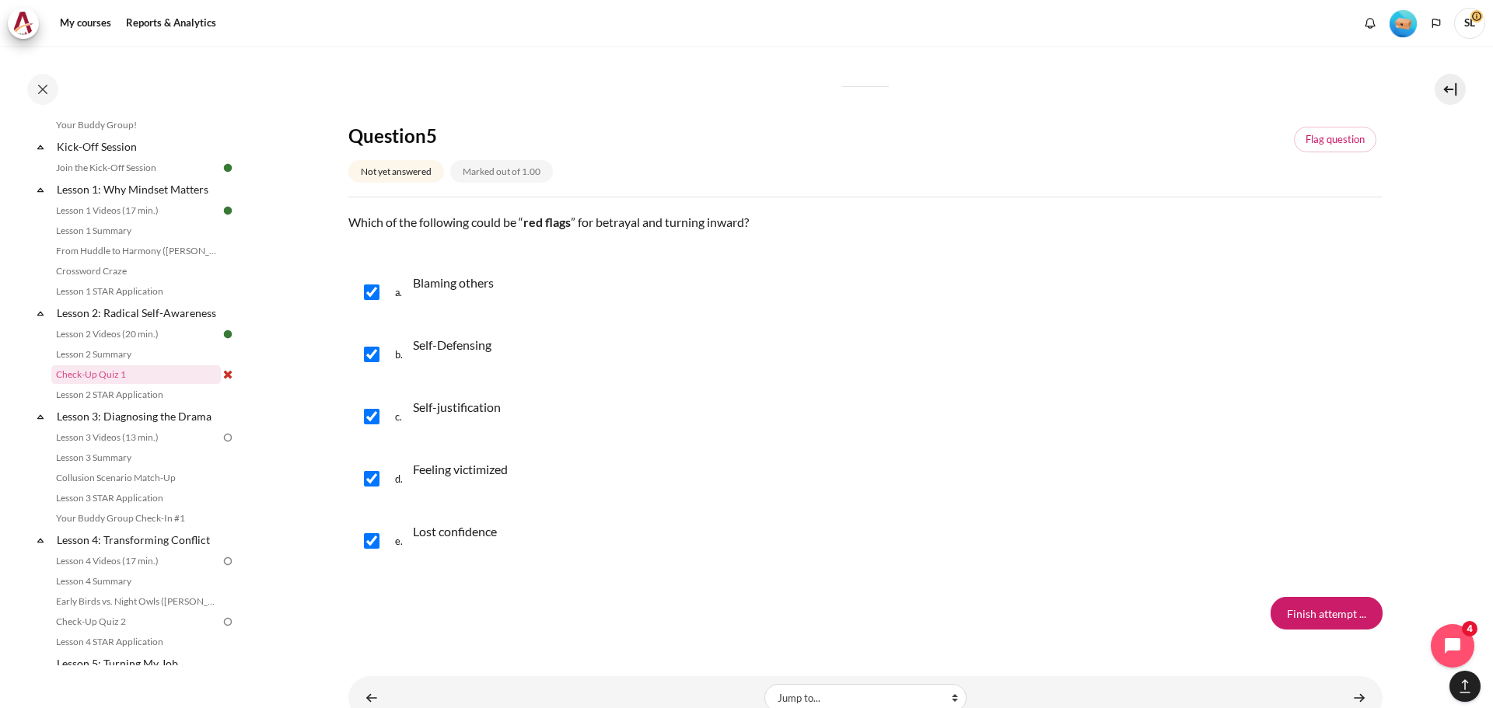
scroll to position [1744, 0]
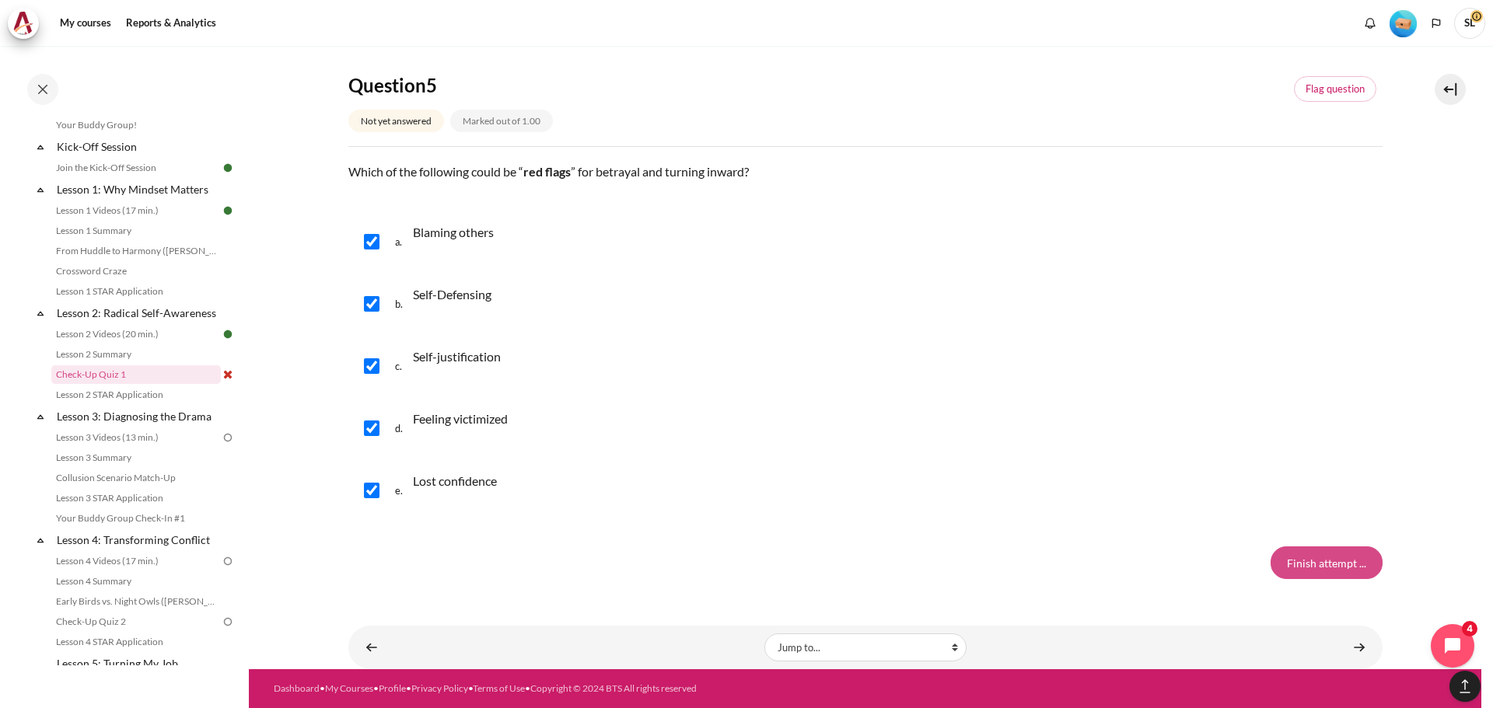
click at [1329, 565] on input "Finish attempt ..." at bounding box center [1326, 563] width 112 height 33
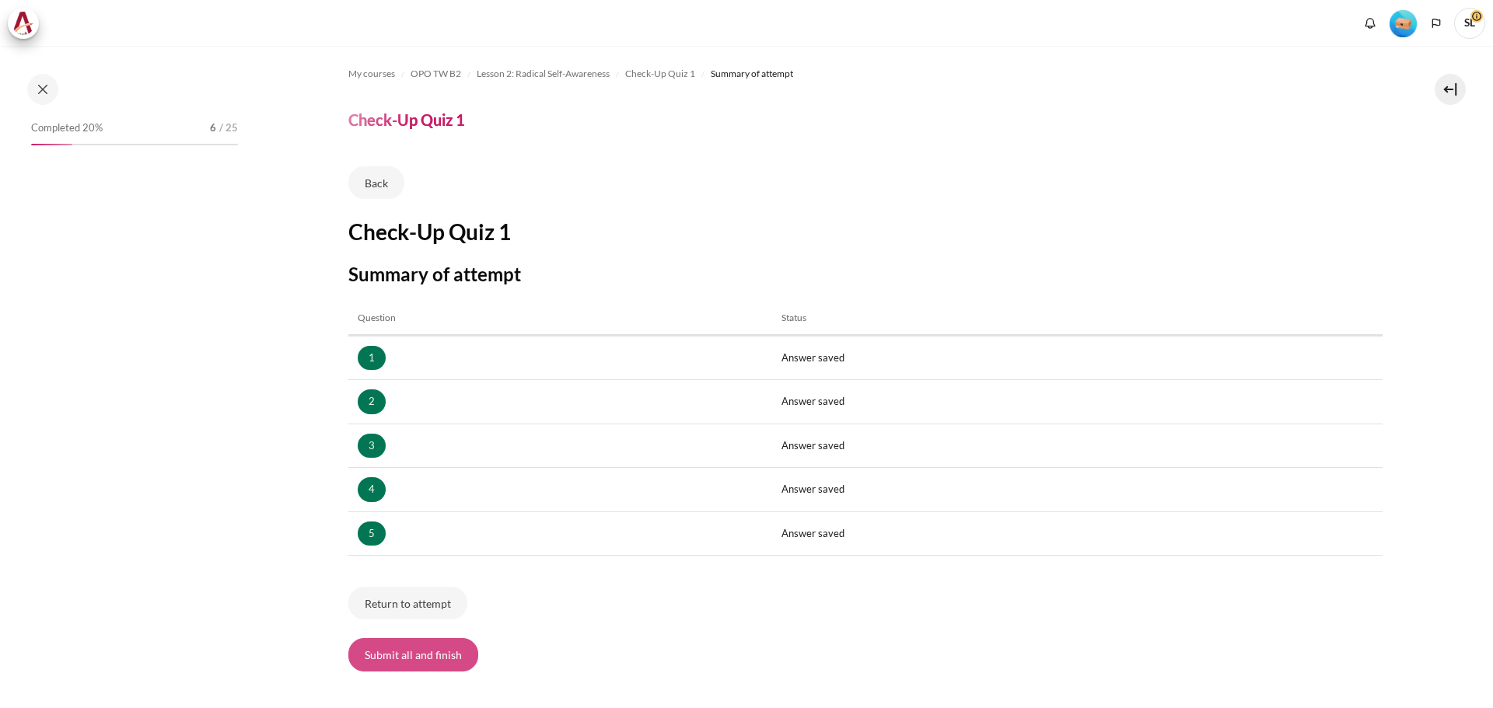
click at [367, 663] on button "Submit all and finish" at bounding box center [413, 654] width 130 height 33
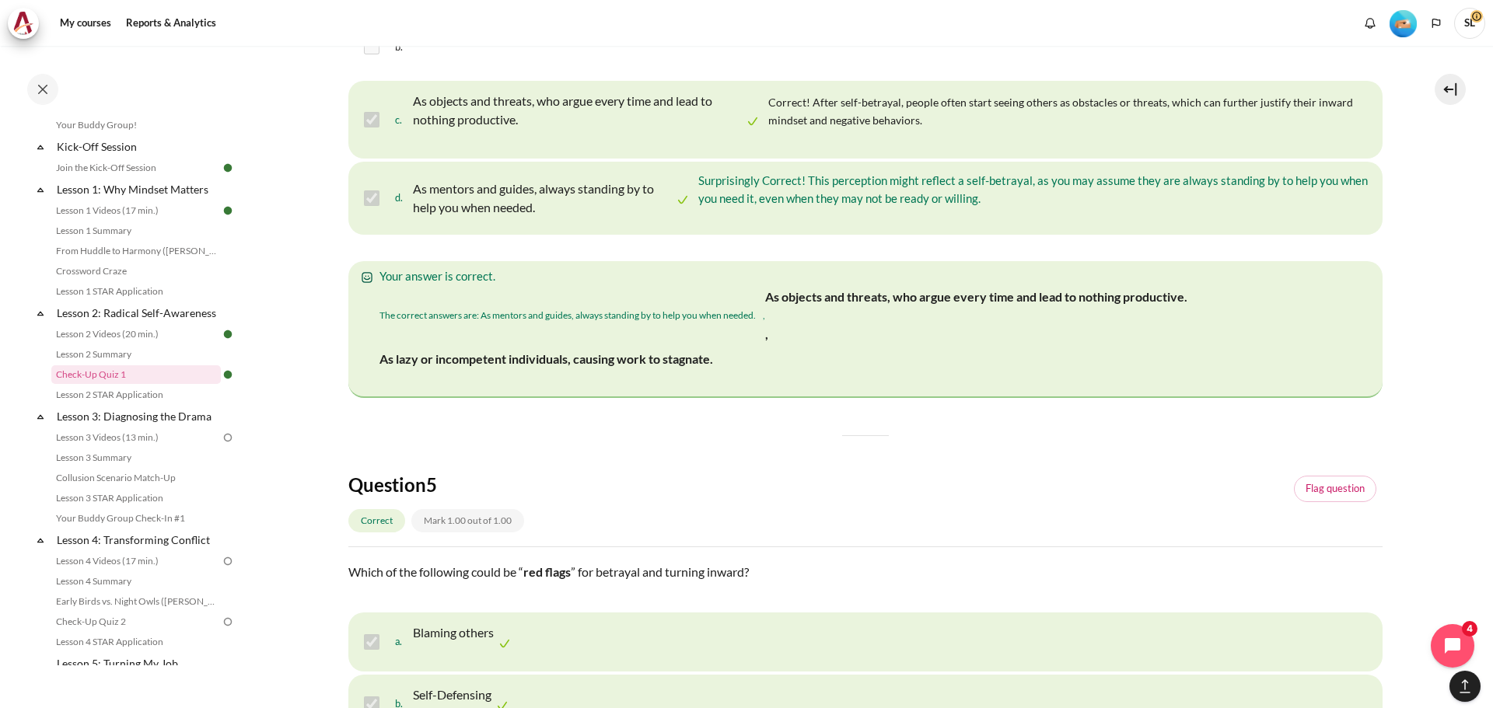
scroll to position [2177, 0]
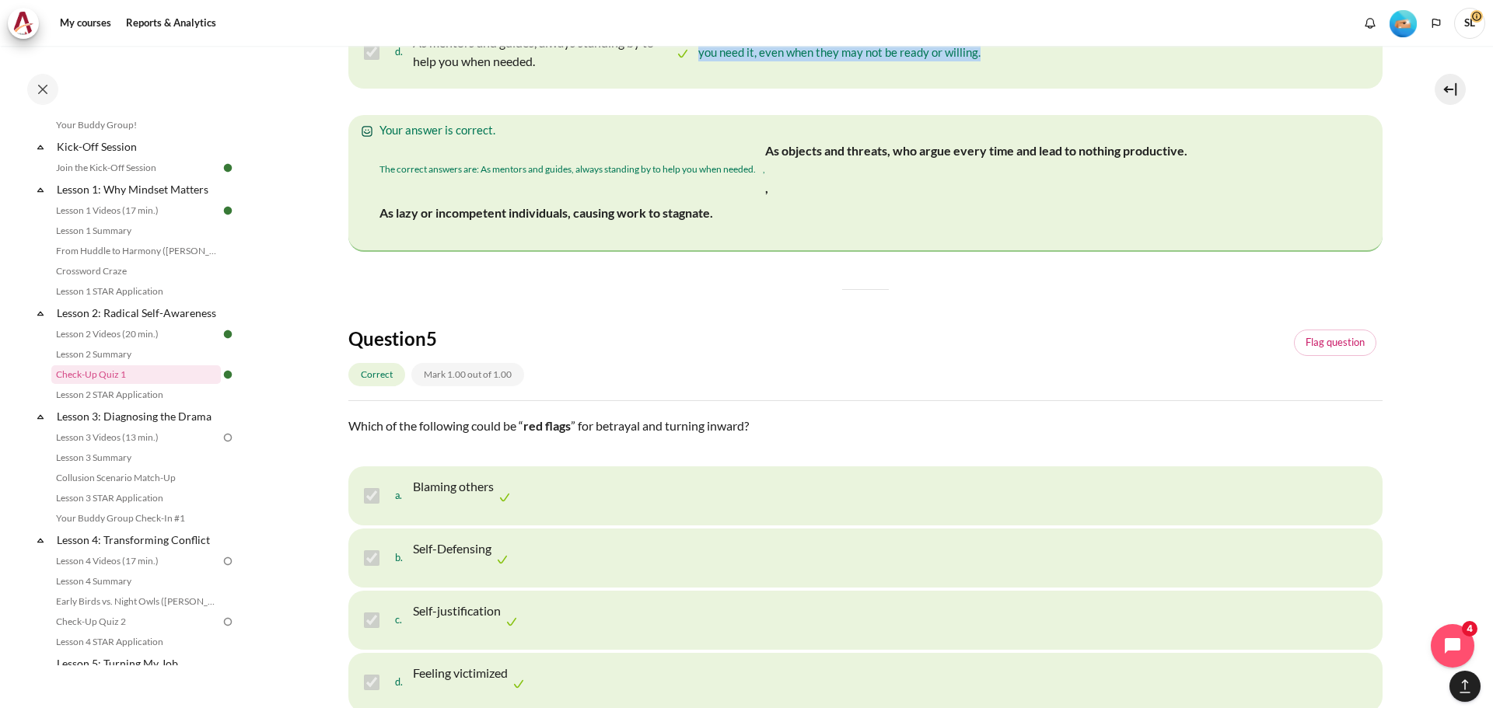
drag, startPoint x: 893, startPoint y: 540, endPoint x: 1083, endPoint y: 558, distance: 191.3
click at [1083, 79] on div "Surprisingly Correct! This perception might reflect a self-betrayal, as you may…" at bounding box center [1036, 52] width 676 height 53
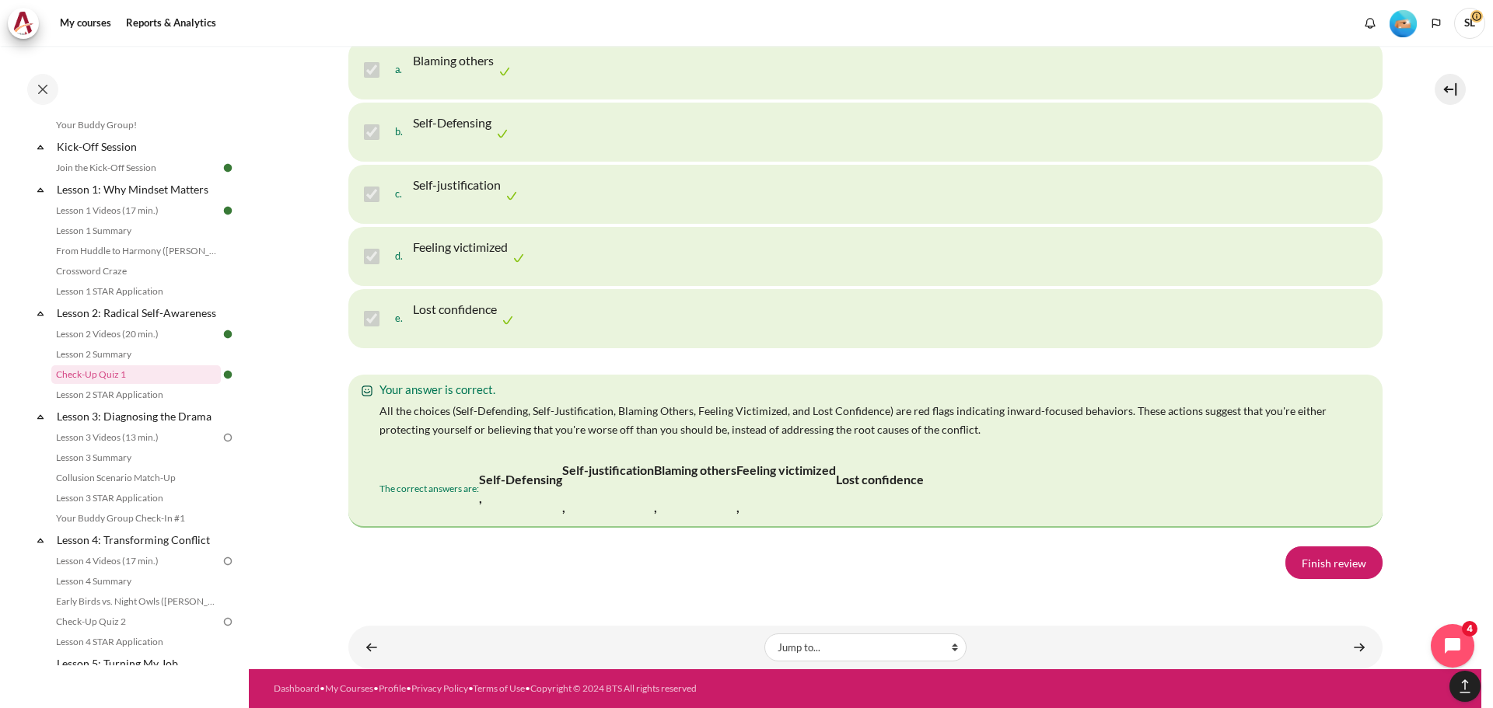
scroll to position [3108, 0]
click at [1292, 569] on link "Finish review" at bounding box center [1333, 563] width 97 height 33
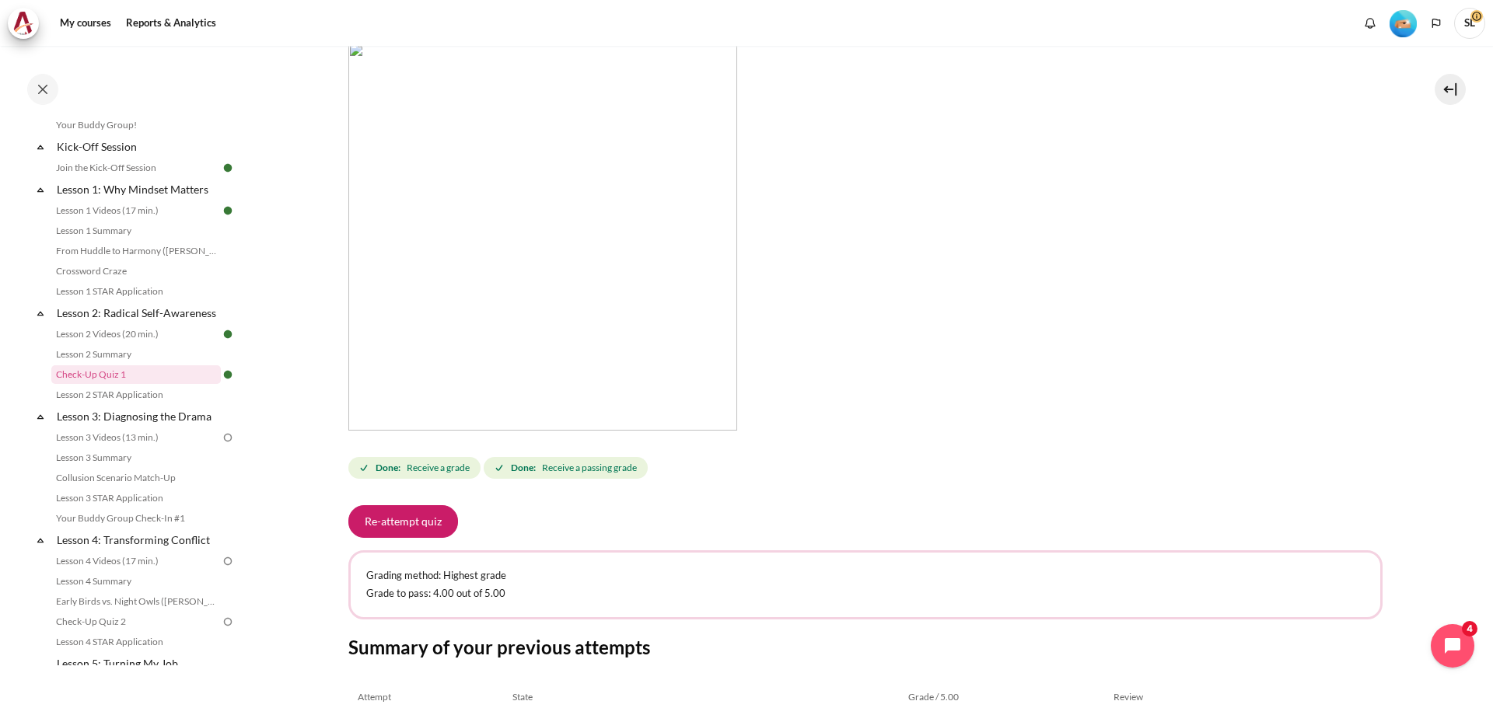
scroll to position [505, 0]
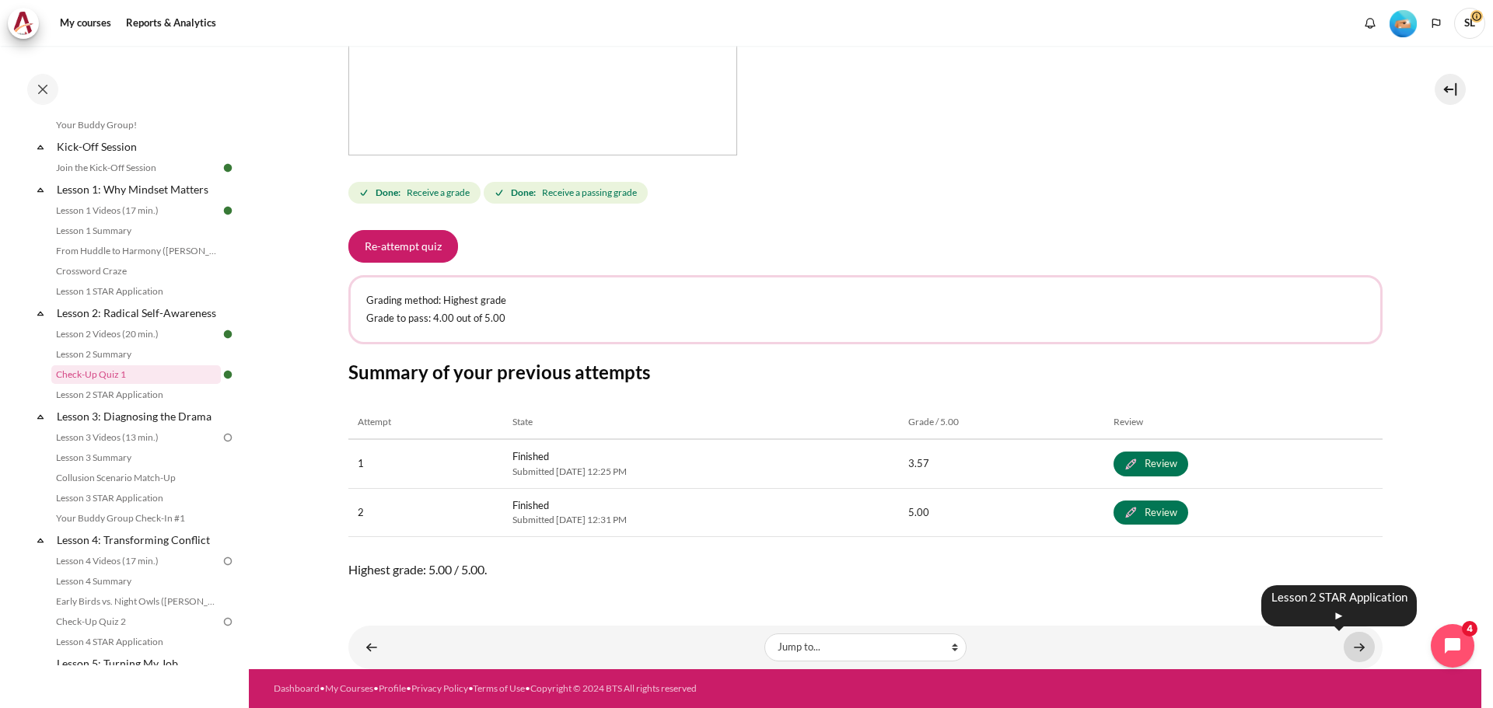
click at [1353, 647] on link "Content" at bounding box center [1358, 647] width 31 height 30
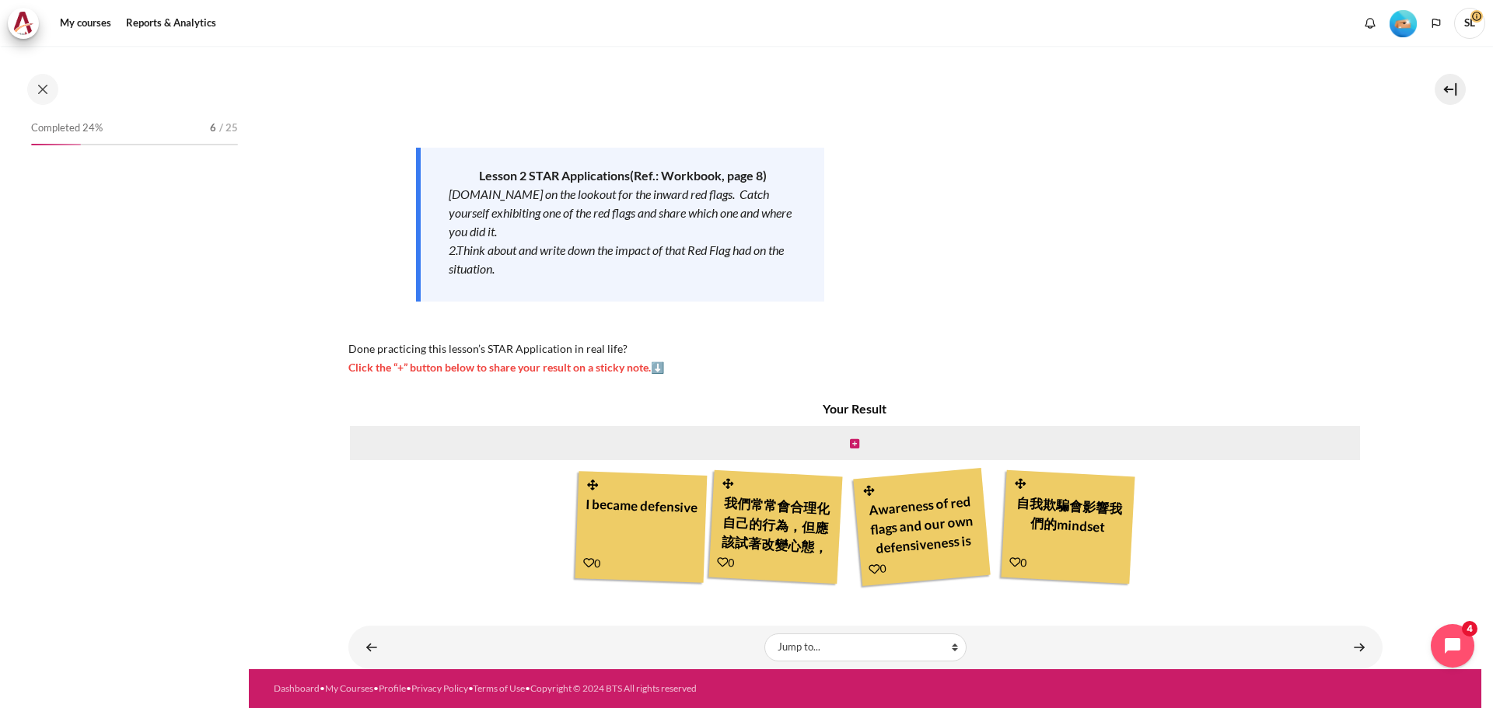
scroll to position [191, 0]
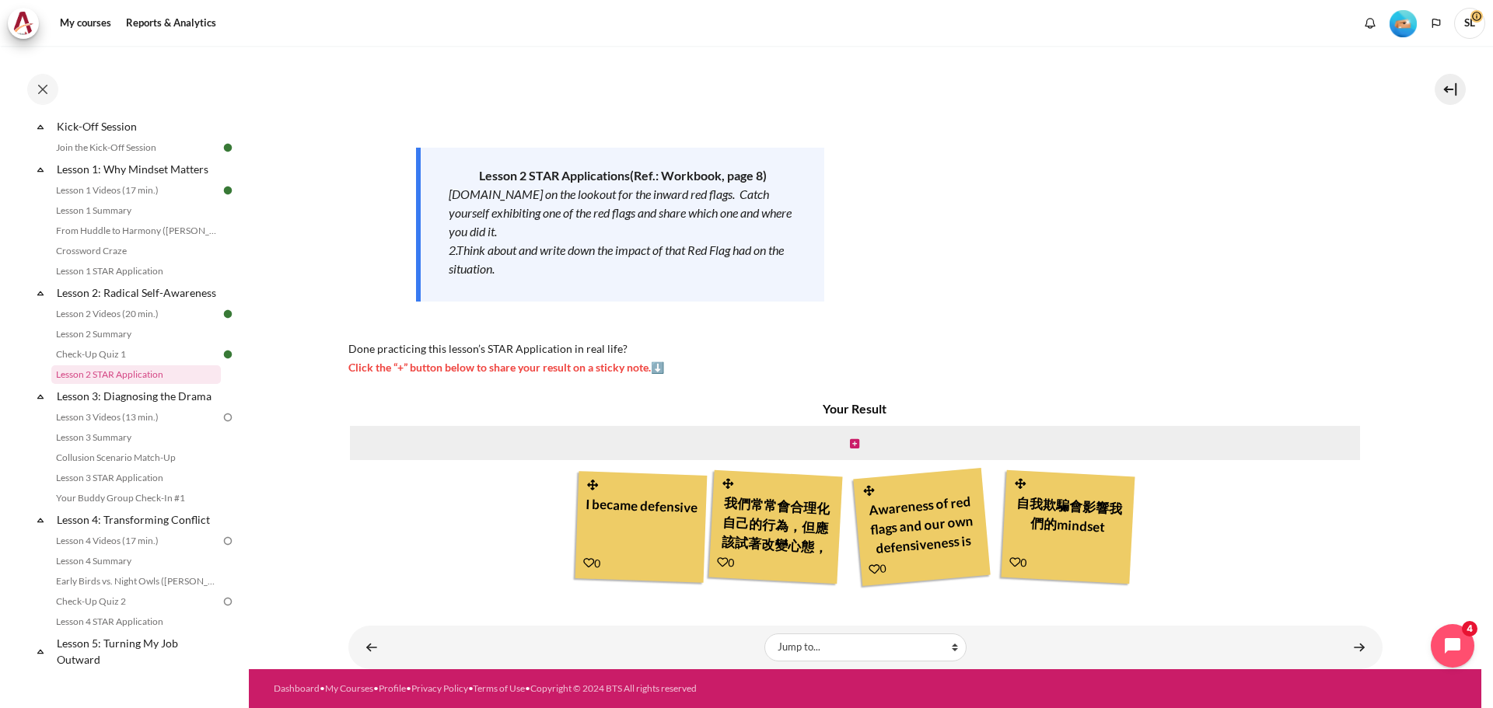
click at [638, 210] on em "[DOMAIN_NAME] on the lookout for the inward red flags. Catch yourself exhibitin…" at bounding box center [620, 213] width 343 height 52
drag, startPoint x: 458, startPoint y: 253, endPoint x: 519, endPoint y: 270, distance: 63.0
click at [519, 270] on div "2.Think about and write down the impact of that Red Flag had on the situation." at bounding box center [623, 259] width 348 height 37
click at [680, 288] on div "Lesson 2 STAR Application s (Ref.: Workbook, page 8) [DOMAIN_NAME] on the looko…" at bounding box center [620, 225] width 408 height 154
click at [850, 441] on icon "Content" at bounding box center [854, 443] width 9 height 11
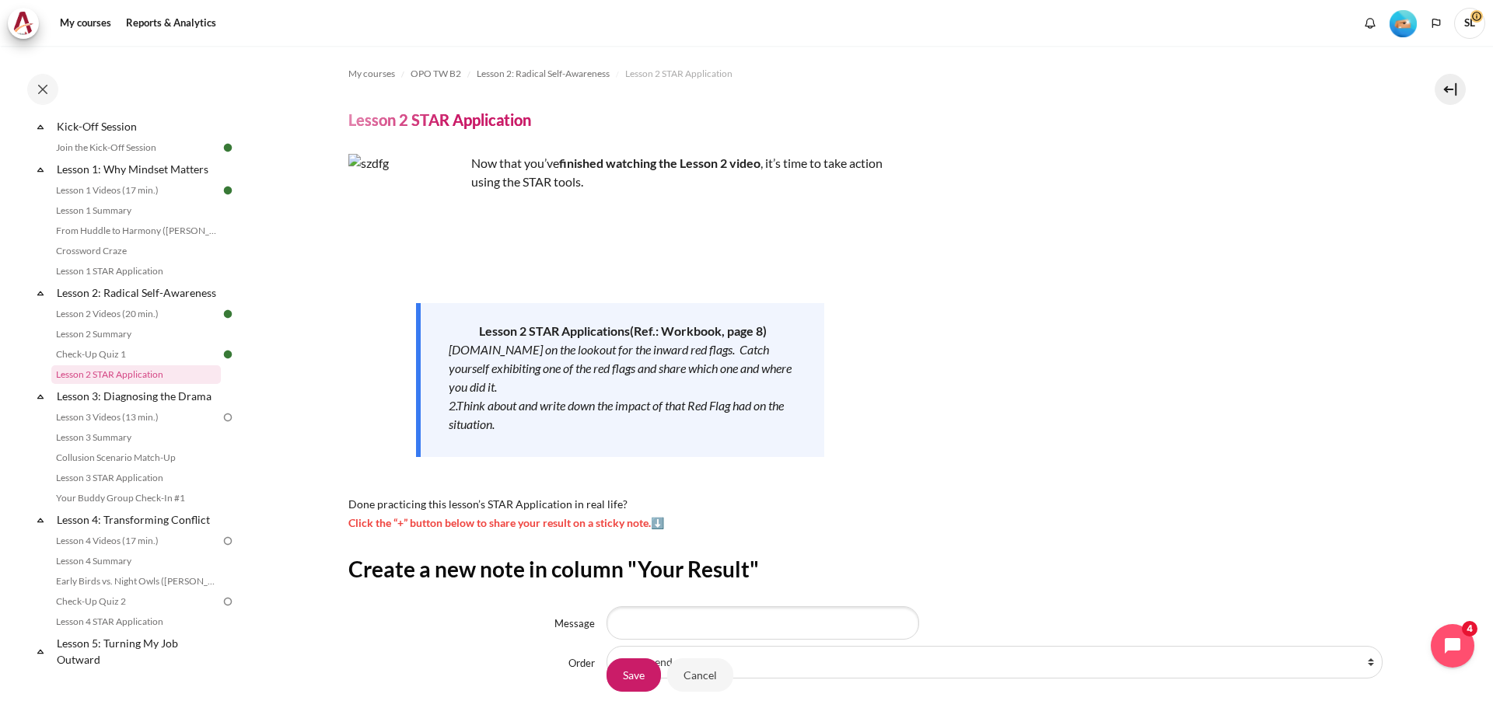
scroll to position [141, 0]
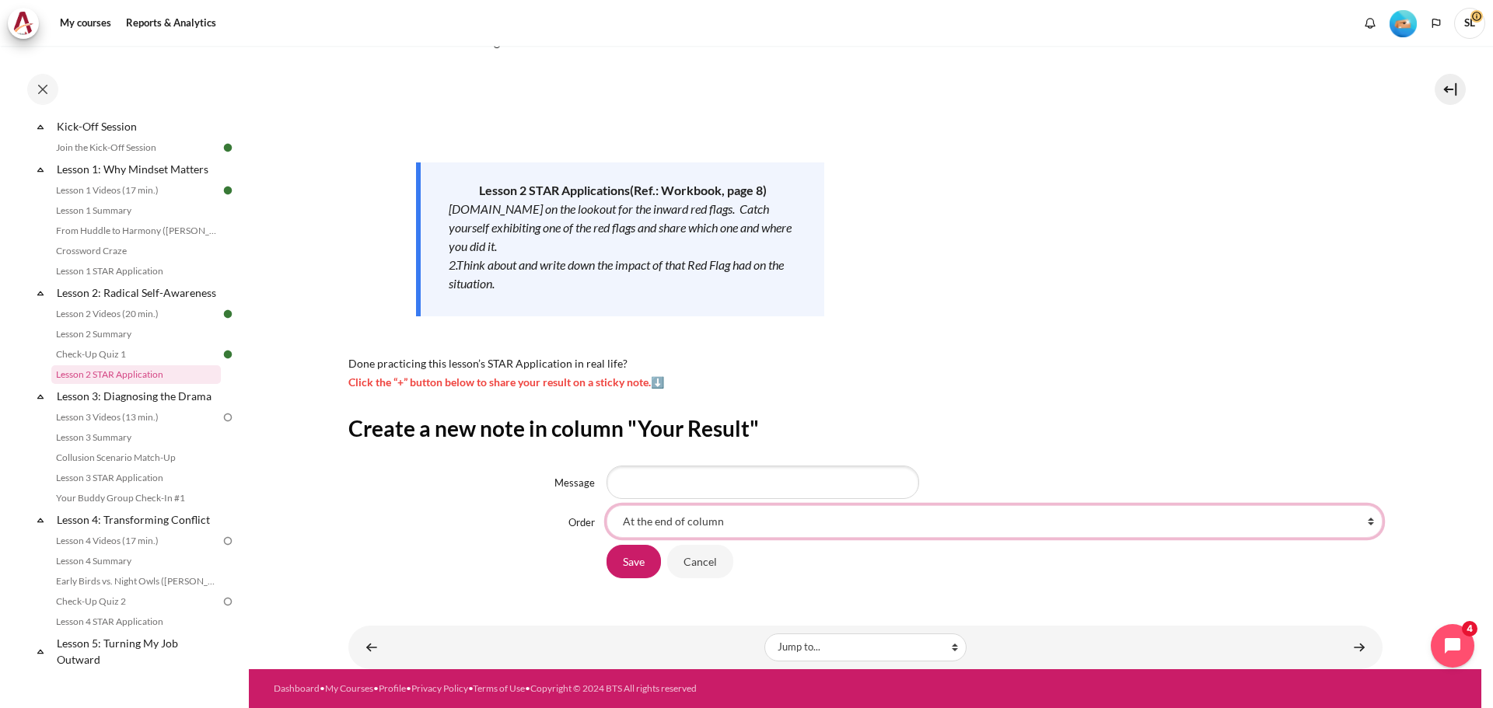
click at [711, 523] on select "At the end of column First place in column After 'I became defensive' After '我們…" at bounding box center [994, 521] width 776 height 33
click at [708, 491] on input "Message" at bounding box center [762, 482] width 313 height 33
type input "Feeling victimized make me shot the door for further discussion to solve issues…"
click at [631, 562] on input "Save" at bounding box center [633, 561] width 54 height 33
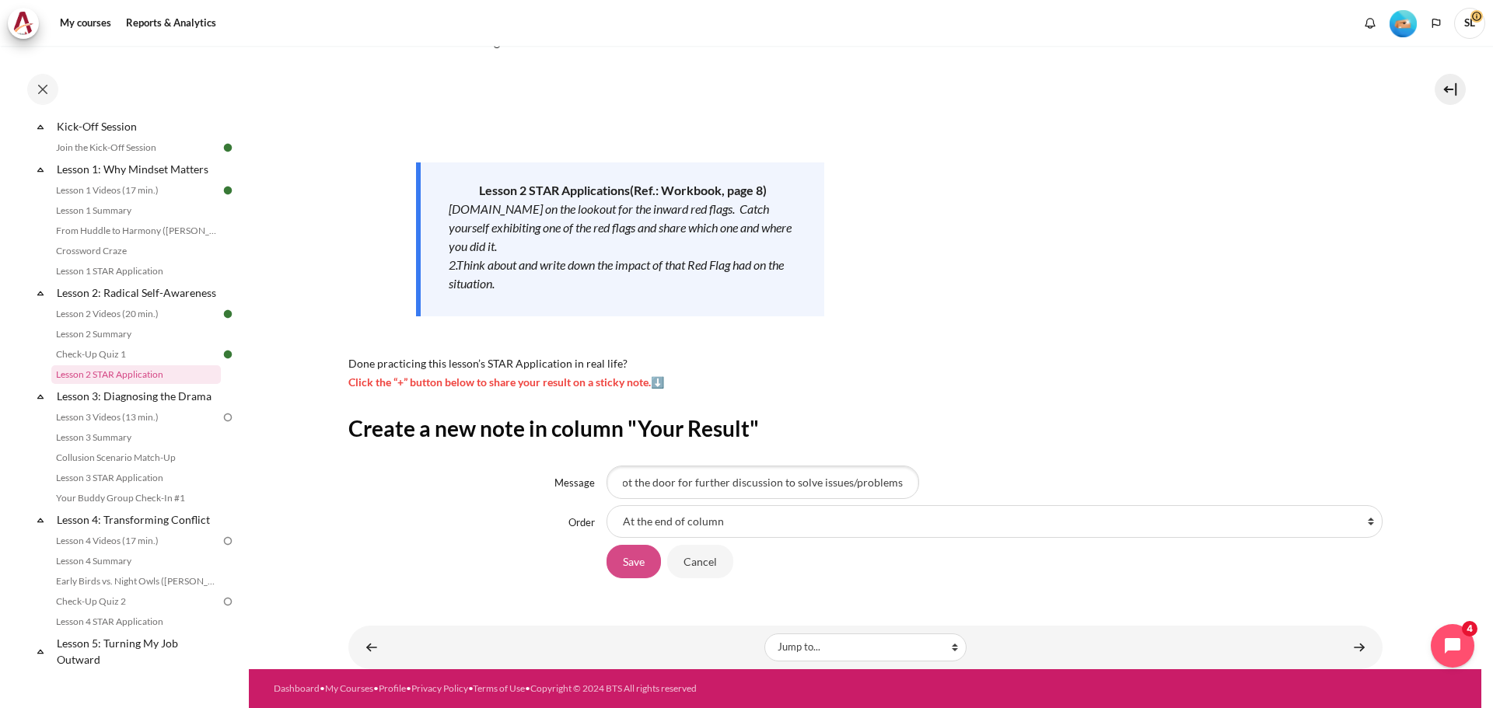
scroll to position [0, 0]
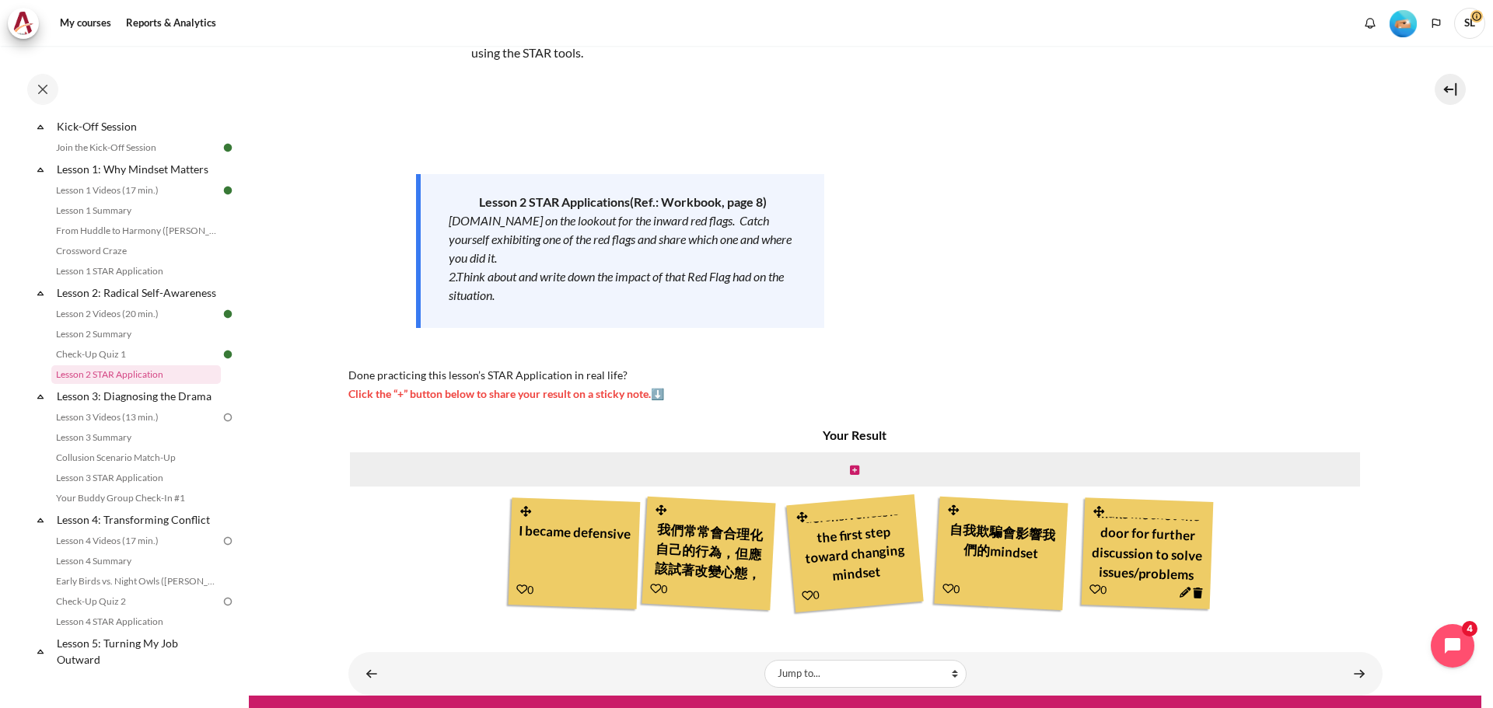
scroll to position [155, 0]
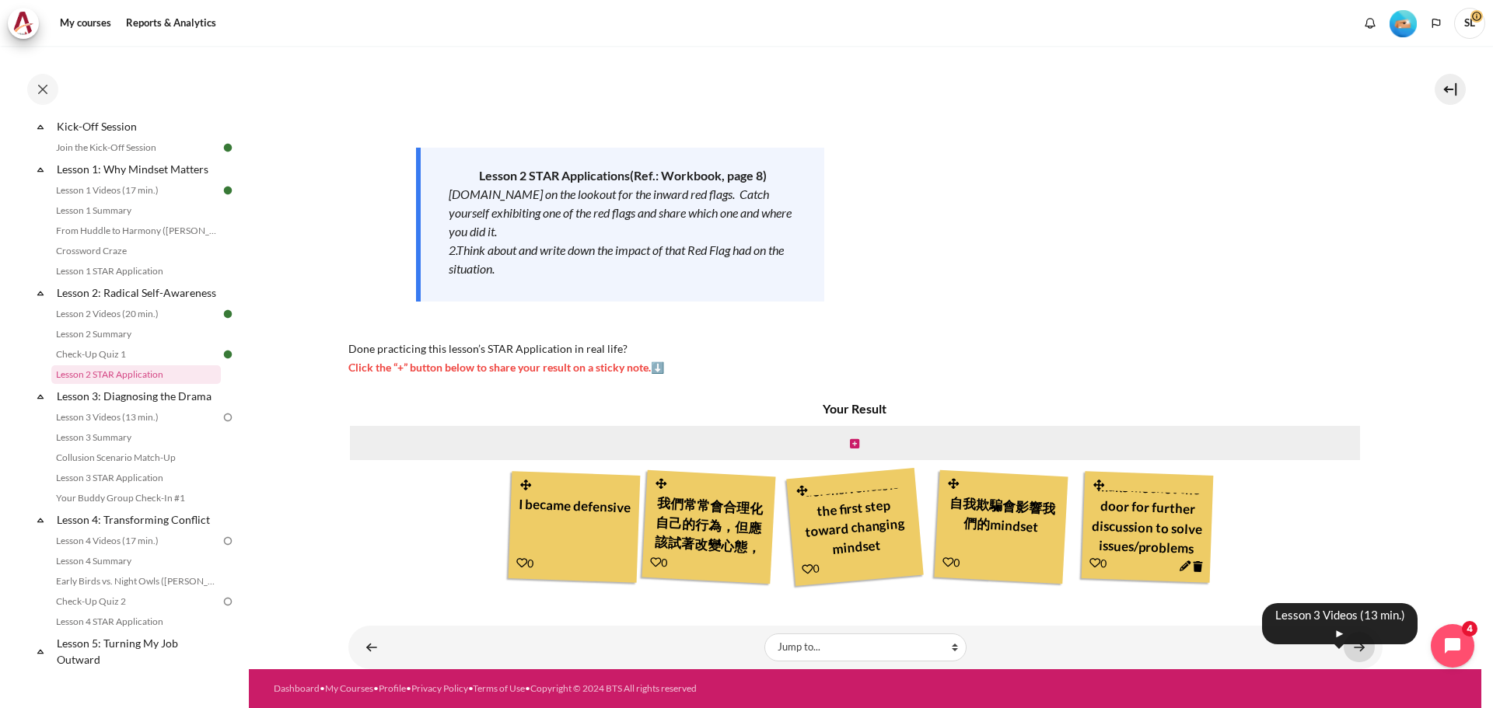
click at [1354, 648] on link "Content" at bounding box center [1358, 647] width 31 height 30
